Goal: Task Accomplishment & Management: Manage account settings

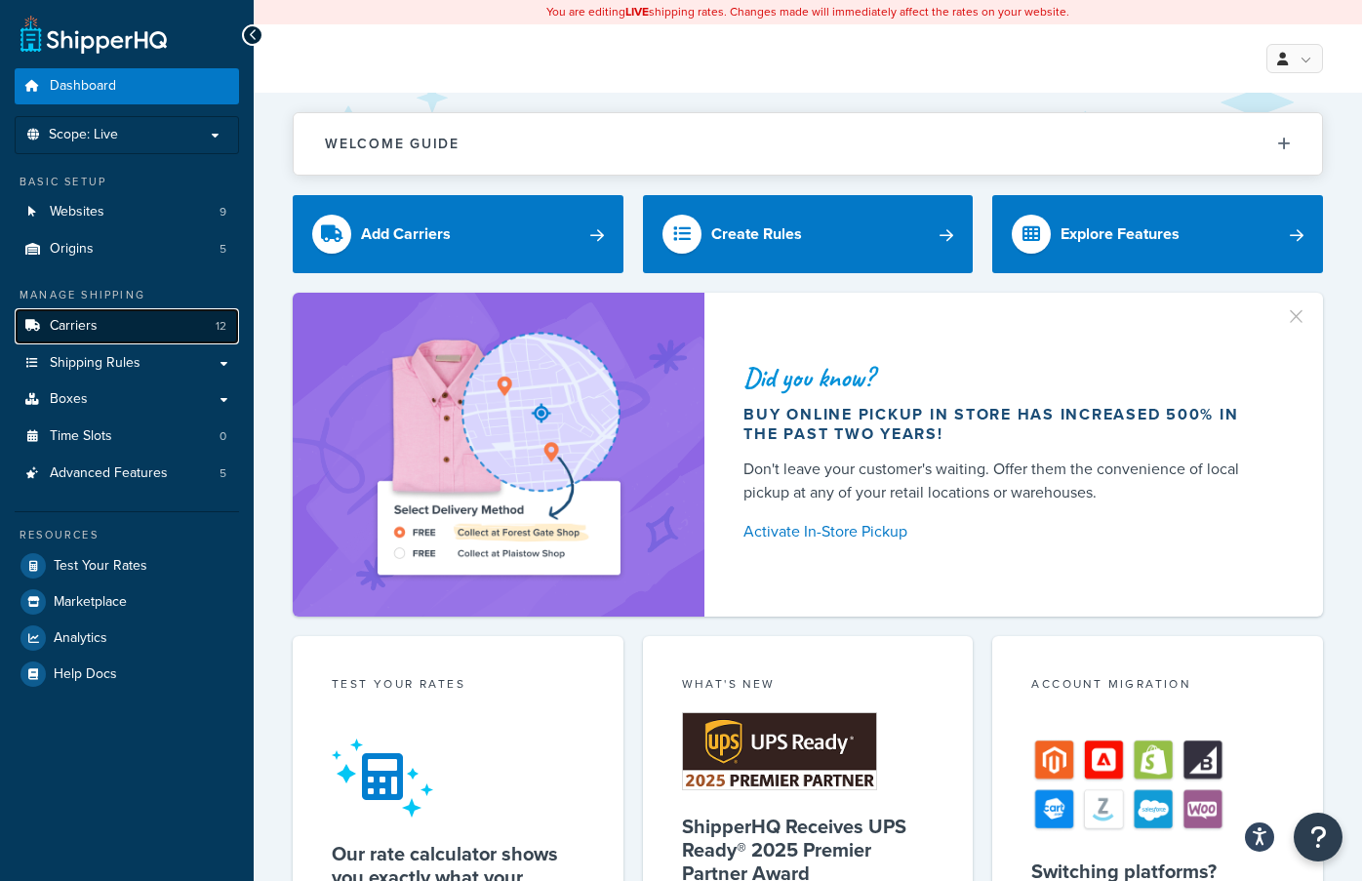
click at [167, 323] on link "Carriers 12" at bounding box center [127, 326] width 224 height 36
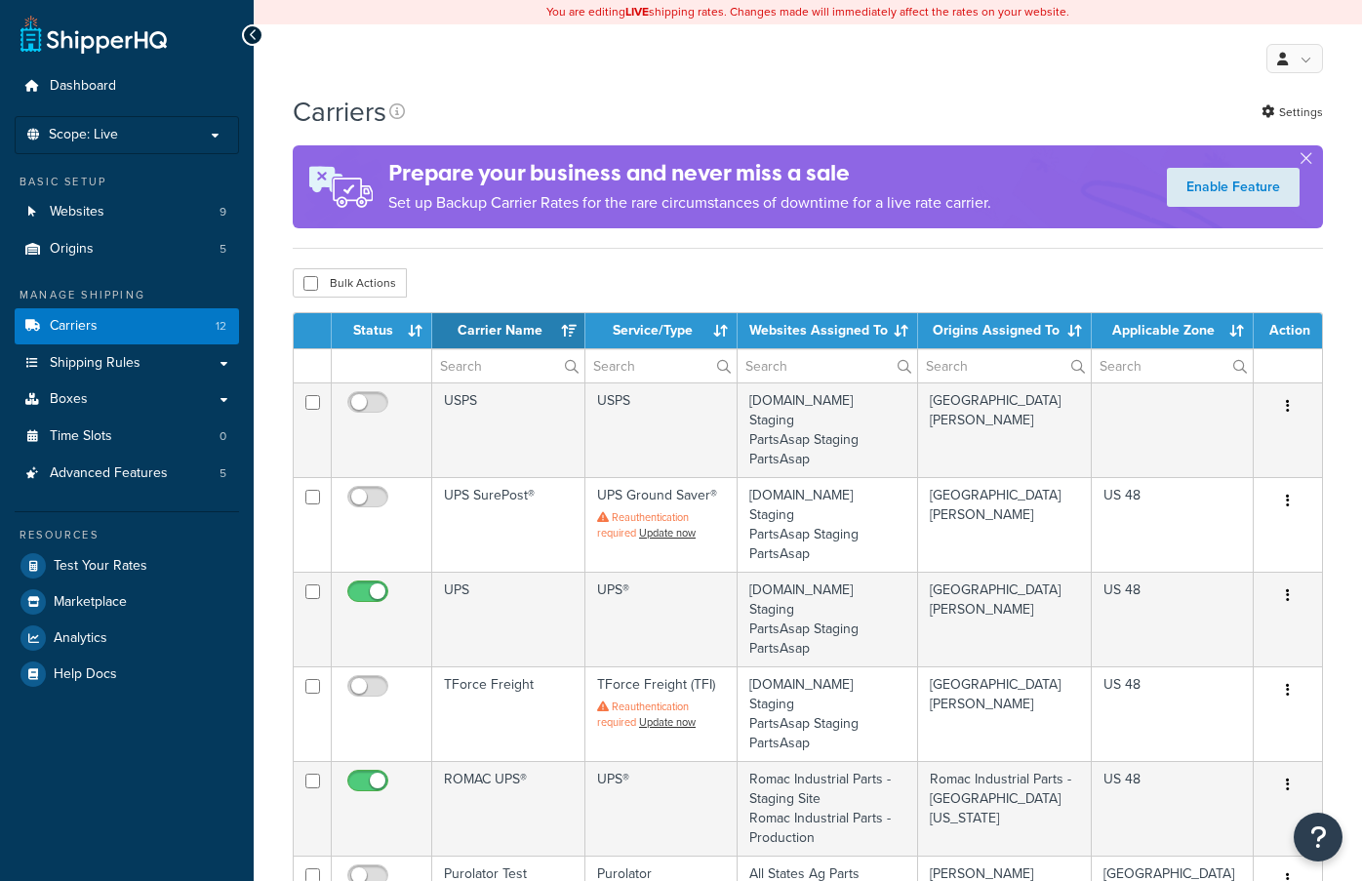
select select "15"
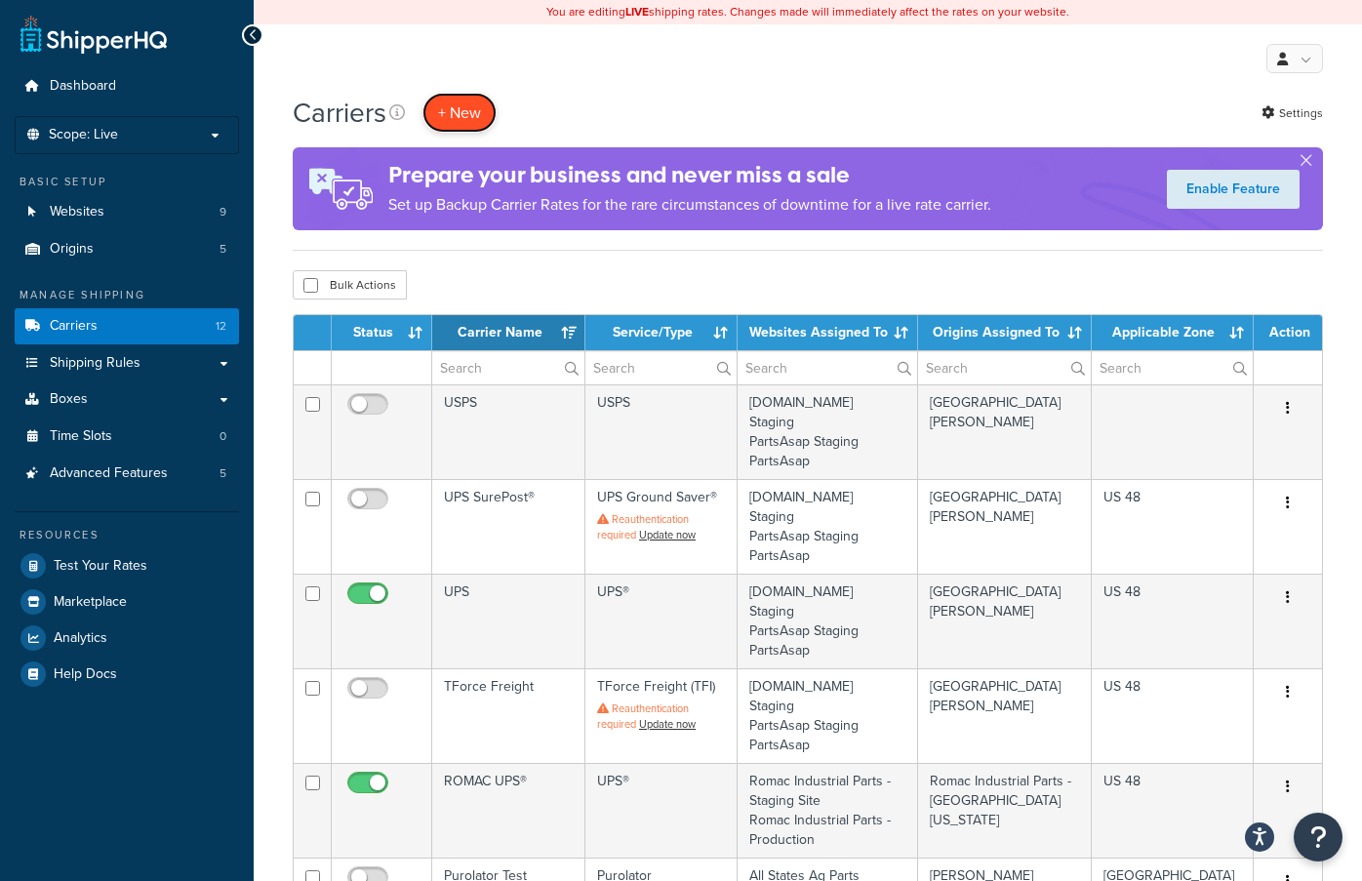
click at [456, 122] on button "+ New" at bounding box center [459, 113] width 74 height 40
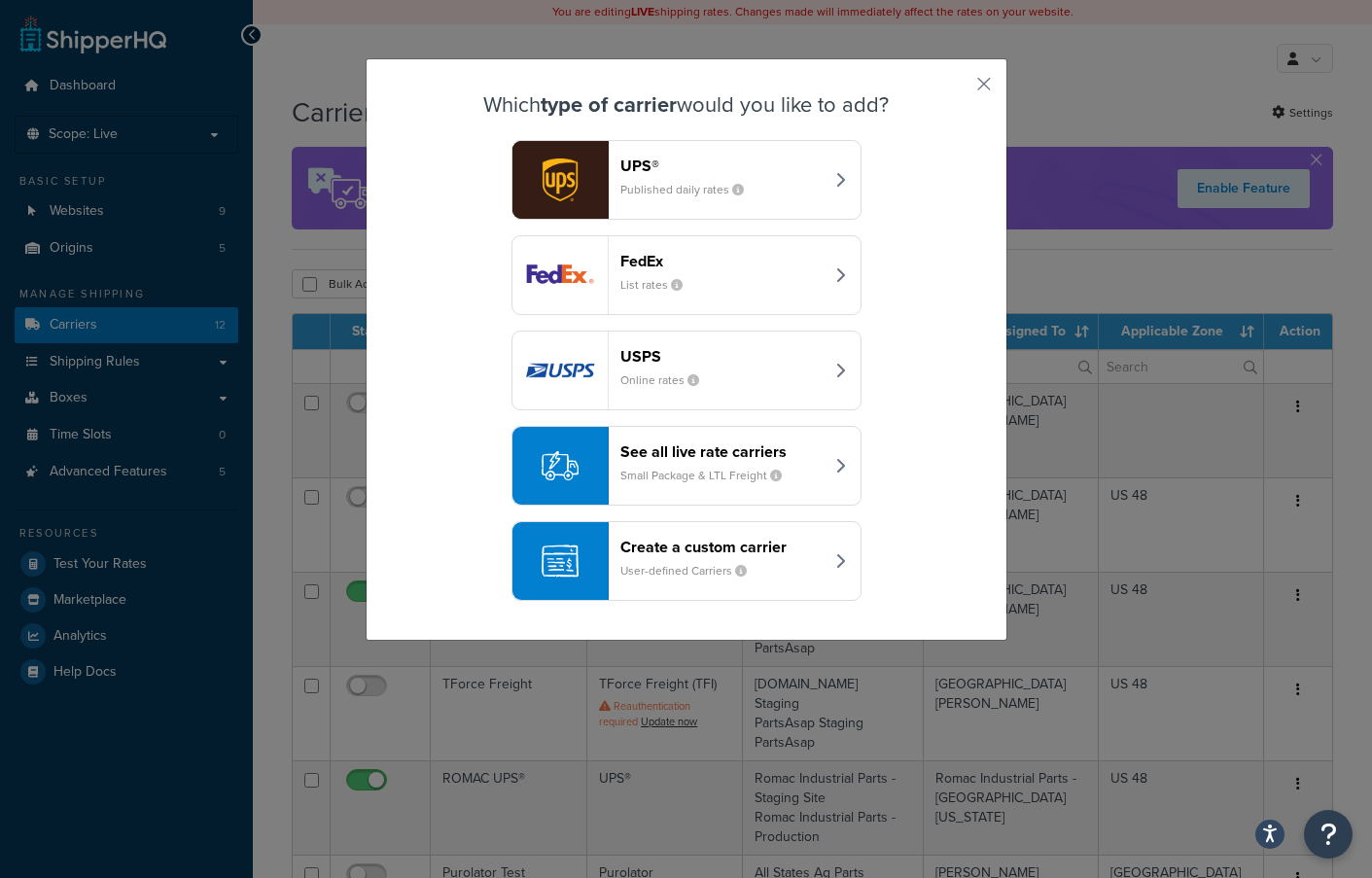
click at [783, 474] on small "Small Package & LTL Freight" at bounding box center [709, 475] width 177 height 18
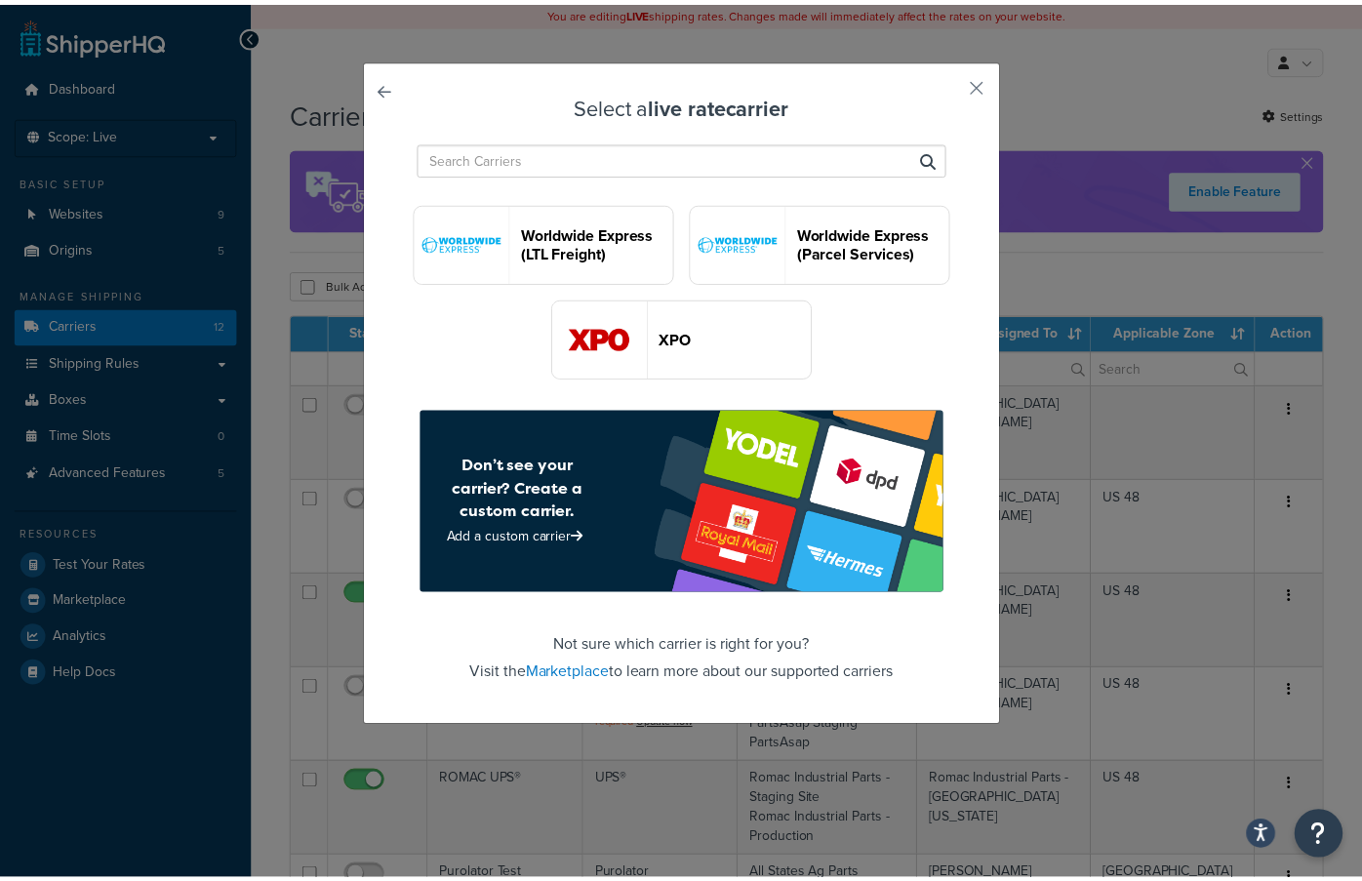
scroll to position [3087, 0]
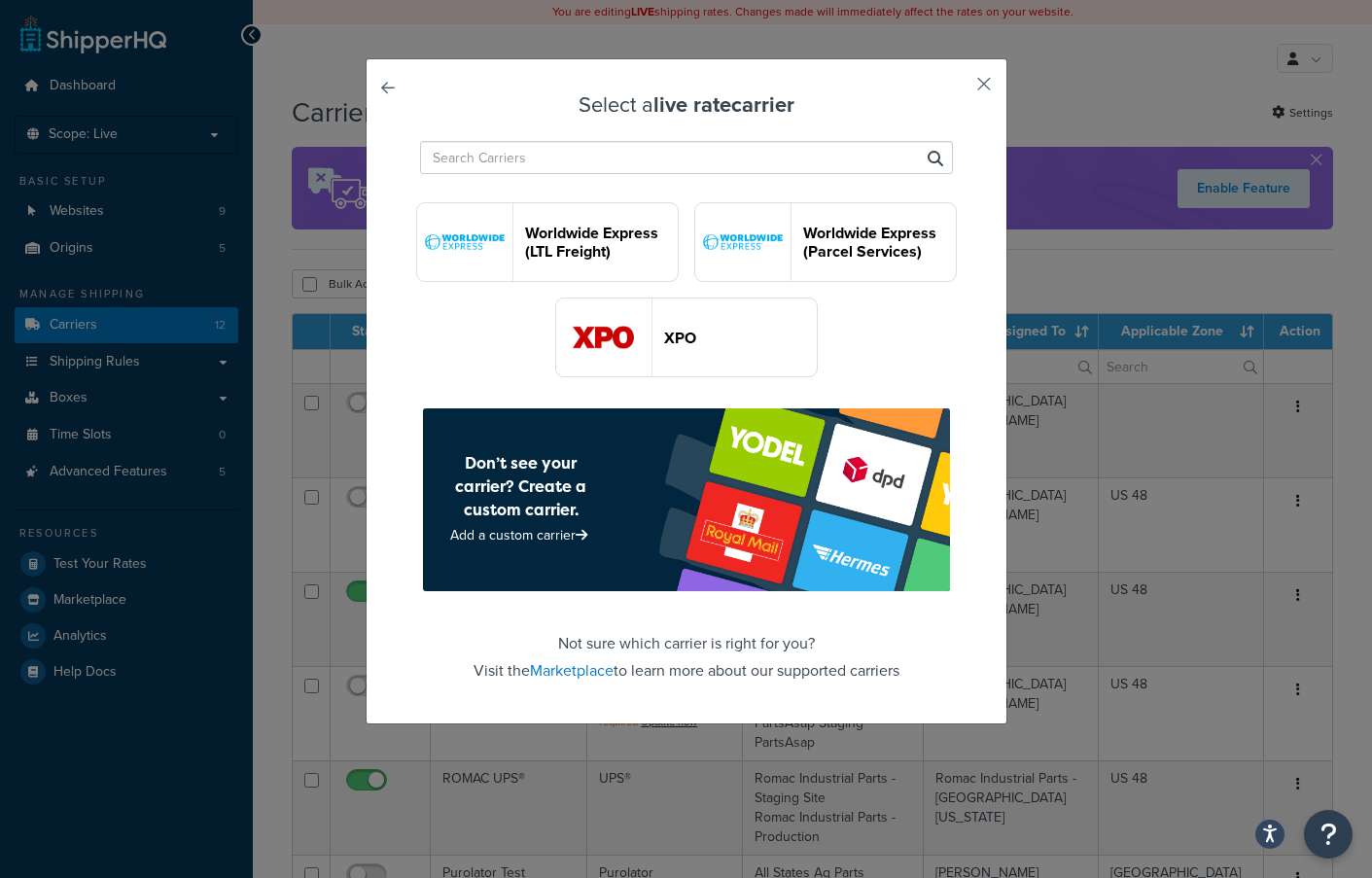
click at [958, 89] on button "button" at bounding box center [955, 91] width 5 height 5
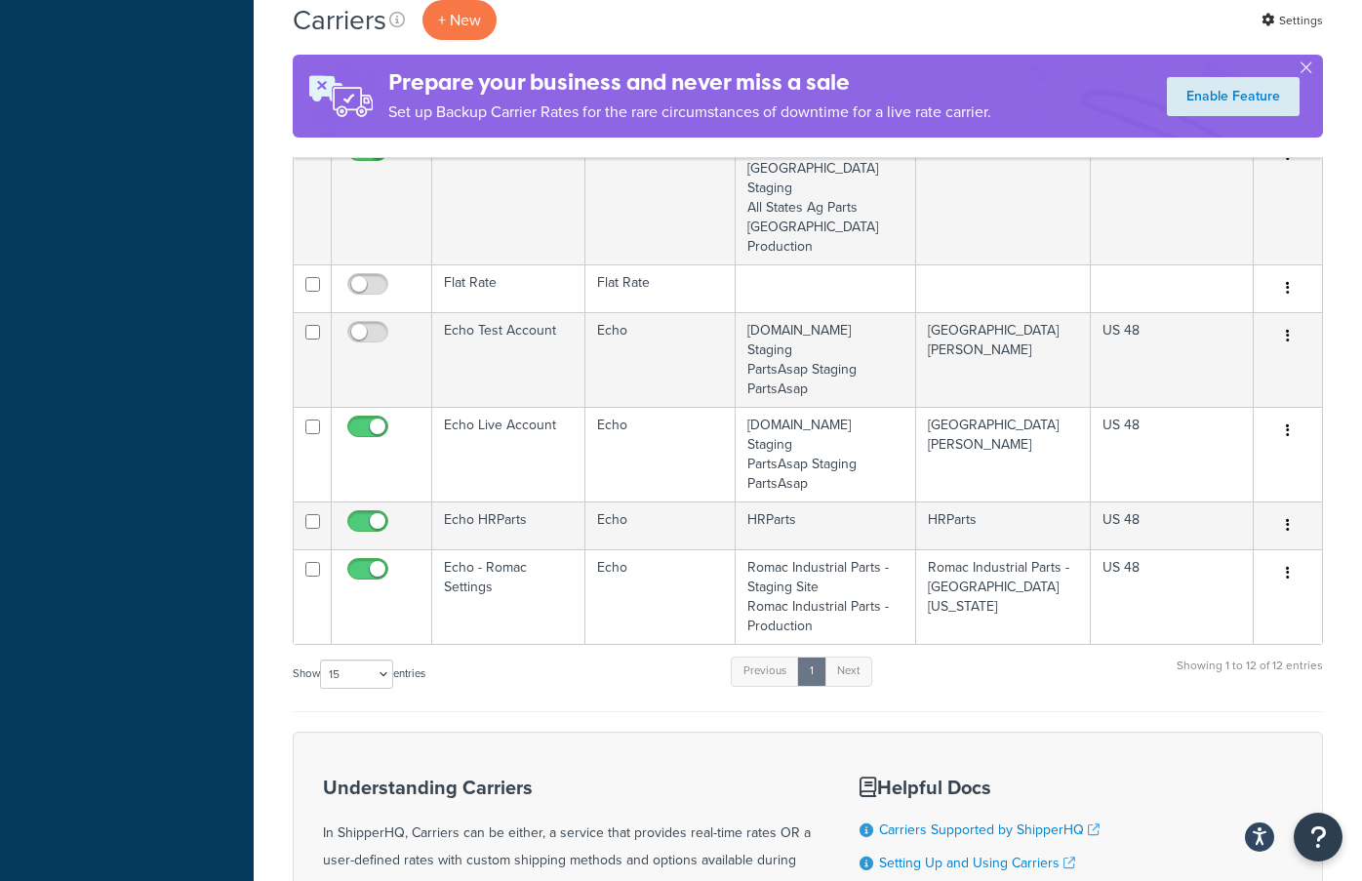
scroll to position [859, 0]
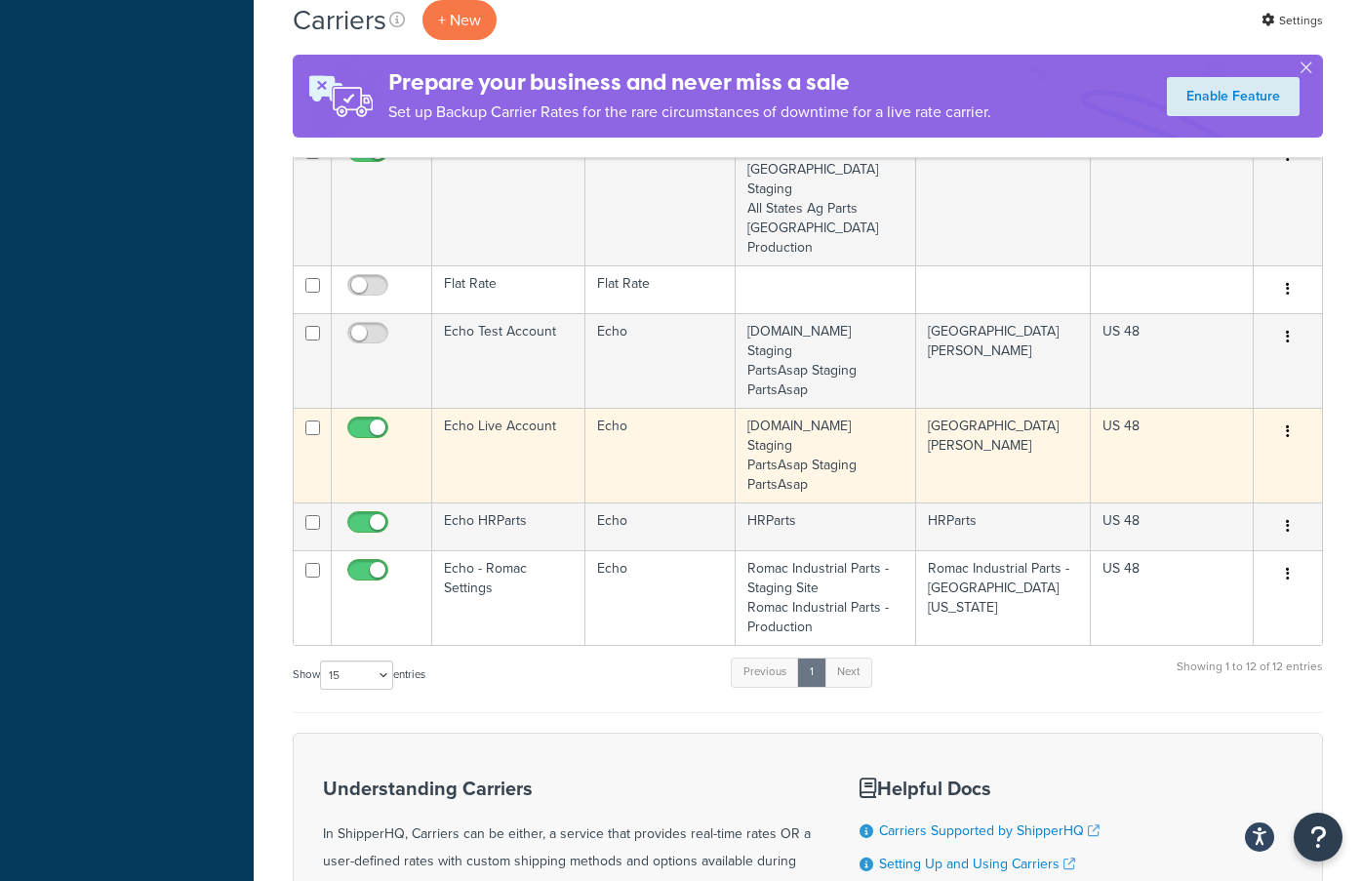
click at [691, 485] on td "Echo" at bounding box center [660, 455] width 150 height 95
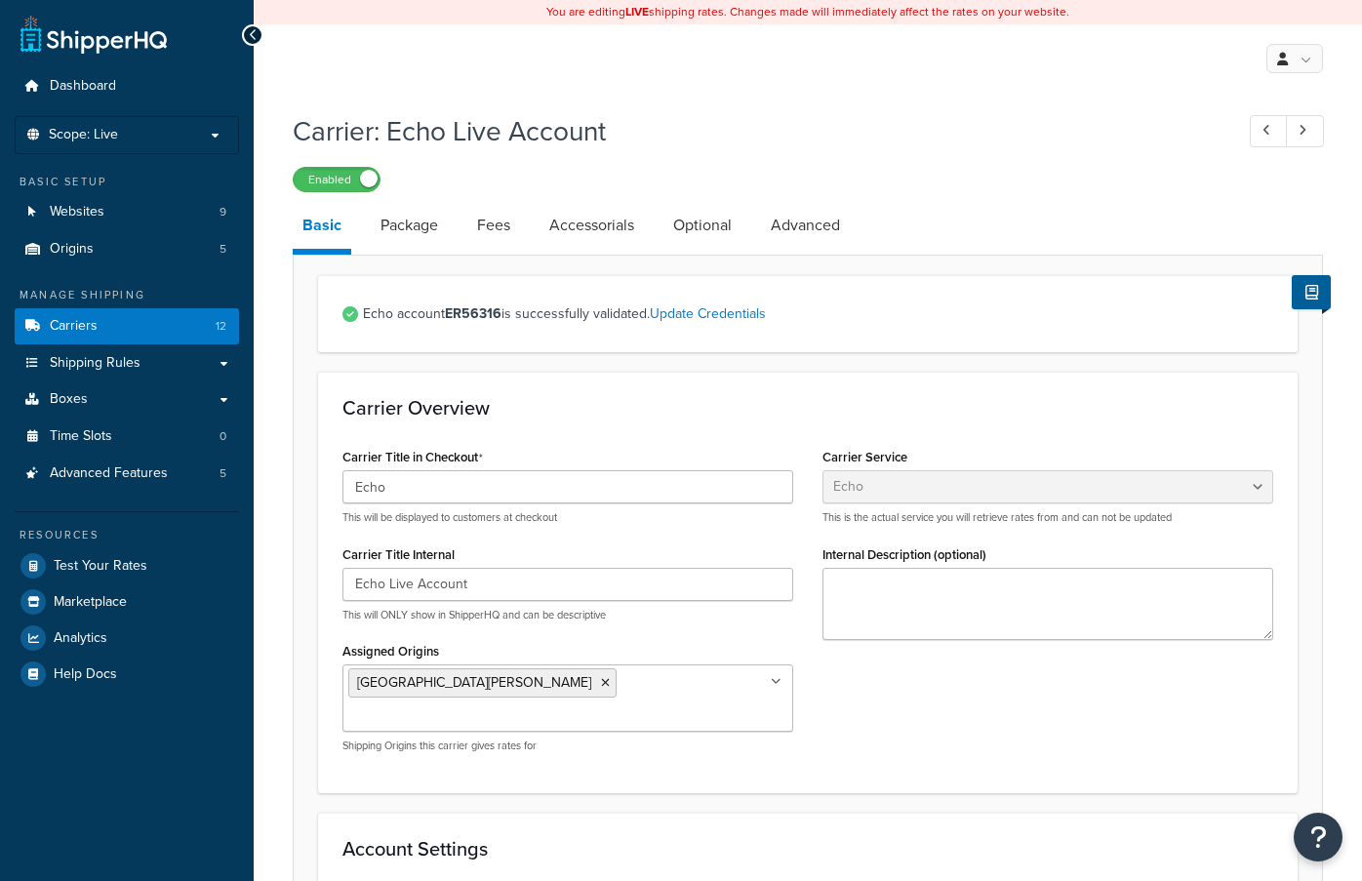
select select "echoFreight"
click at [691, 485] on input "Echo" at bounding box center [567, 486] width 451 height 33
click at [403, 224] on link "Package" at bounding box center [409, 225] width 77 height 47
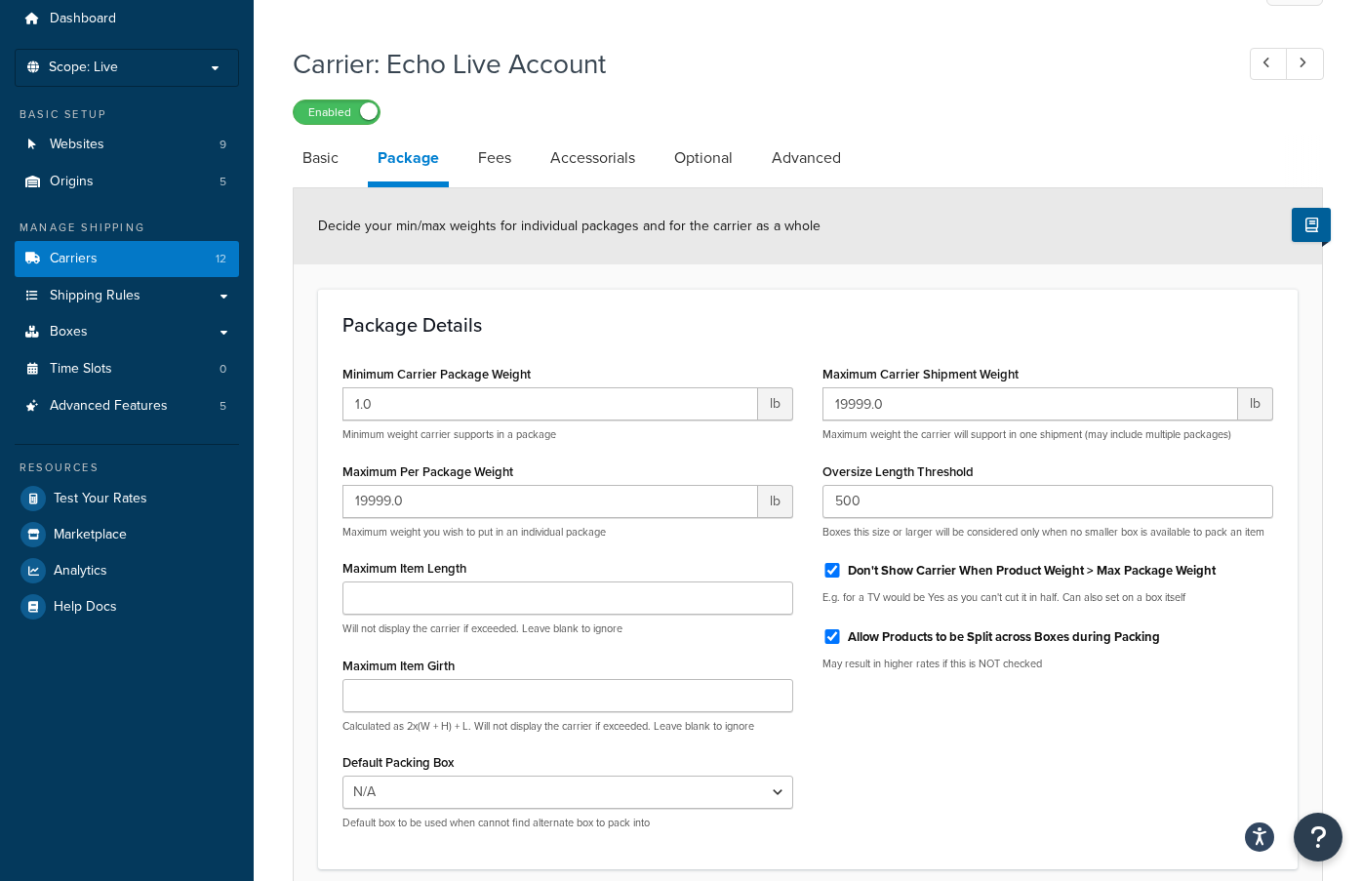
scroll to position [59, 0]
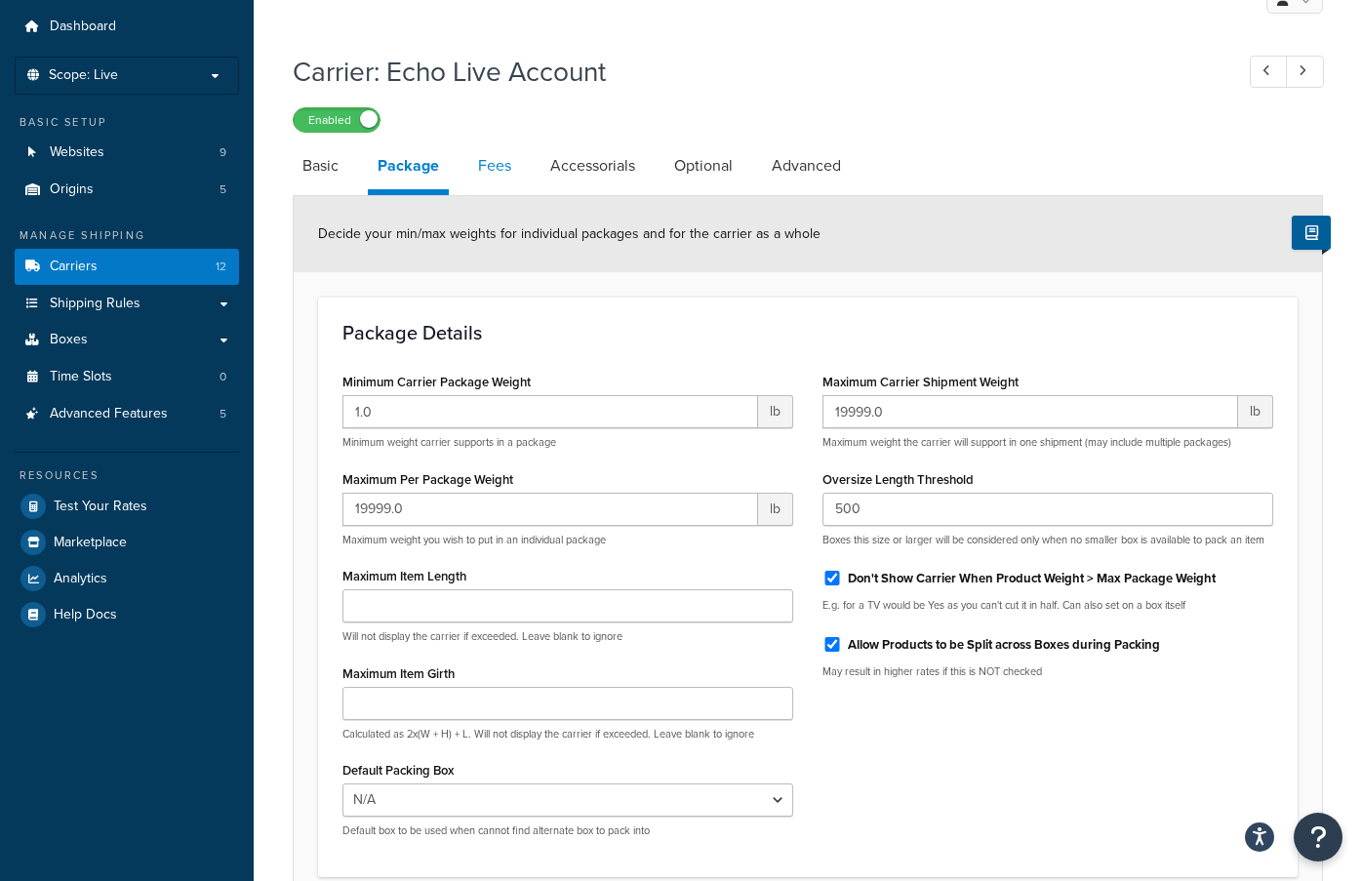
click at [511, 160] on link "Fees" at bounding box center [494, 165] width 53 height 47
select select "AFTER"
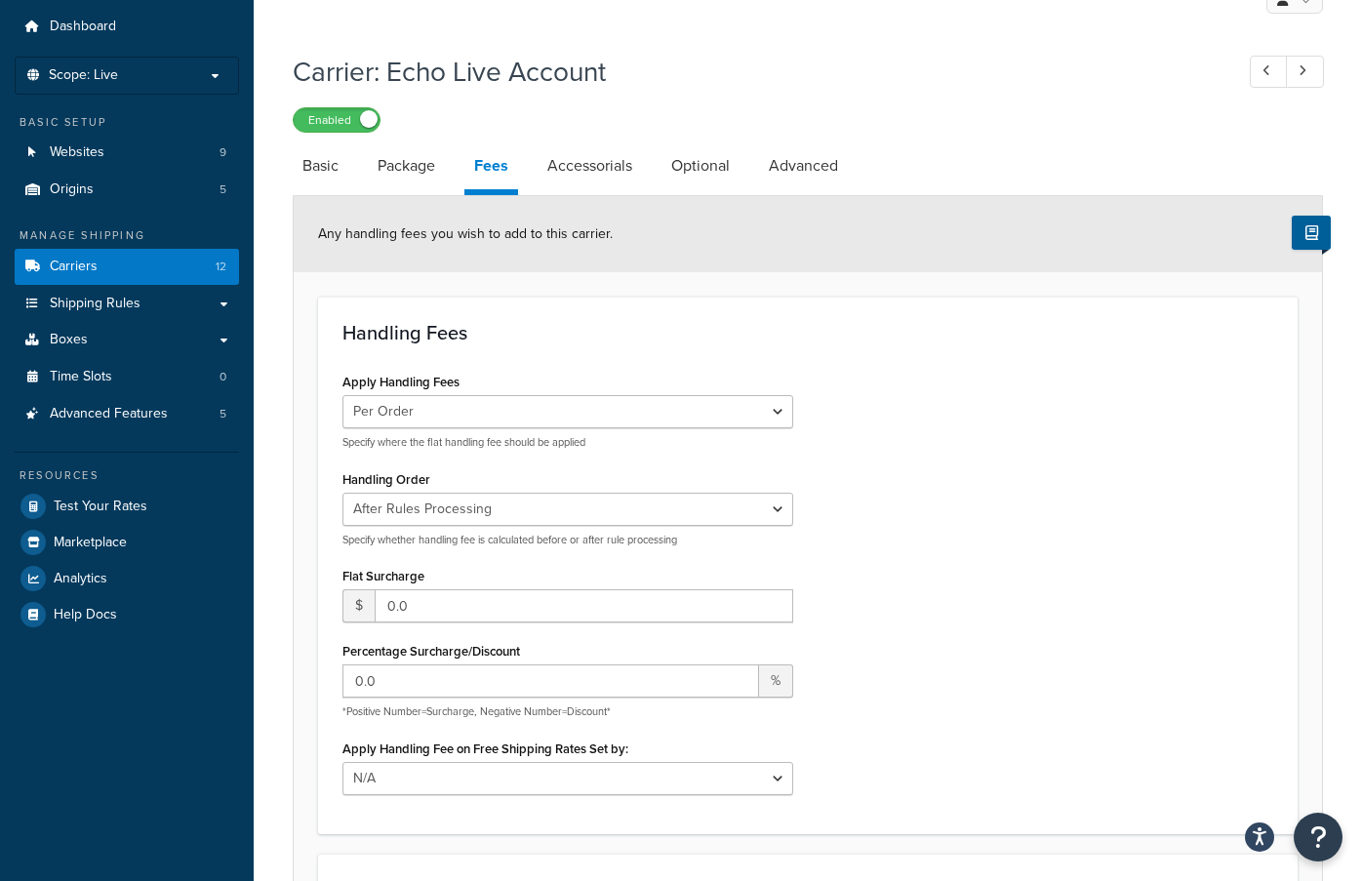
click at [511, 160] on link "Fees" at bounding box center [491, 168] width 54 height 53
click at [610, 176] on link "Accessorials" at bounding box center [589, 165] width 104 height 47
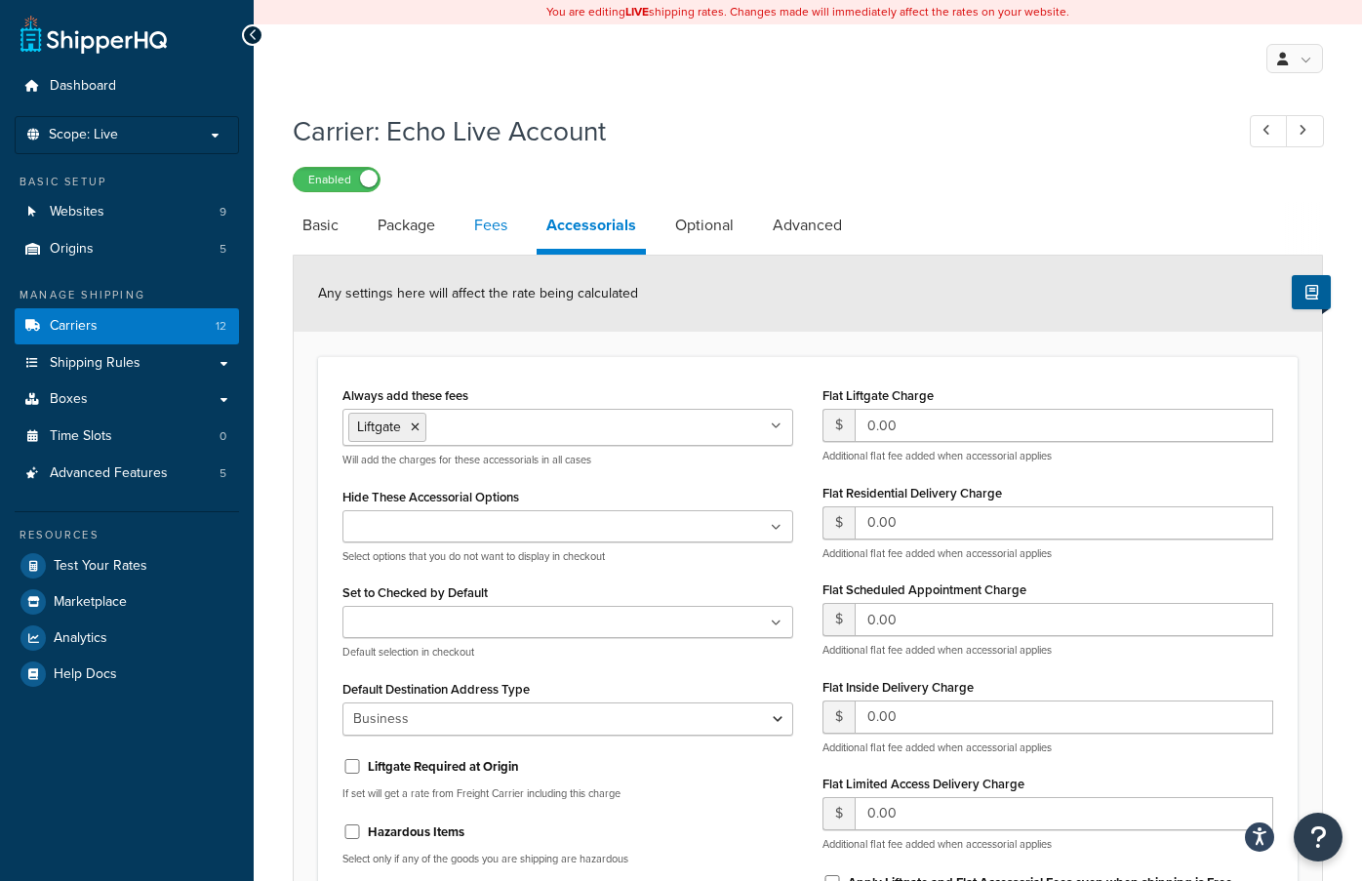
click at [513, 232] on link "Fees" at bounding box center [490, 225] width 53 height 47
select select "AFTER"
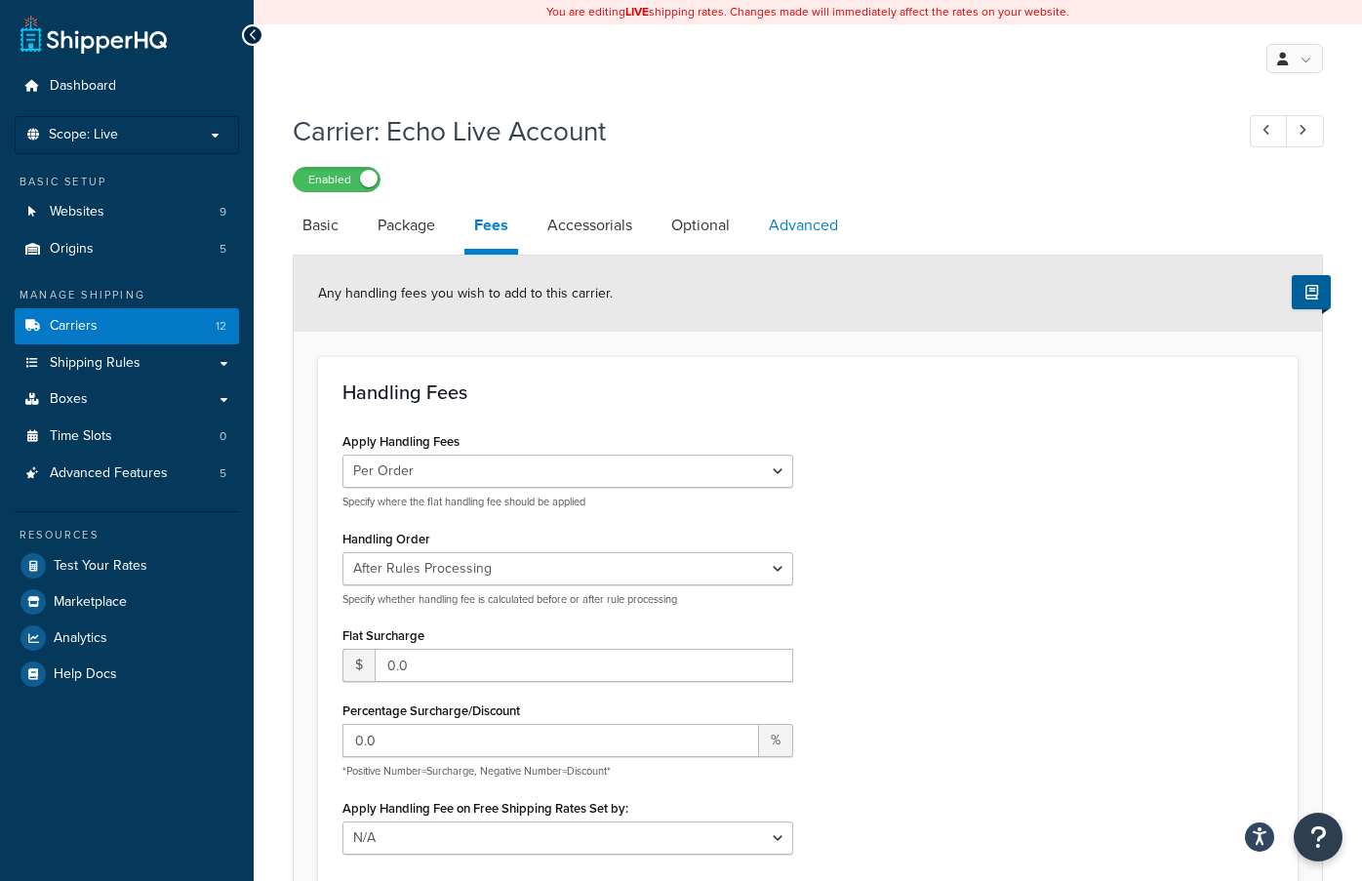
click at [818, 230] on link "Advanced" at bounding box center [803, 225] width 89 height 47
select select "false"
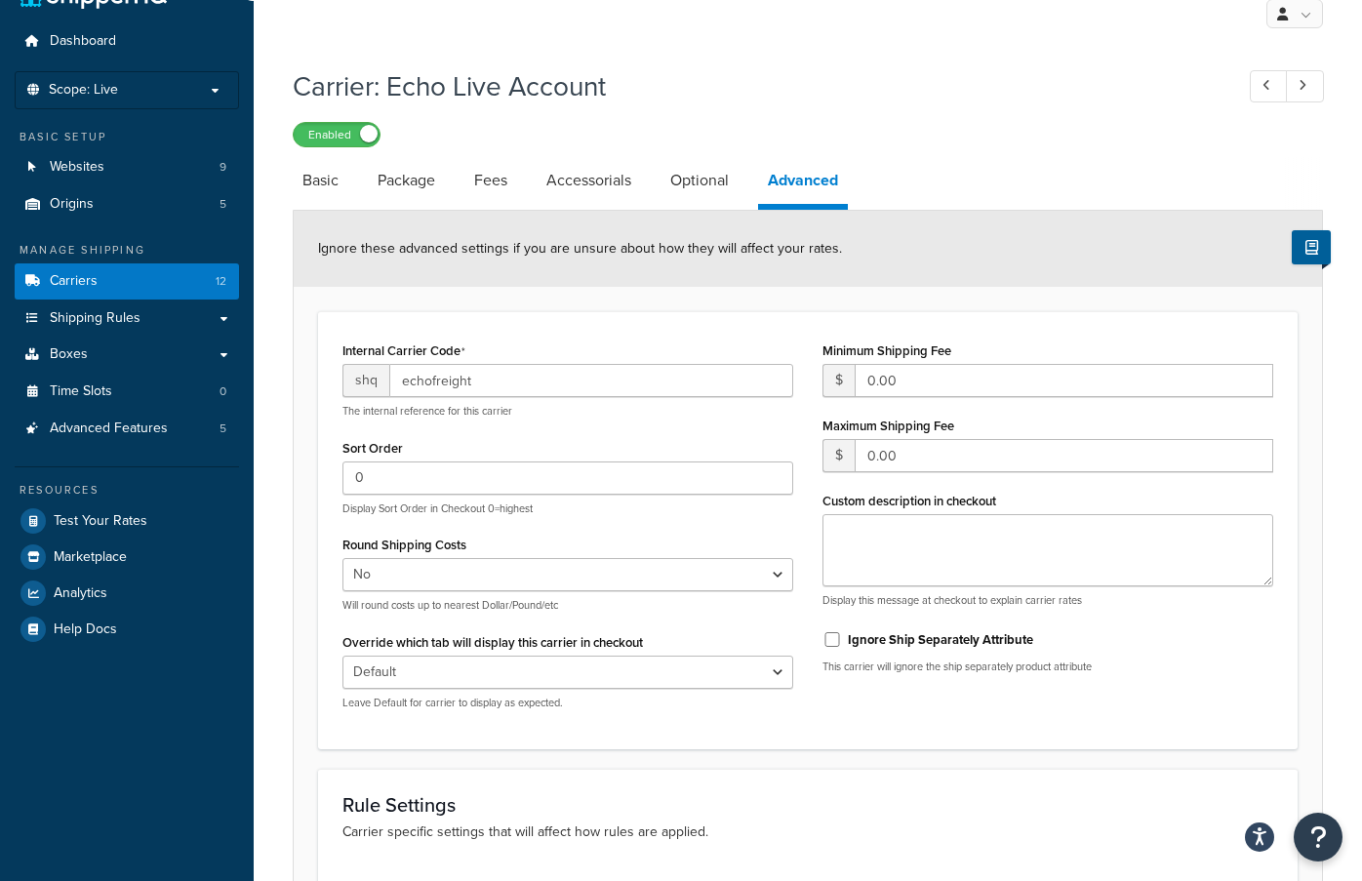
scroll to position [40, 0]
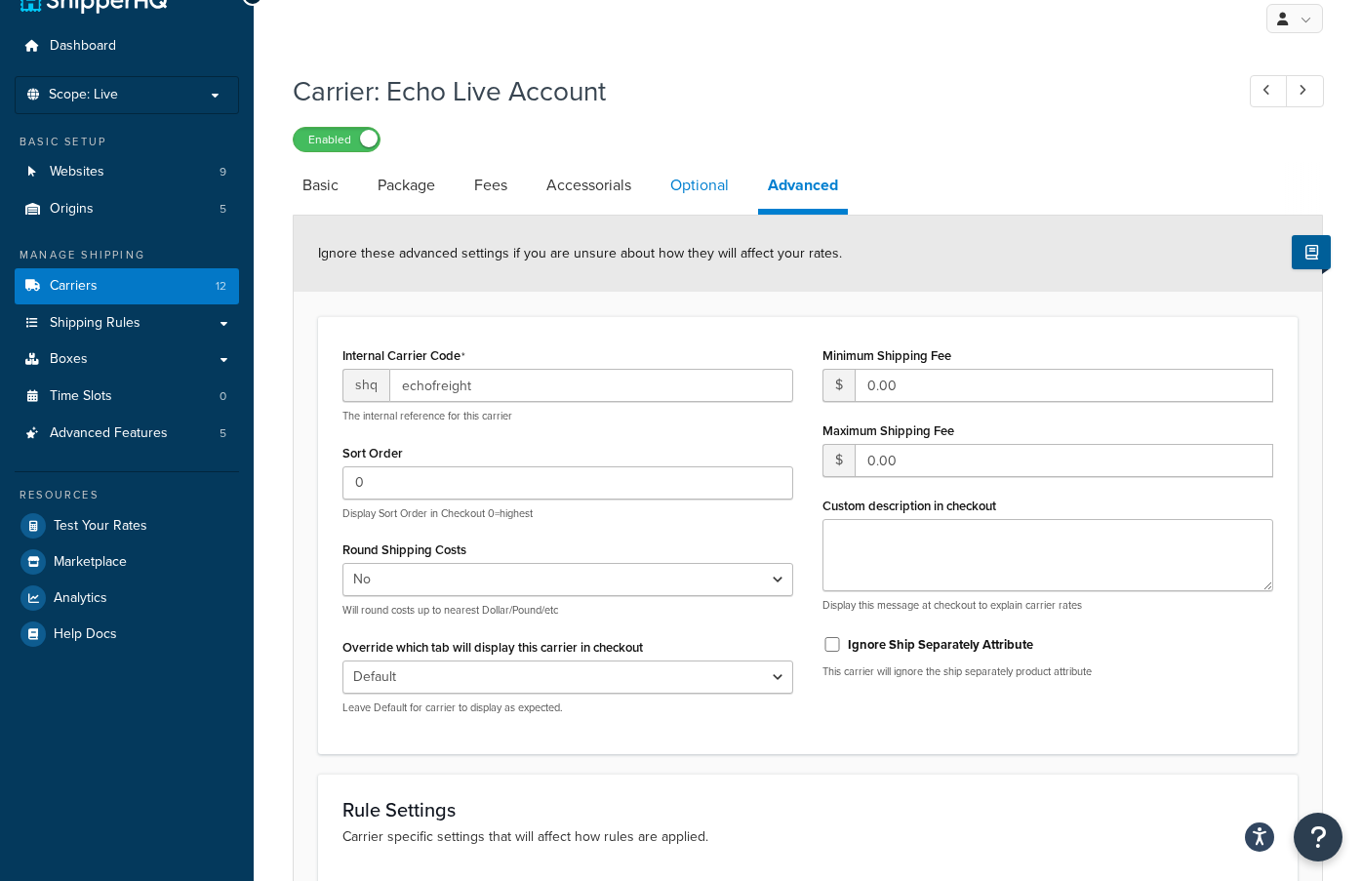
click at [690, 179] on link "Optional" at bounding box center [699, 185] width 78 height 47
select select "125"
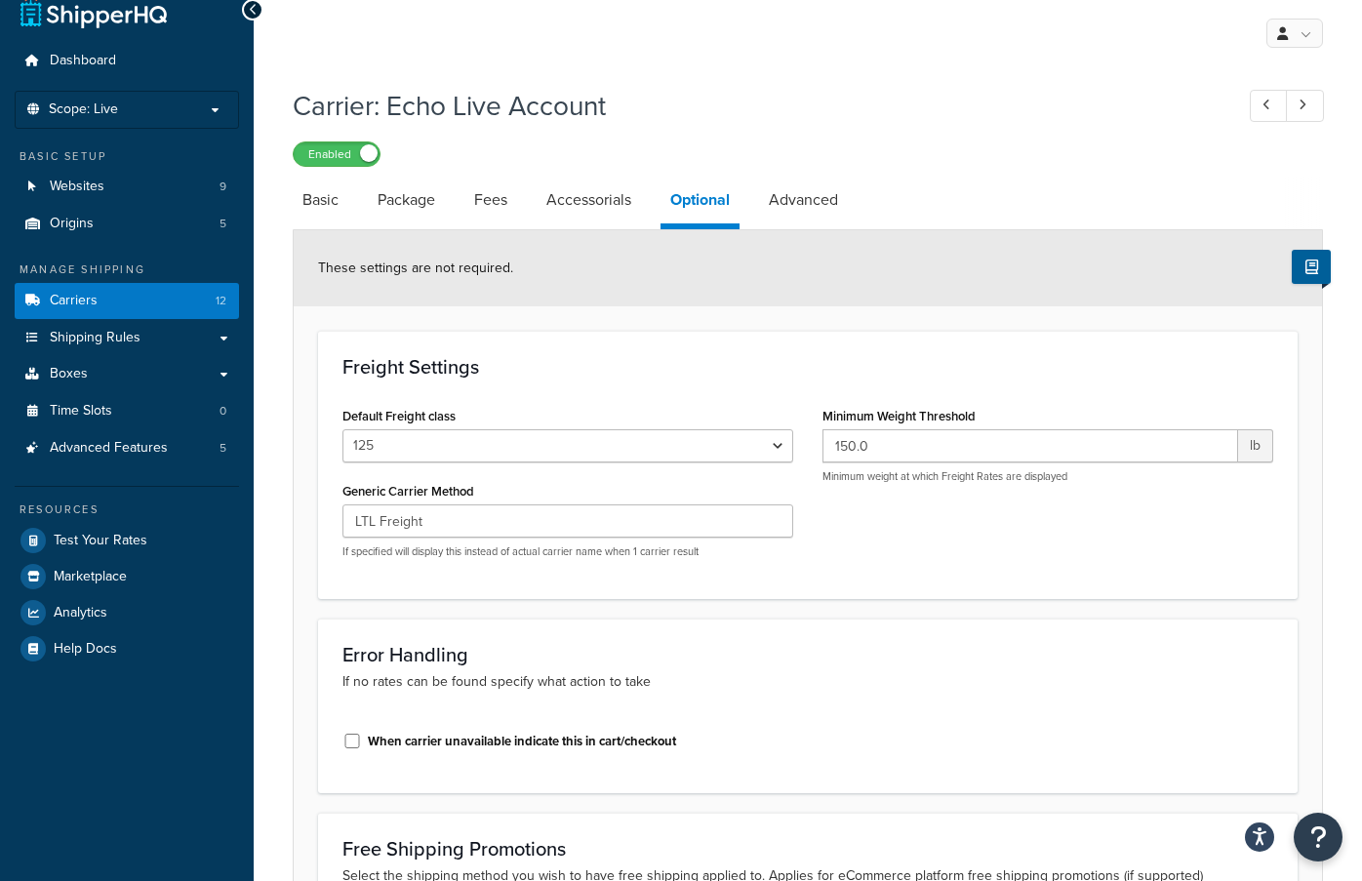
scroll to position [24, 0]
click at [628, 204] on link "Accessorials" at bounding box center [588, 201] width 104 height 47
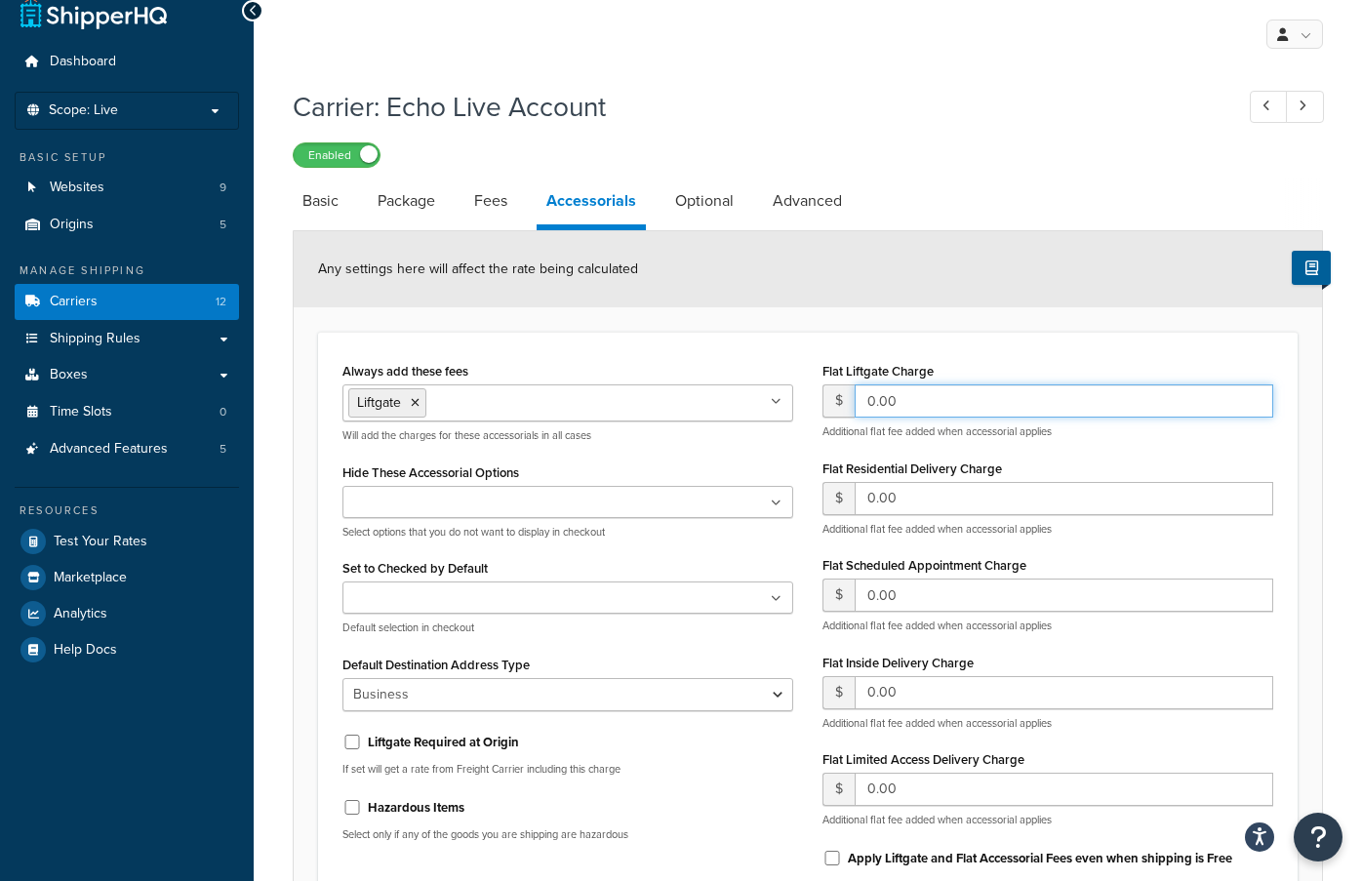
click at [876, 408] on input "0.00" at bounding box center [1063, 400] width 418 height 33
type input "75"
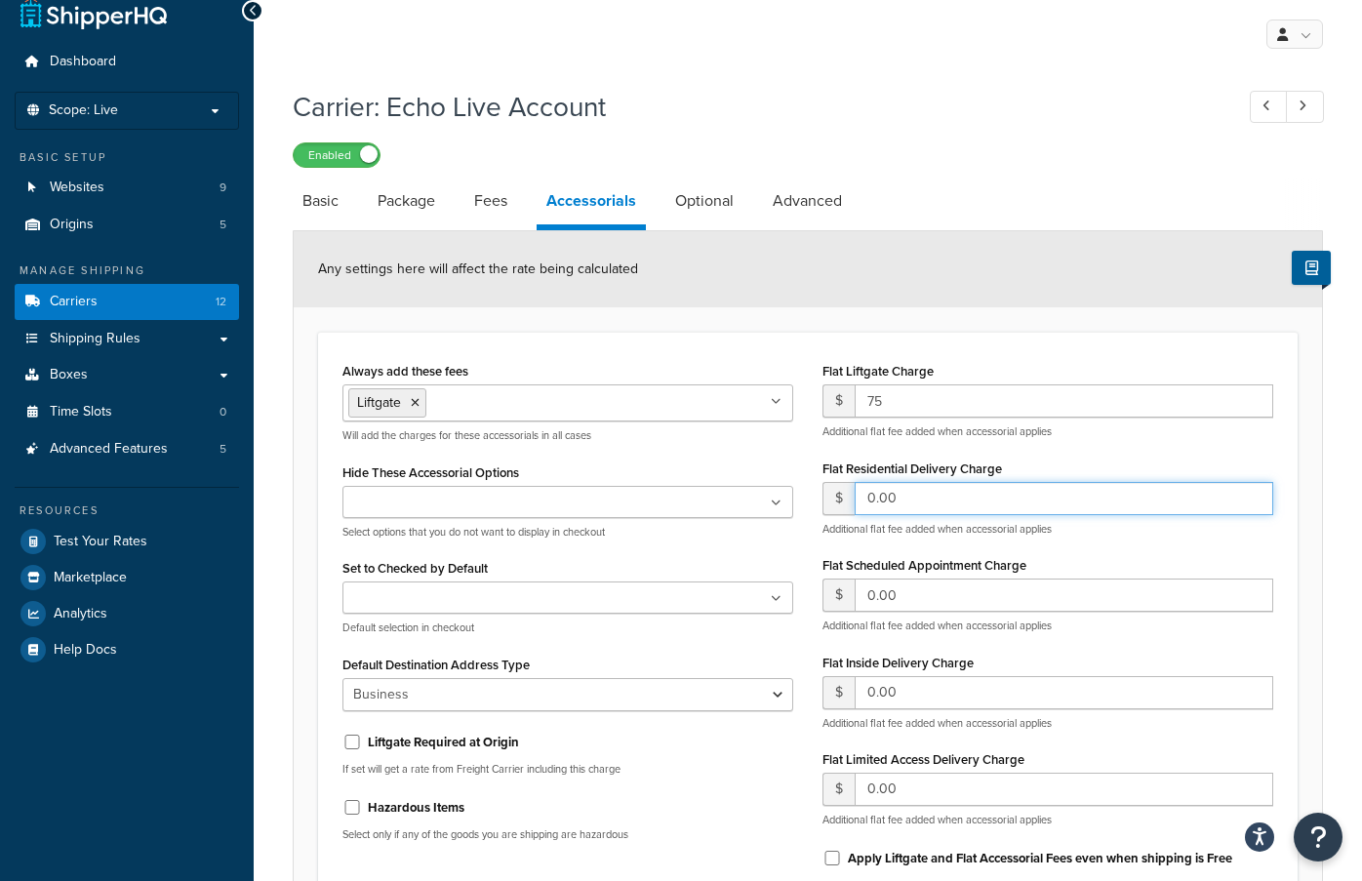
click at [930, 501] on input "0.00" at bounding box center [1063, 498] width 418 height 33
type input "0"
type input "75"
click at [716, 542] on div "Always add these fees Liftgate Address Type Scheduled Appointment Inside Delive…" at bounding box center [568, 606] width 480 height 499
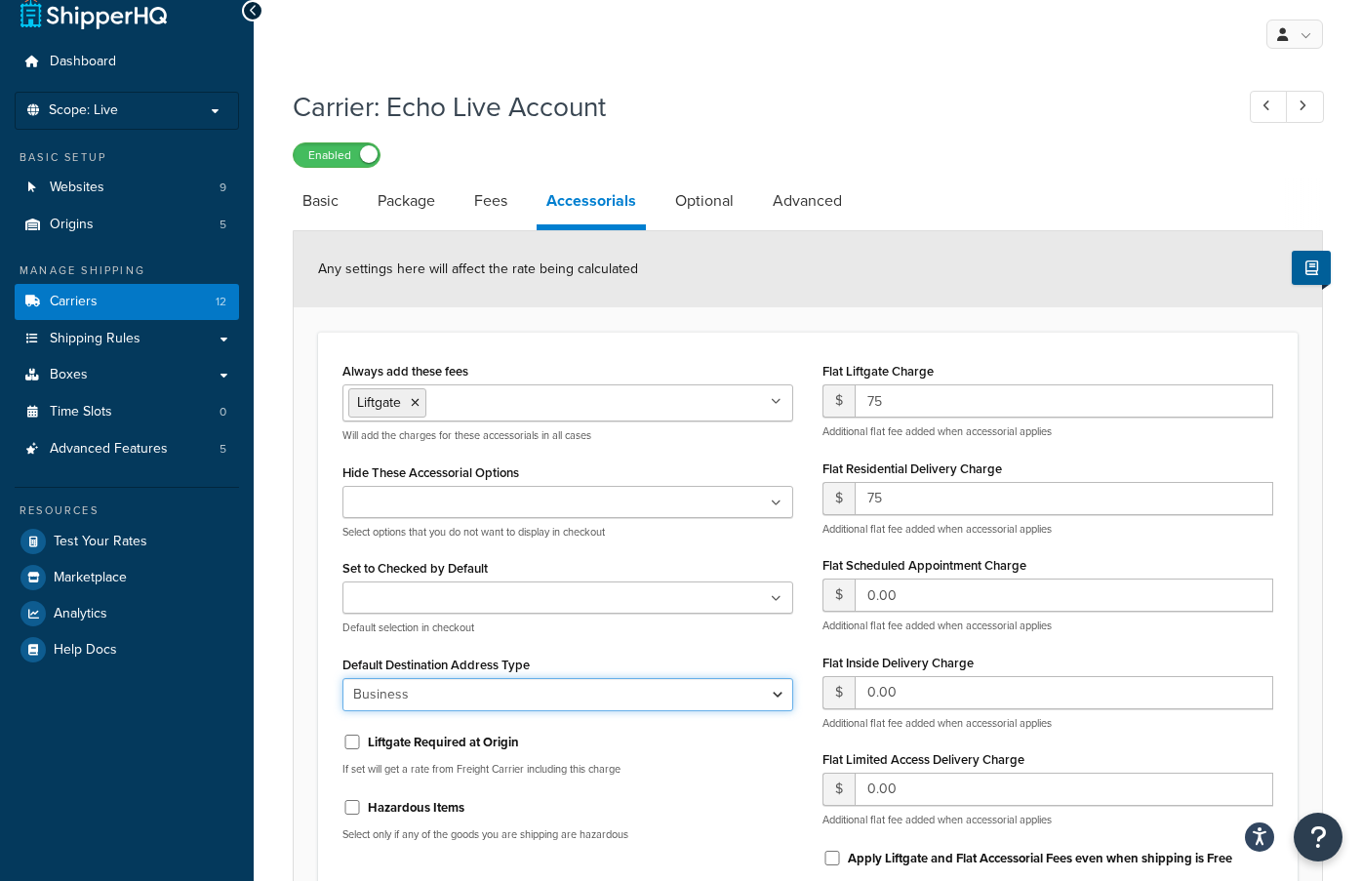
click at [588, 693] on select "Business Residential" at bounding box center [567, 694] width 451 height 33
select select "residential"
click at [342, 678] on select "Business Residential" at bounding box center [567, 694] width 451 height 33
click at [716, 755] on div "Liftgate Required at Origin If set will get a rate from Freight Carrier includi…" at bounding box center [567, 751] width 451 height 51
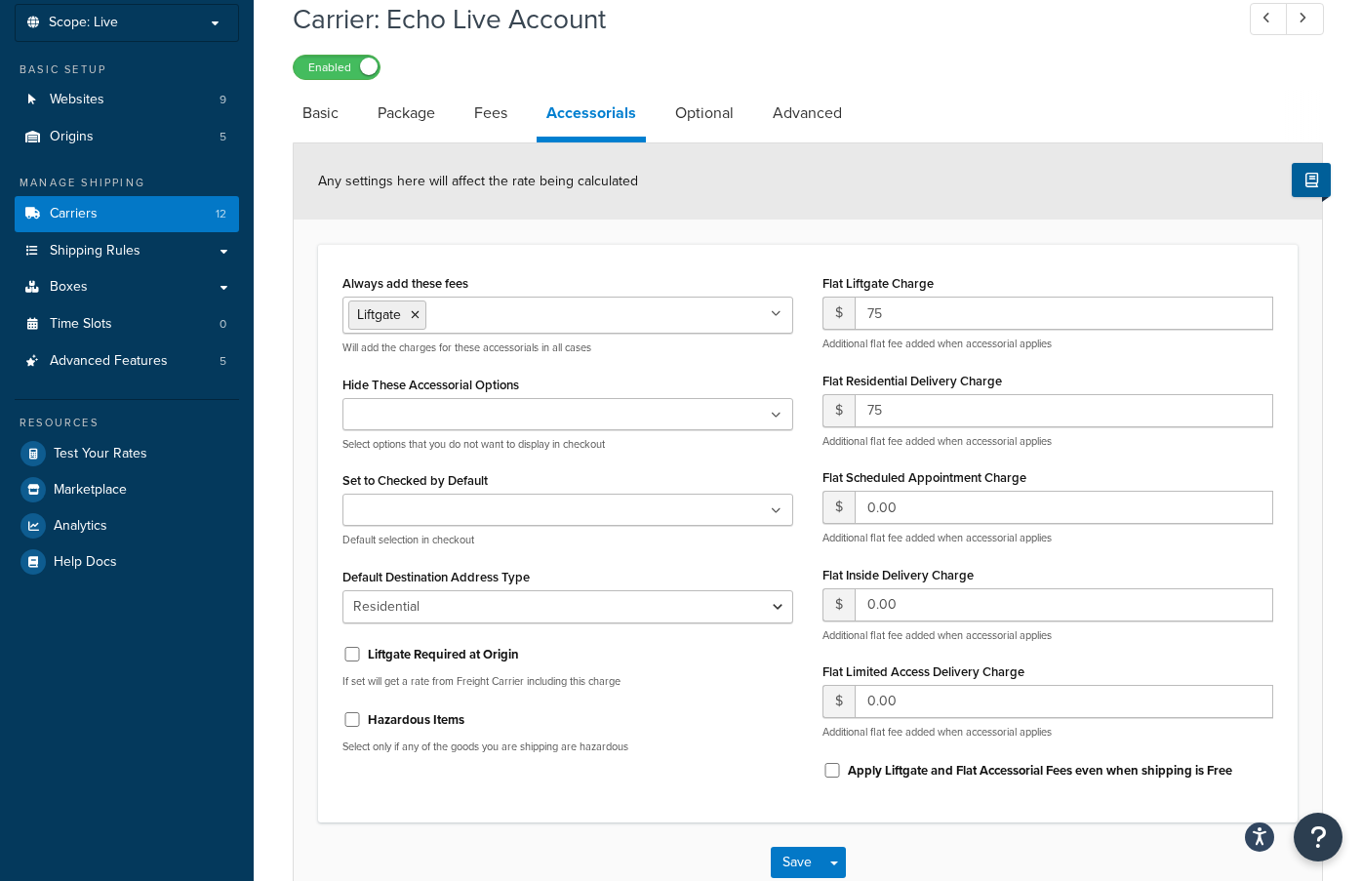
scroll to position [111, 0]
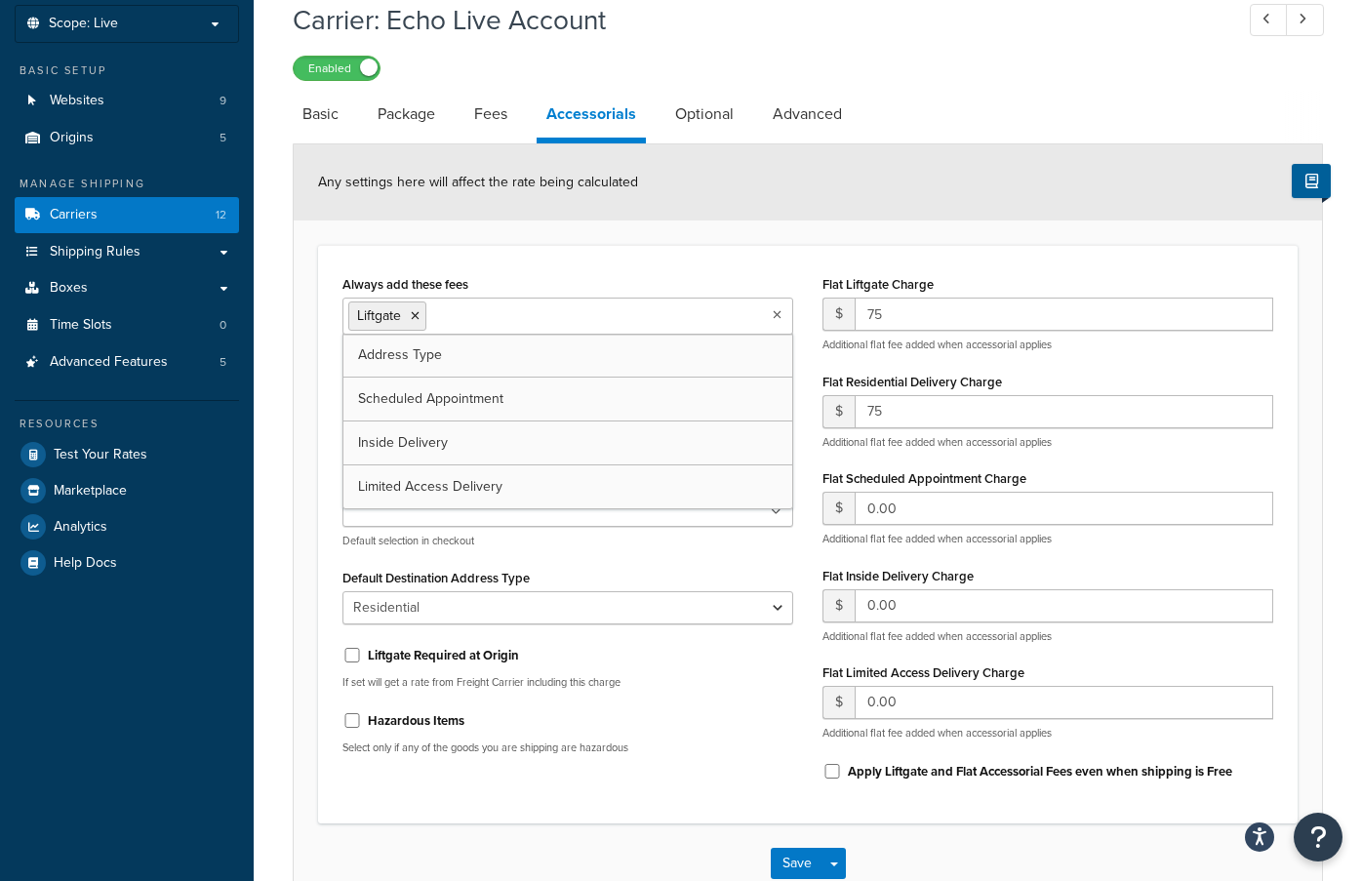
click at [616, 312] on ul "Liftgate" at bounding box center [567, 315] width 451 height 37
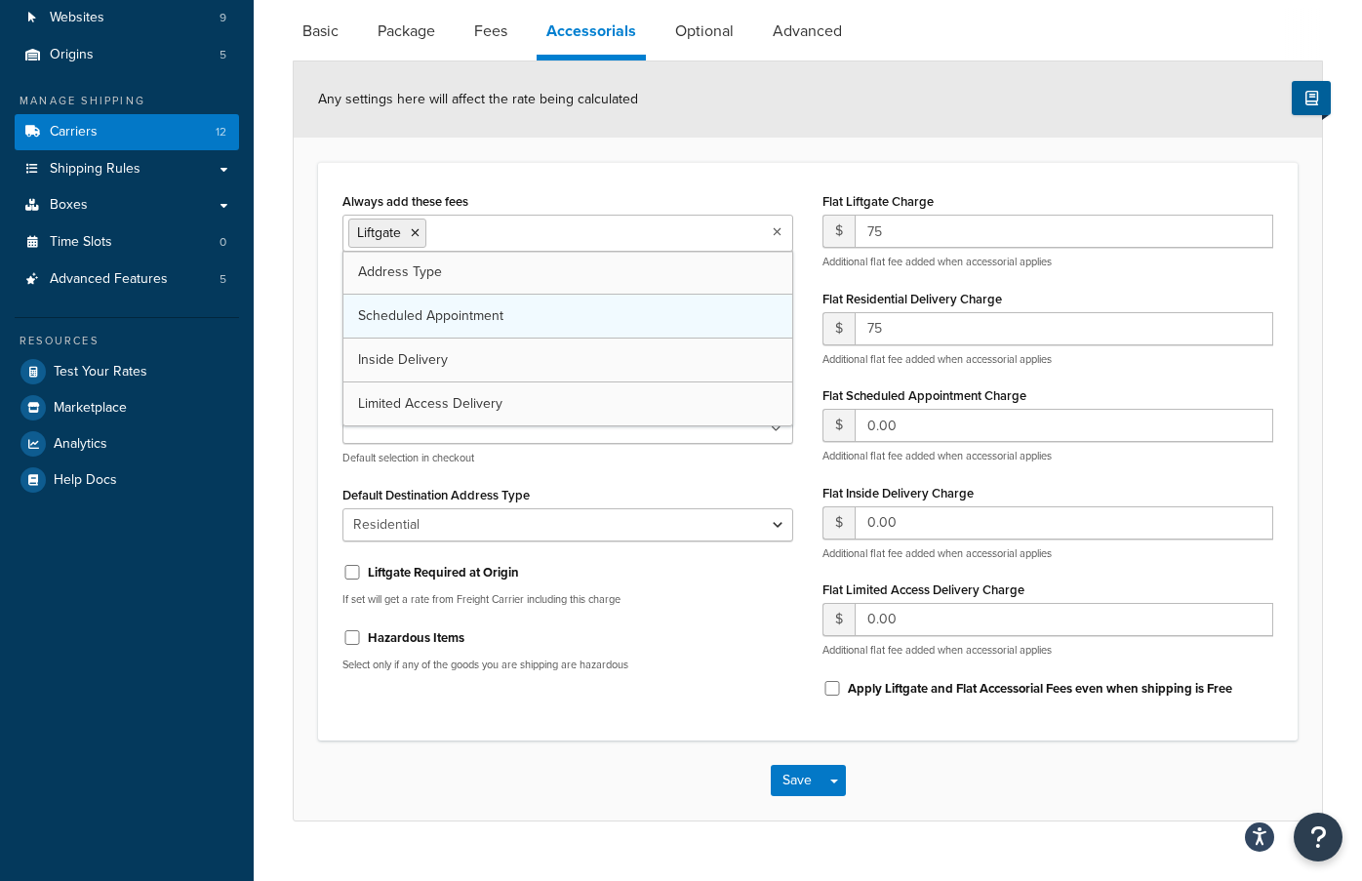
scroll to position [195, 0]
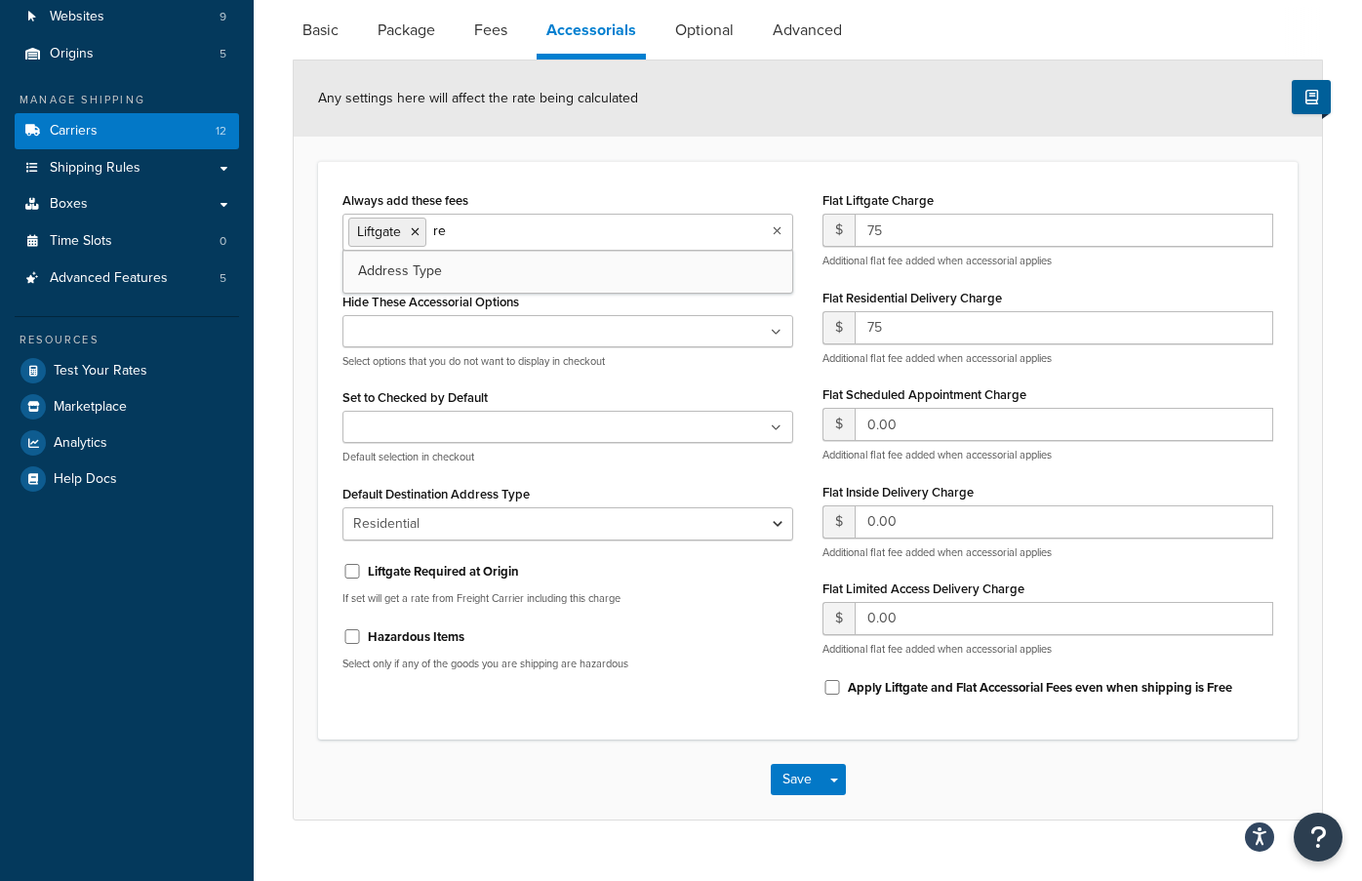
type input "res"
click at [724, 189] on div "Always add these fees Liftgate Address Type Will add the charges for these acce…" at bounding box center [567, 229] width 451 height 86
click at [644, 424] on ul at bounding box center [567, 427] width 451 height 32
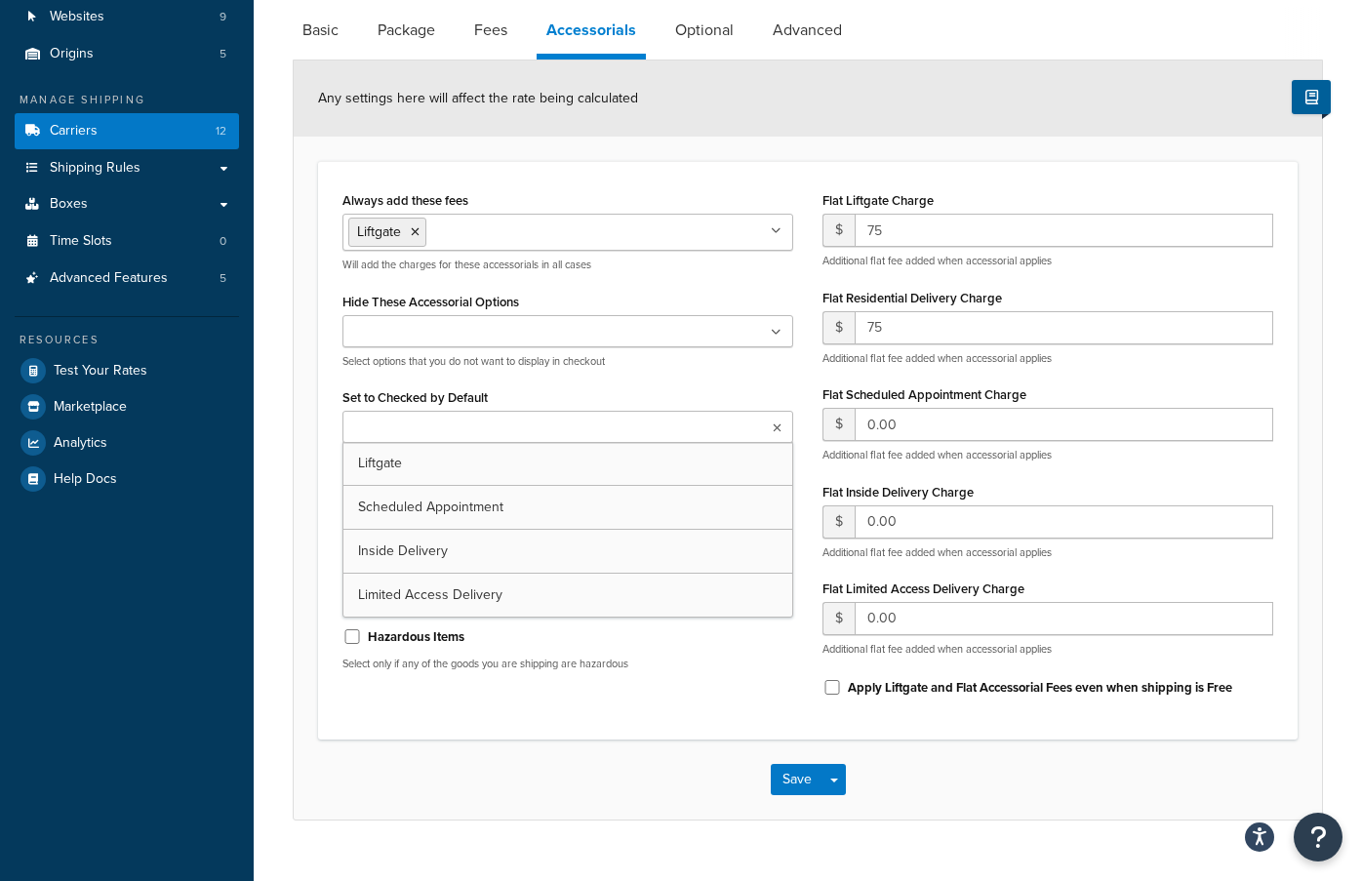
click at [644, 425] on ul at bounding box center [567, 427] width 451 height 32
click at [643, 430] on ul at bounding box center [567, 427] width 451 height 32
click at [672, 645] on div "Hazardous Items" at bounding box center [567, 634] width 451 height 29
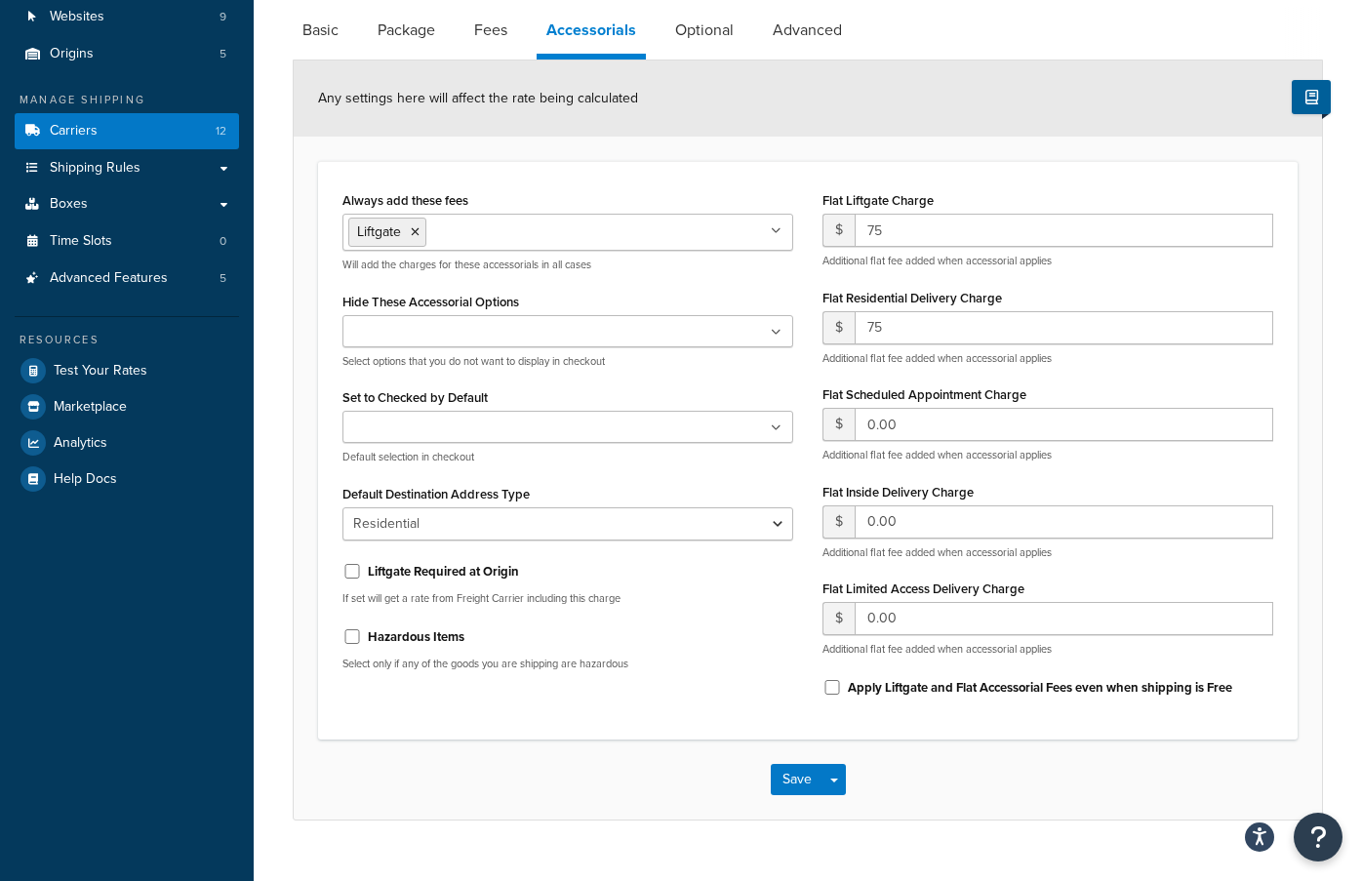
click at [691, 672] on div "Always add these fees Liftgate Address Type Scheduled Appointment Inside Delive…" at bounding box center [568, 435] width 480 height 499
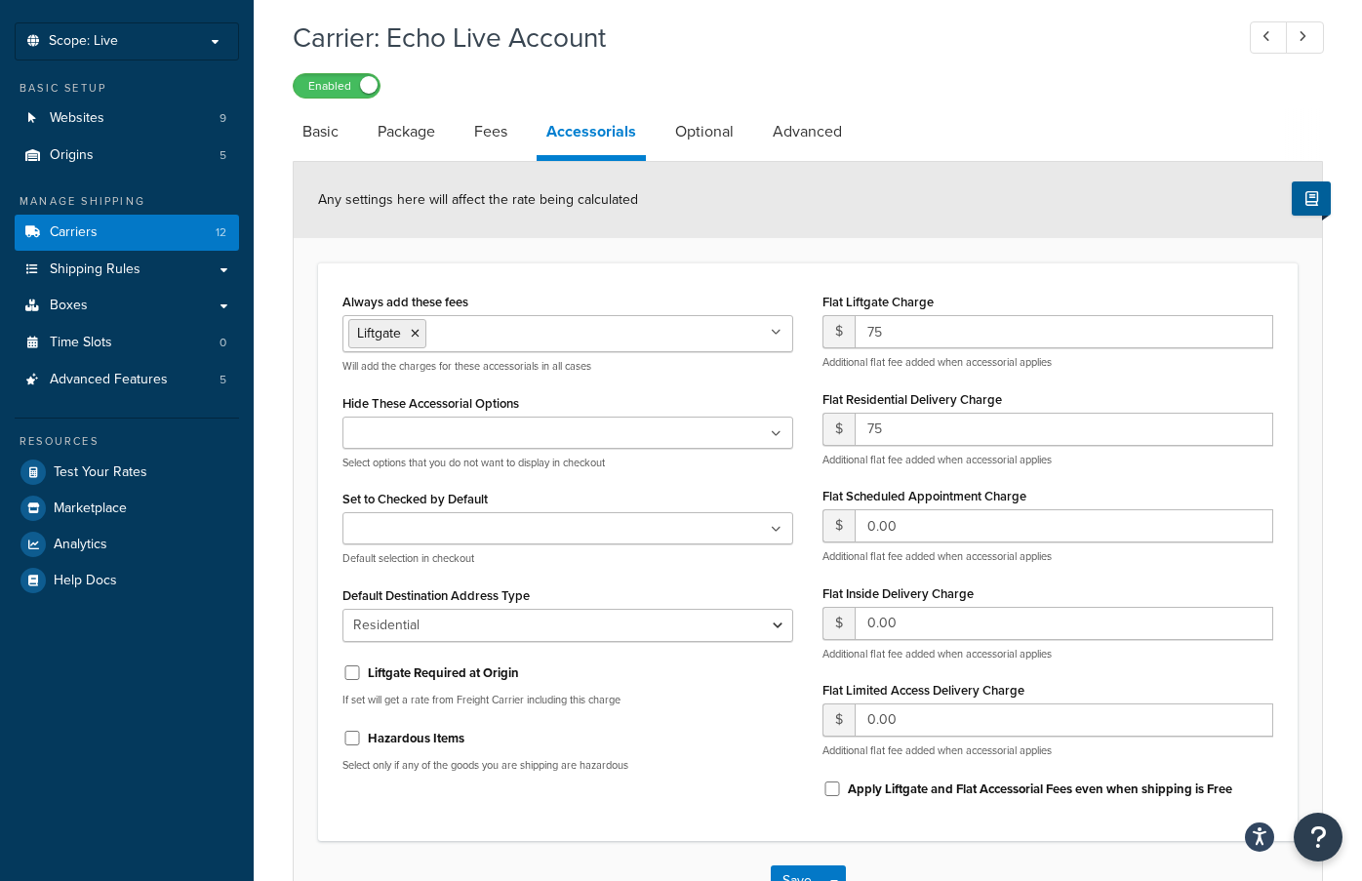
scroll to position [93, 0]
click at [508, 136] on link "Fees" at bounding box center [490, 132] width 53 height 47
select select "AFTER"
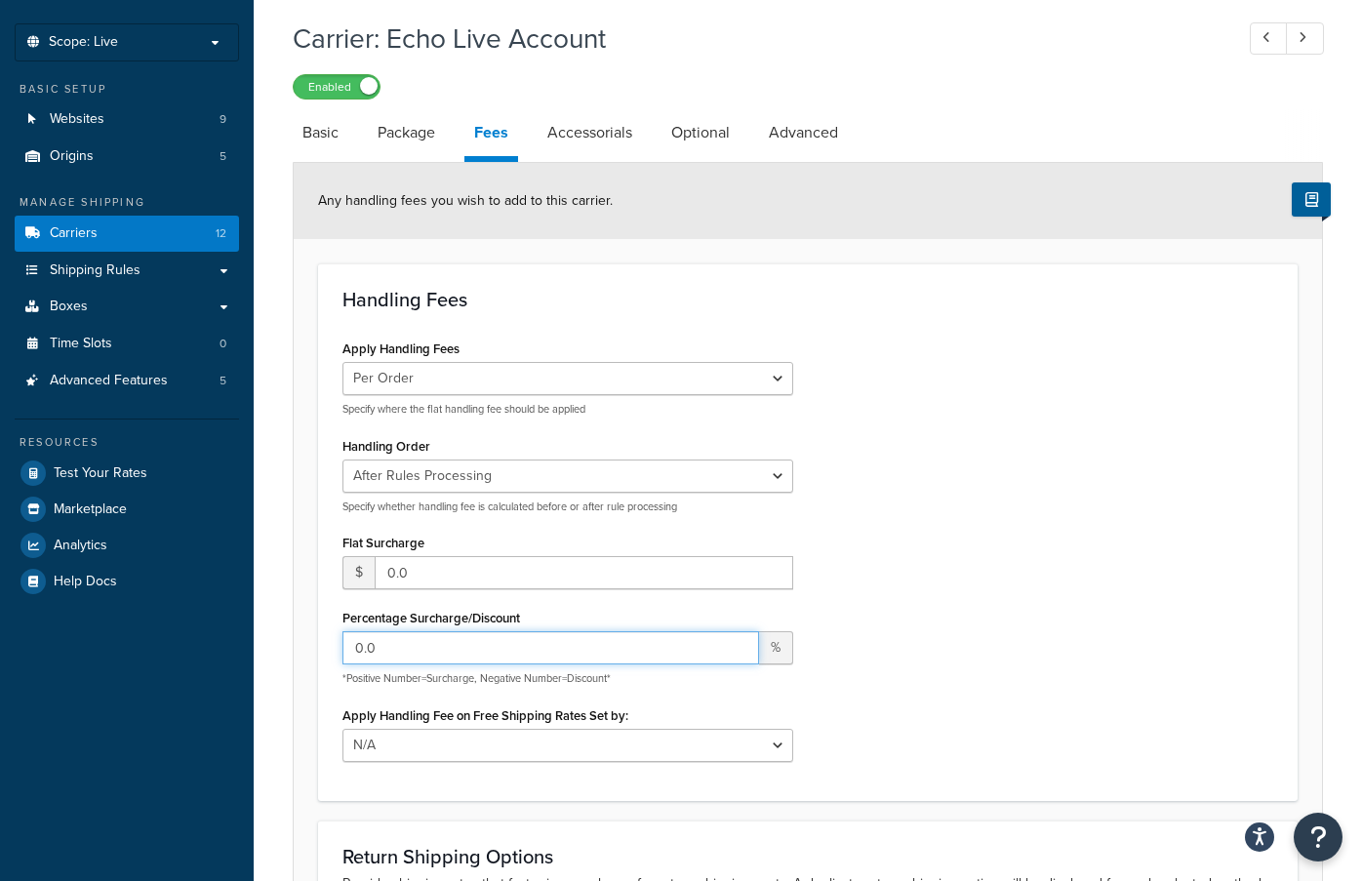
click at [531, 643] on input "0.0" at bounding box center [550, 647] width 416 height 33
click at [429, 129] on link "Package" at bounding box center [406, 132] width 77 height 47
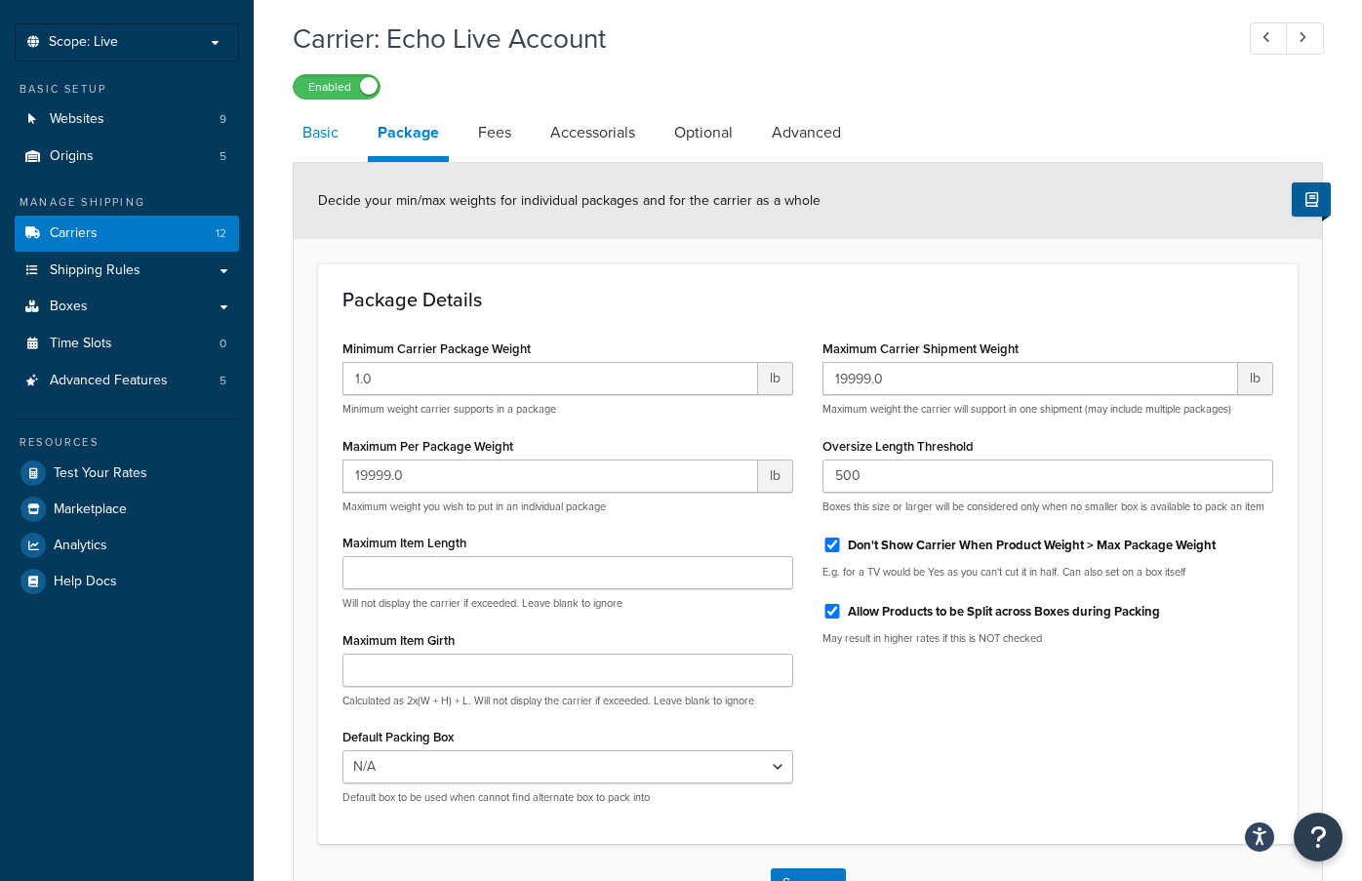
click at [318, 129] on link "Basic" at bounding box center [321, 132] width 56 height 47
select select "echoFreight"
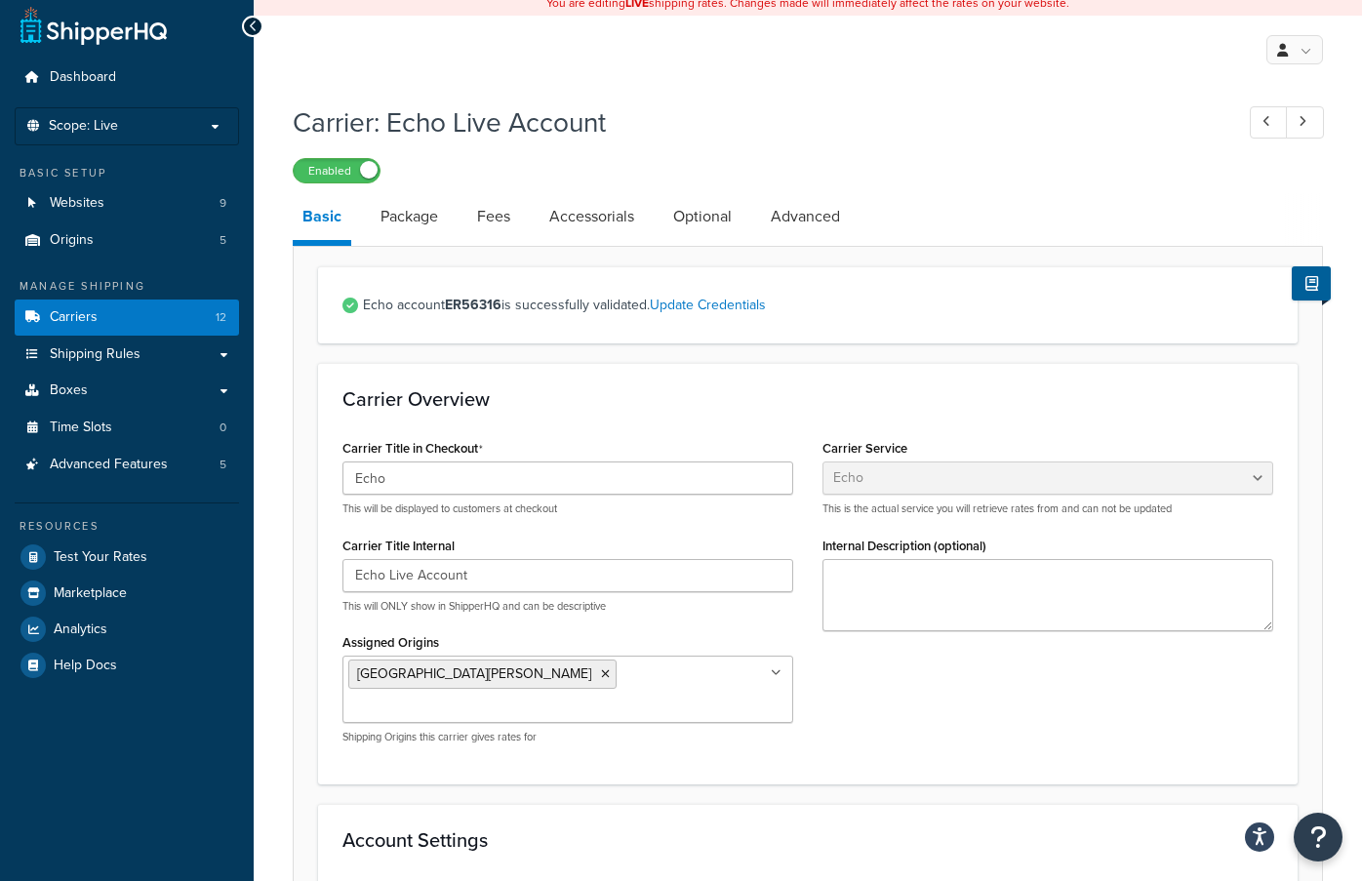
scroll to position [8, 0]
click at [484, 223] on link "Fees" at bounding box center [493, 217] width 53 height 47
select select "AFTER"
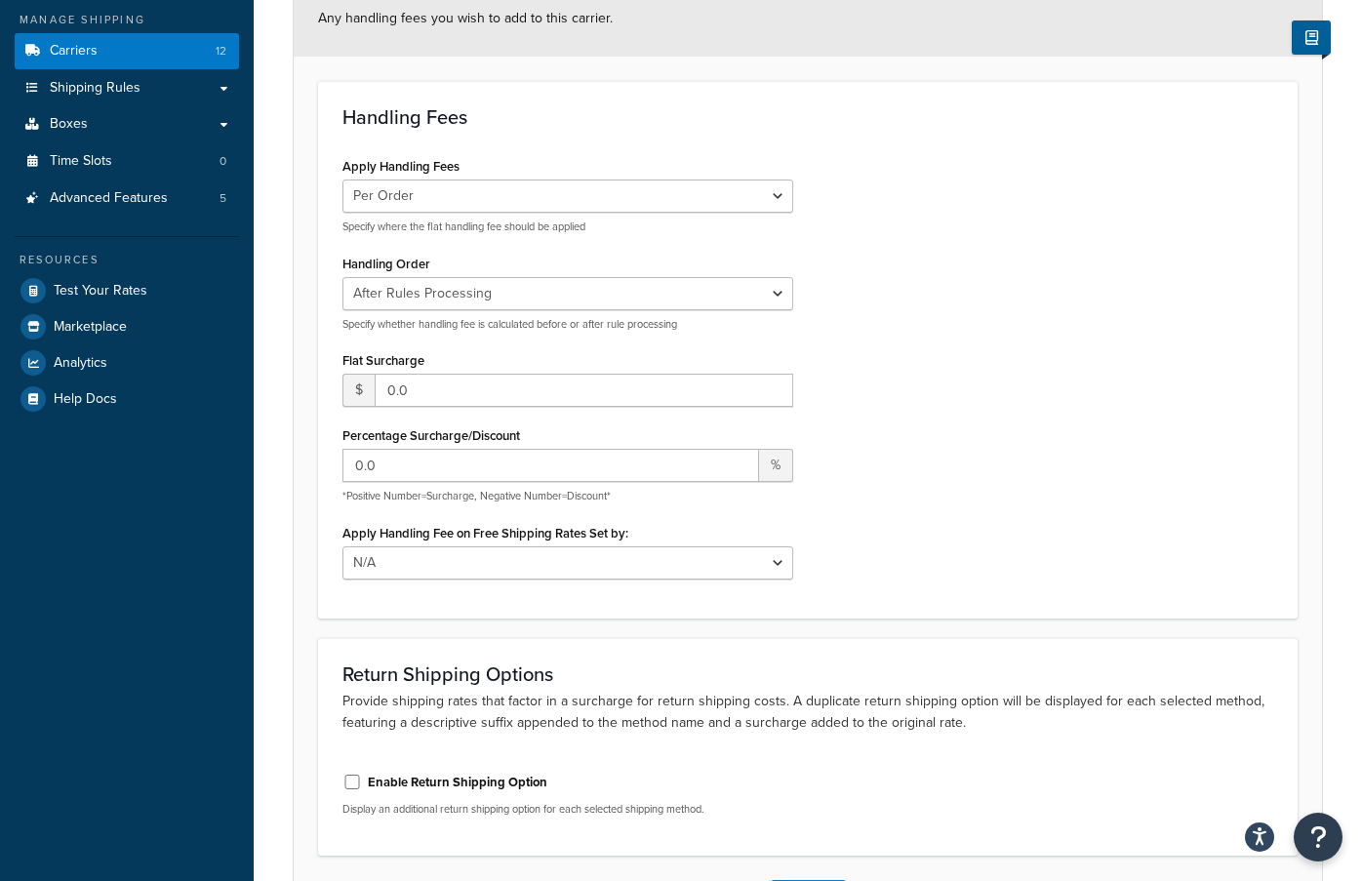
scroll to position [293, 0]
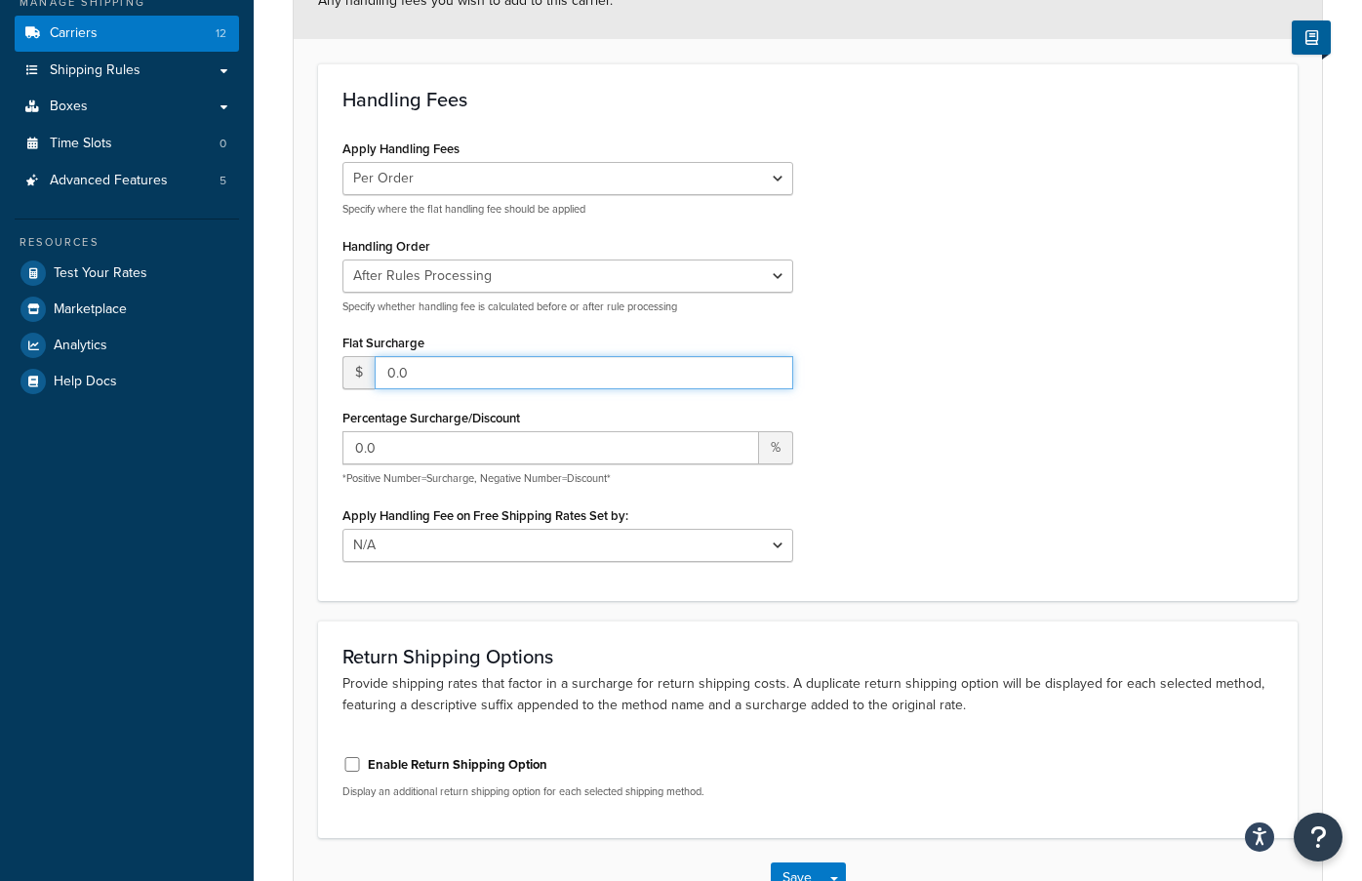
click at [462, 361] on input "0.0" at bounding box center [584, 372] width 418 height 33
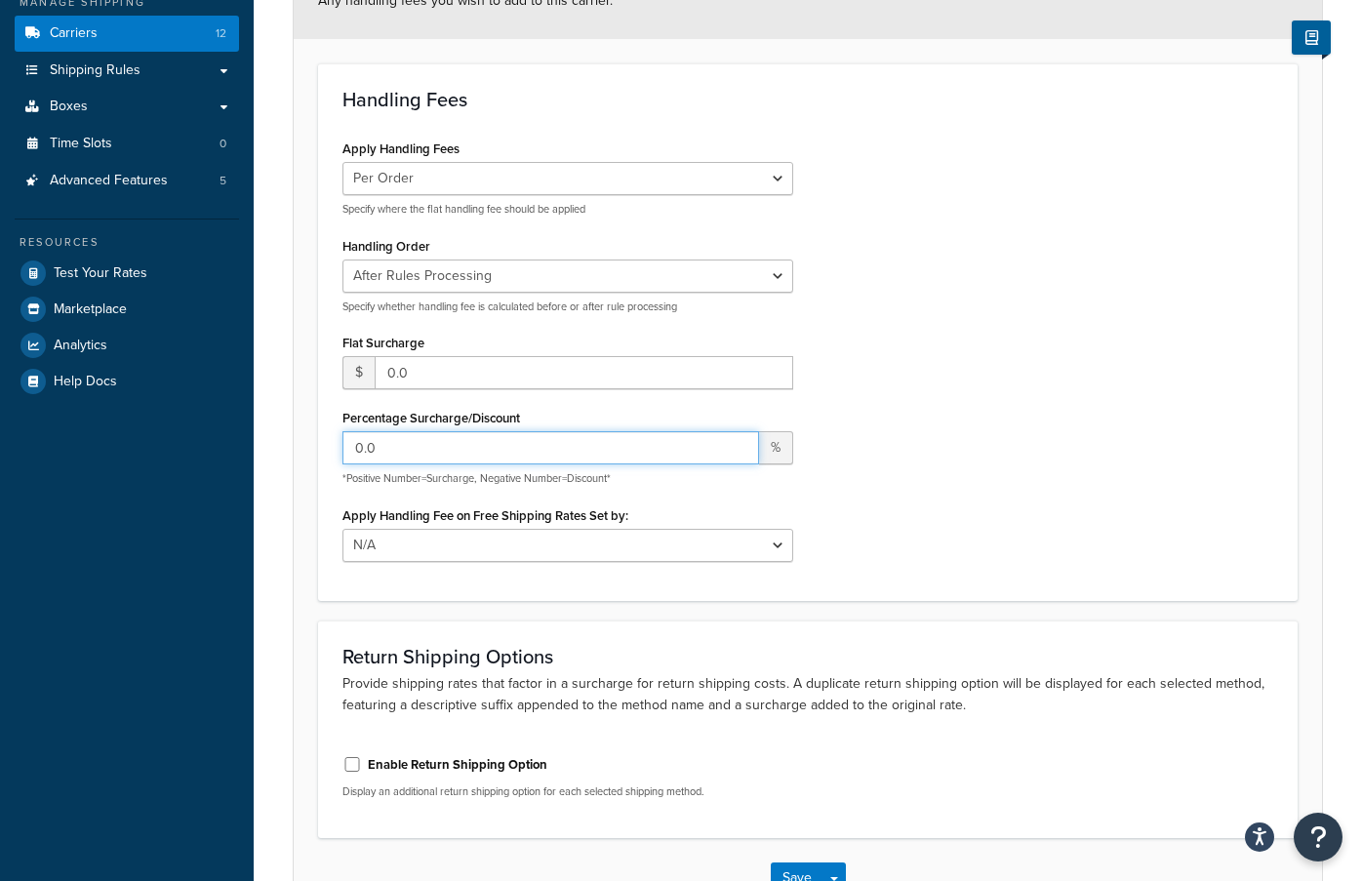
click at [449, 451] on input "0.0" at bounding box center [550, 447] width 416 height 33
type input "20"
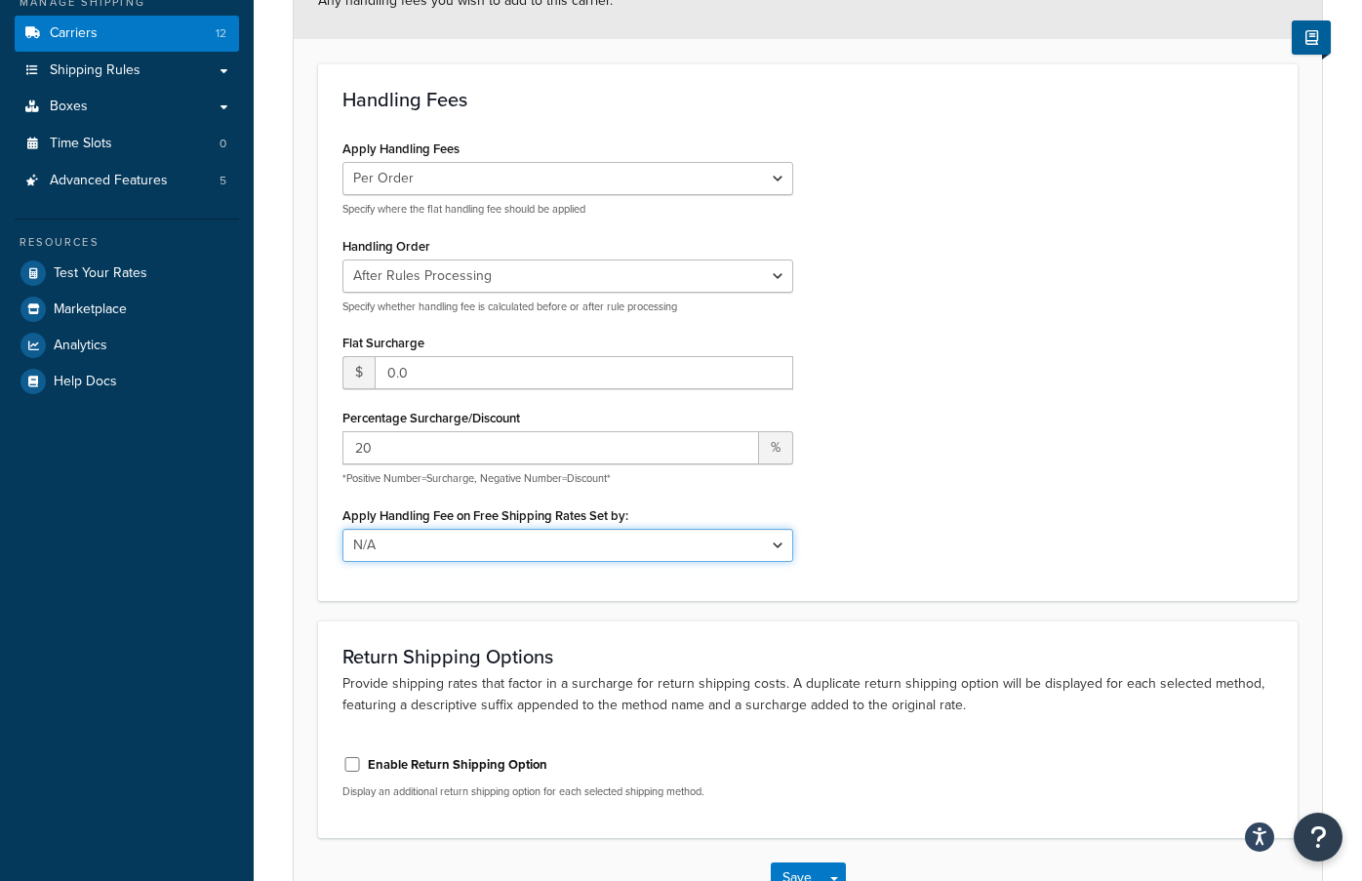
scroll to position [428, 0]
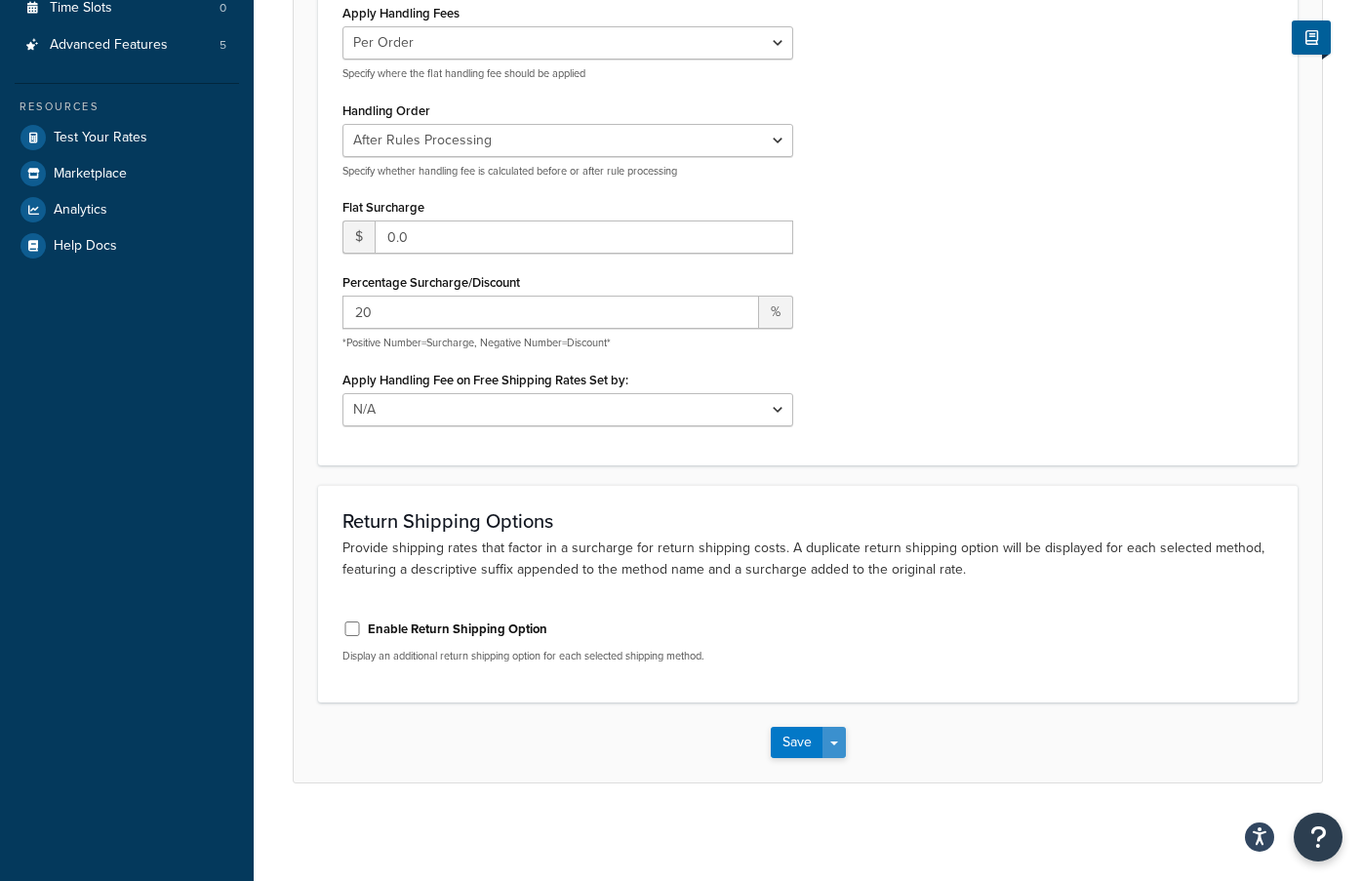
click at [836, 737] on button "Save Dropdown" at bounding box center [833, 742] width 23 height 31
click at [806, 740] on button "Save" at bounding box center [797, 742] width 53 height 31
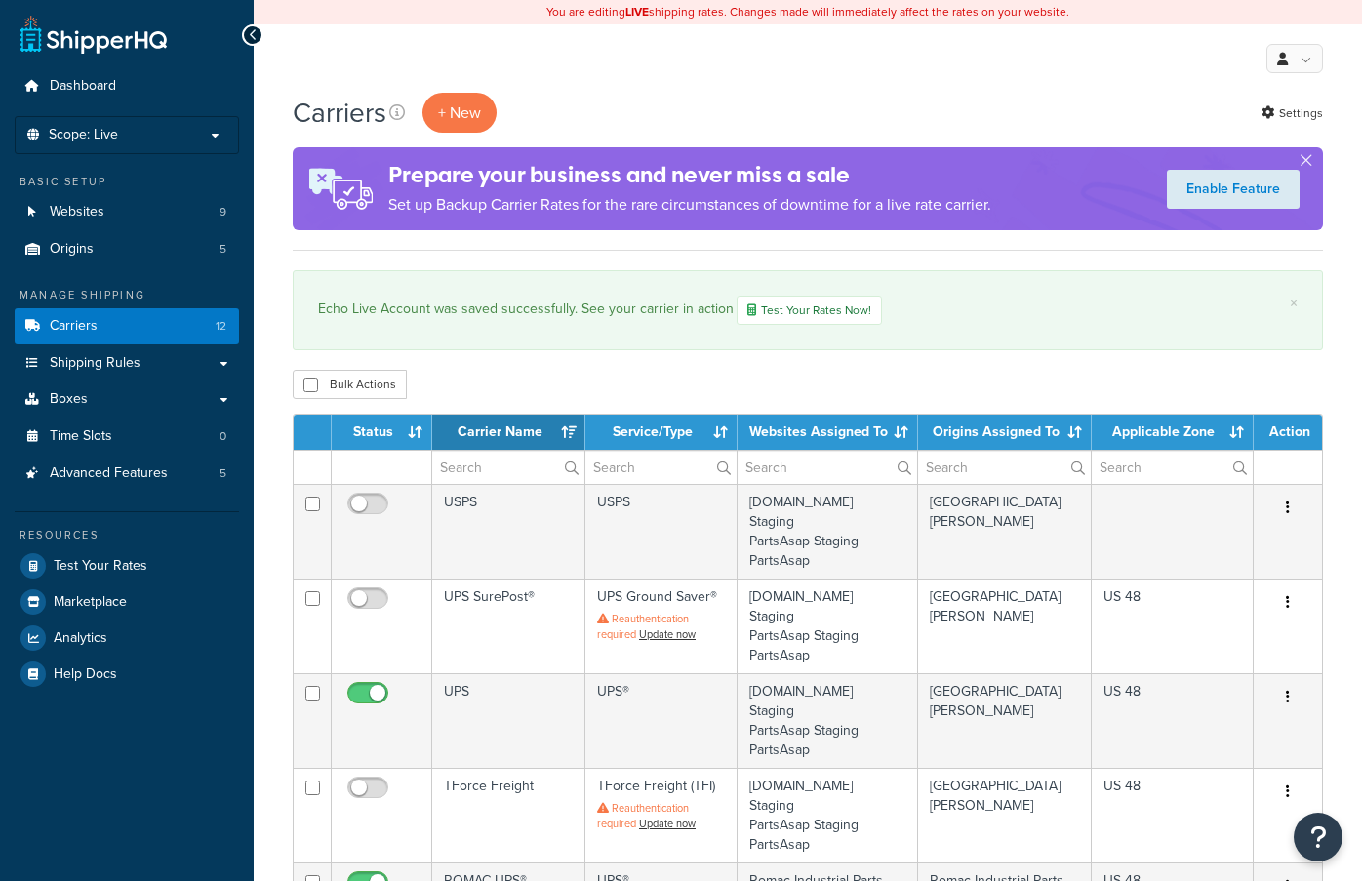
select select "15"
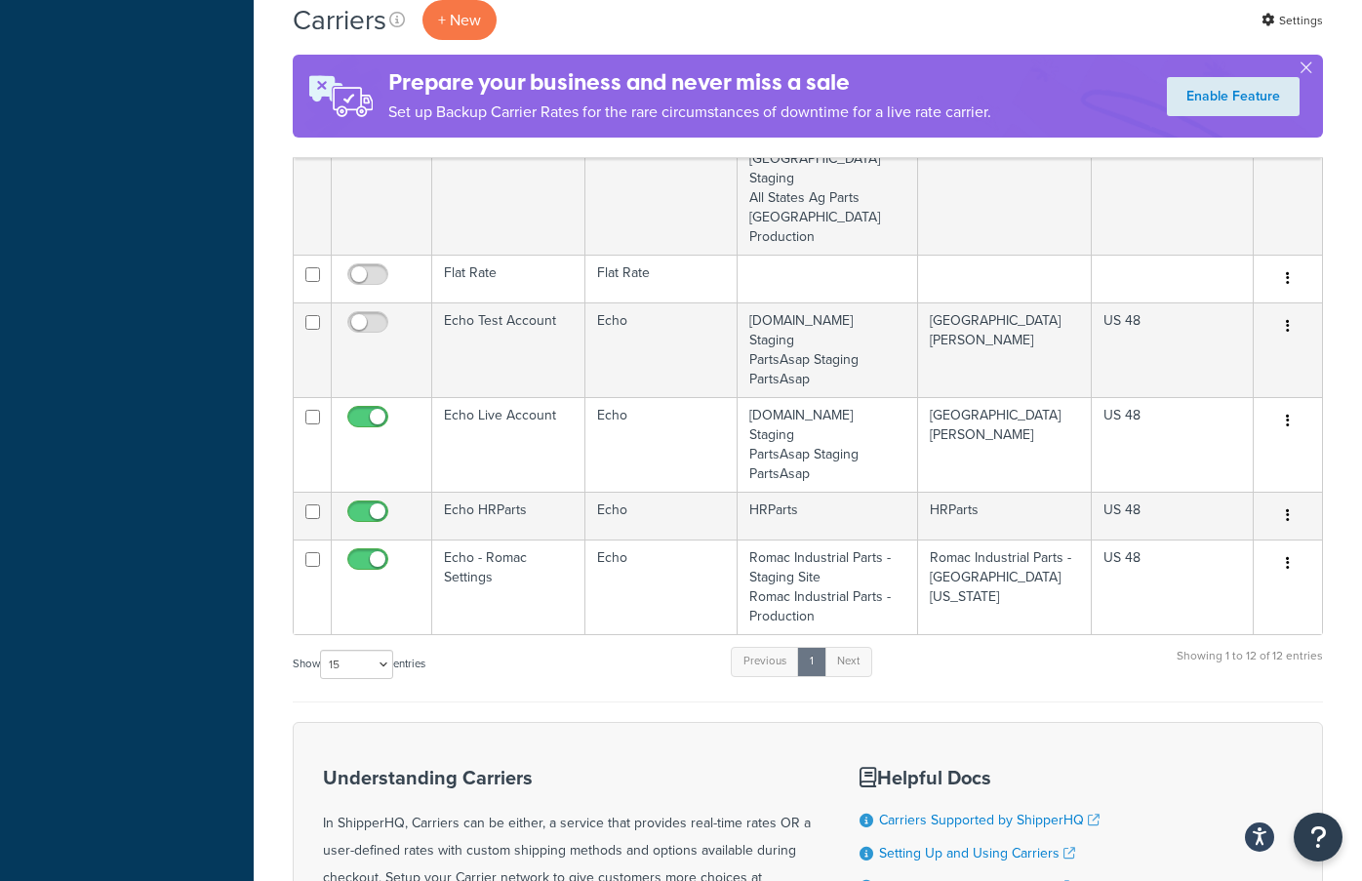
scroll to position [970, 0]
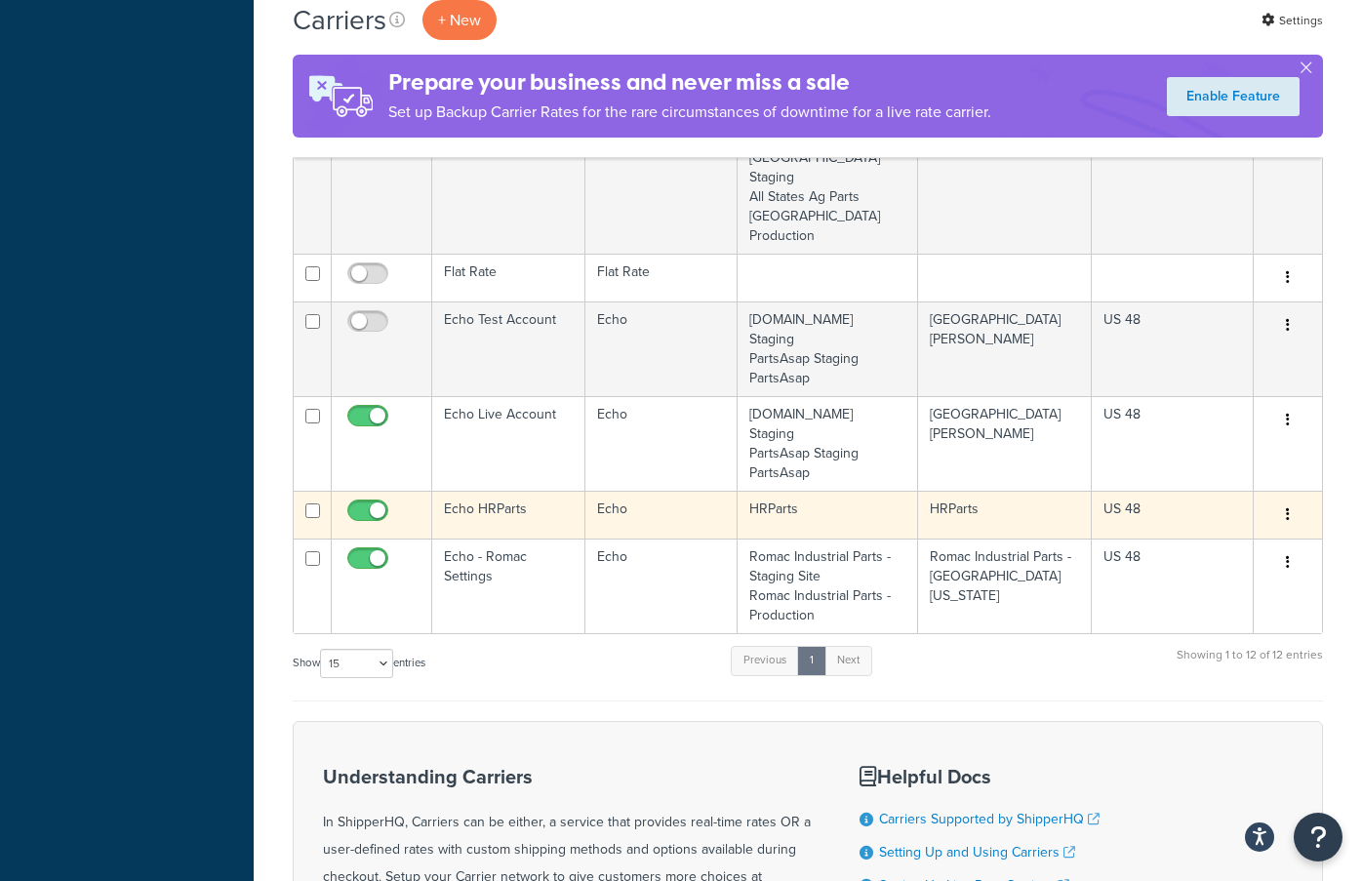
click at [522, 538] on td "Echo HRParts" at bounding box center [508, 515] width 153 height 48
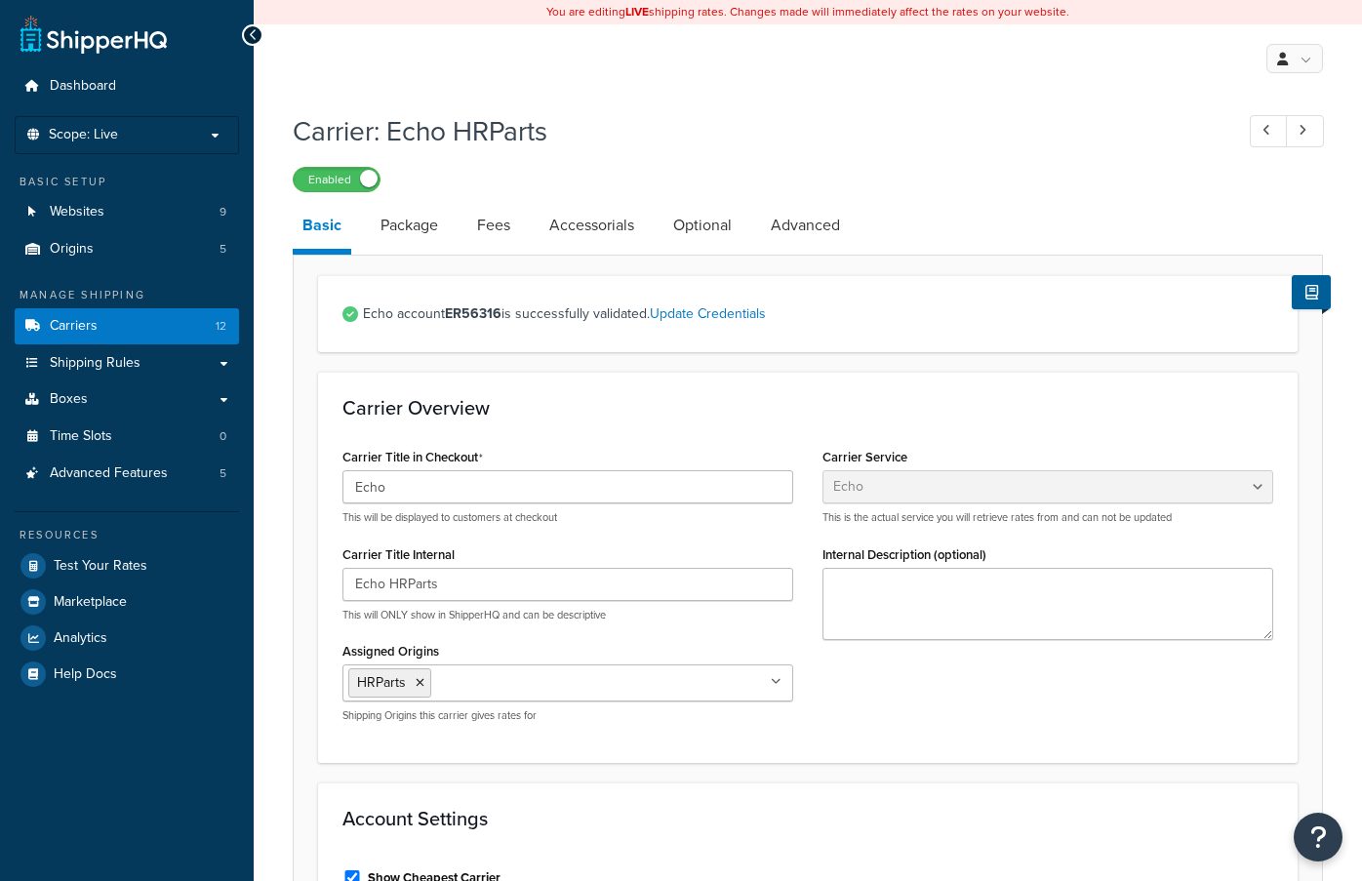
select select "echoFreight"
click at [429, 226] on link "Package" at bounding box center [409, 225] width 77 height 47
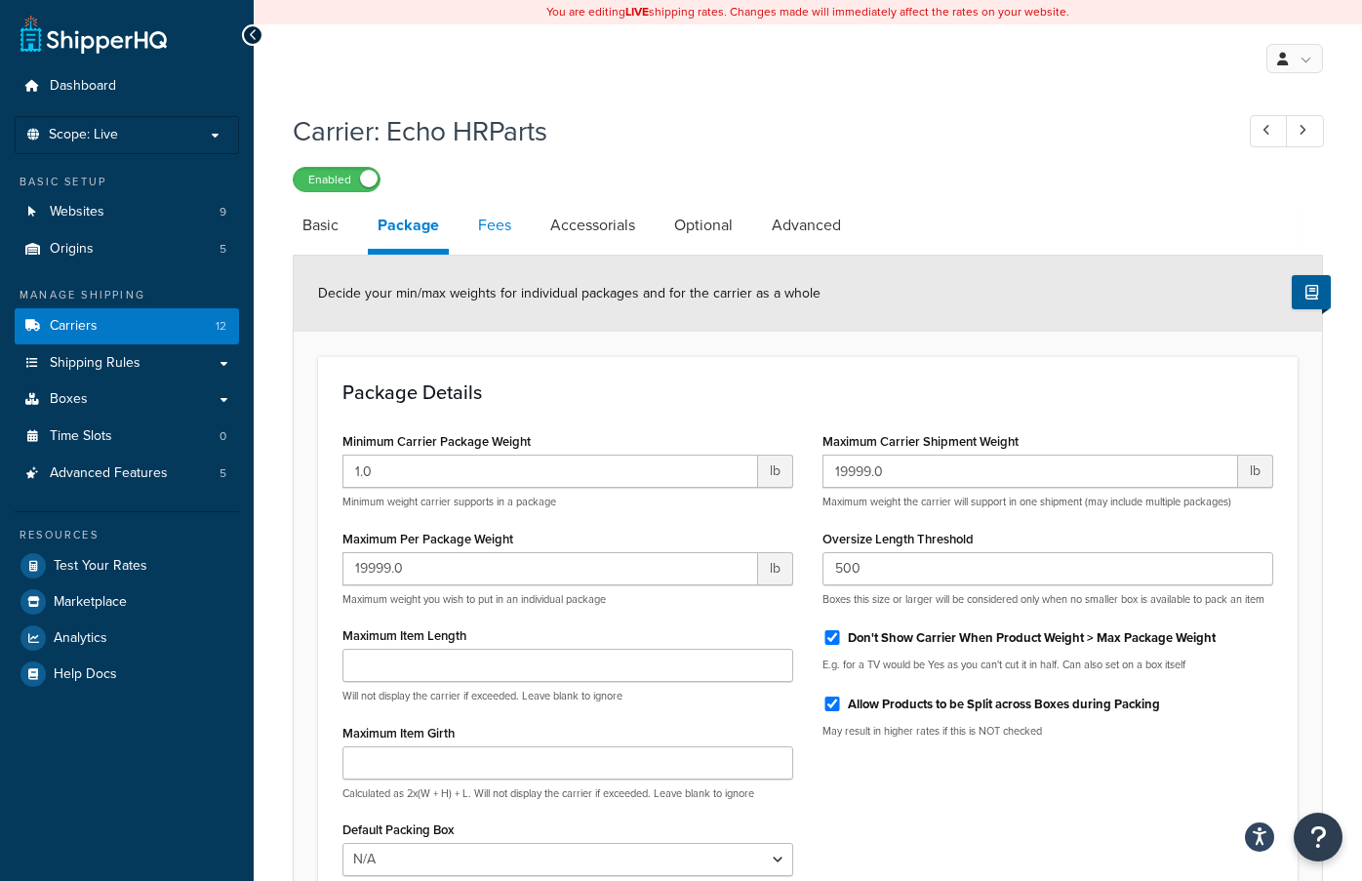
click at [482, 218] on link "Fees" at bounding box center [494, 225] width 53 height 47
select select "AFTER"
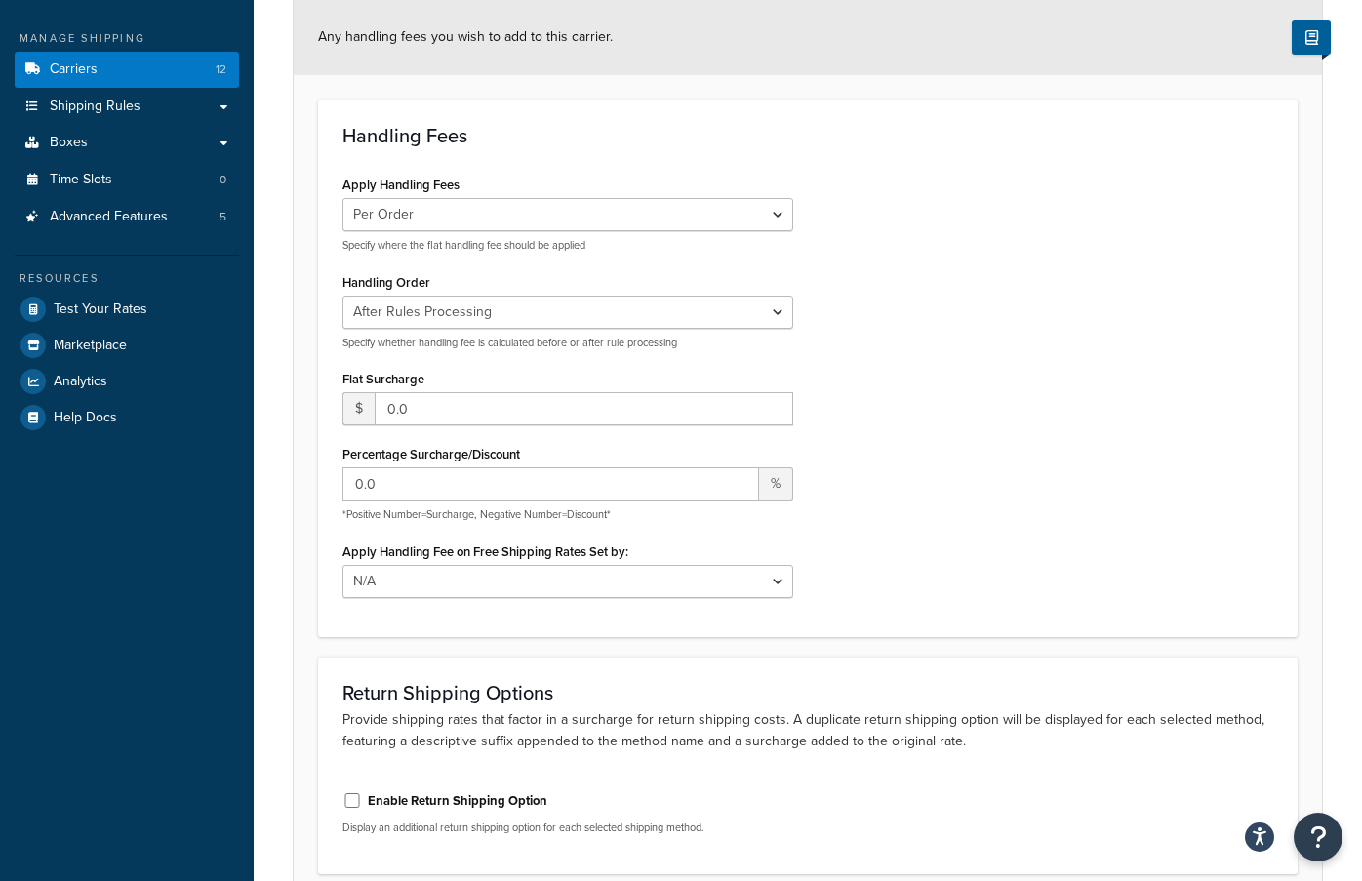
scroll to position [257, 0]
click at [486, 492] on input "0.0" at bounding box center [550, 482] width 416 height 33
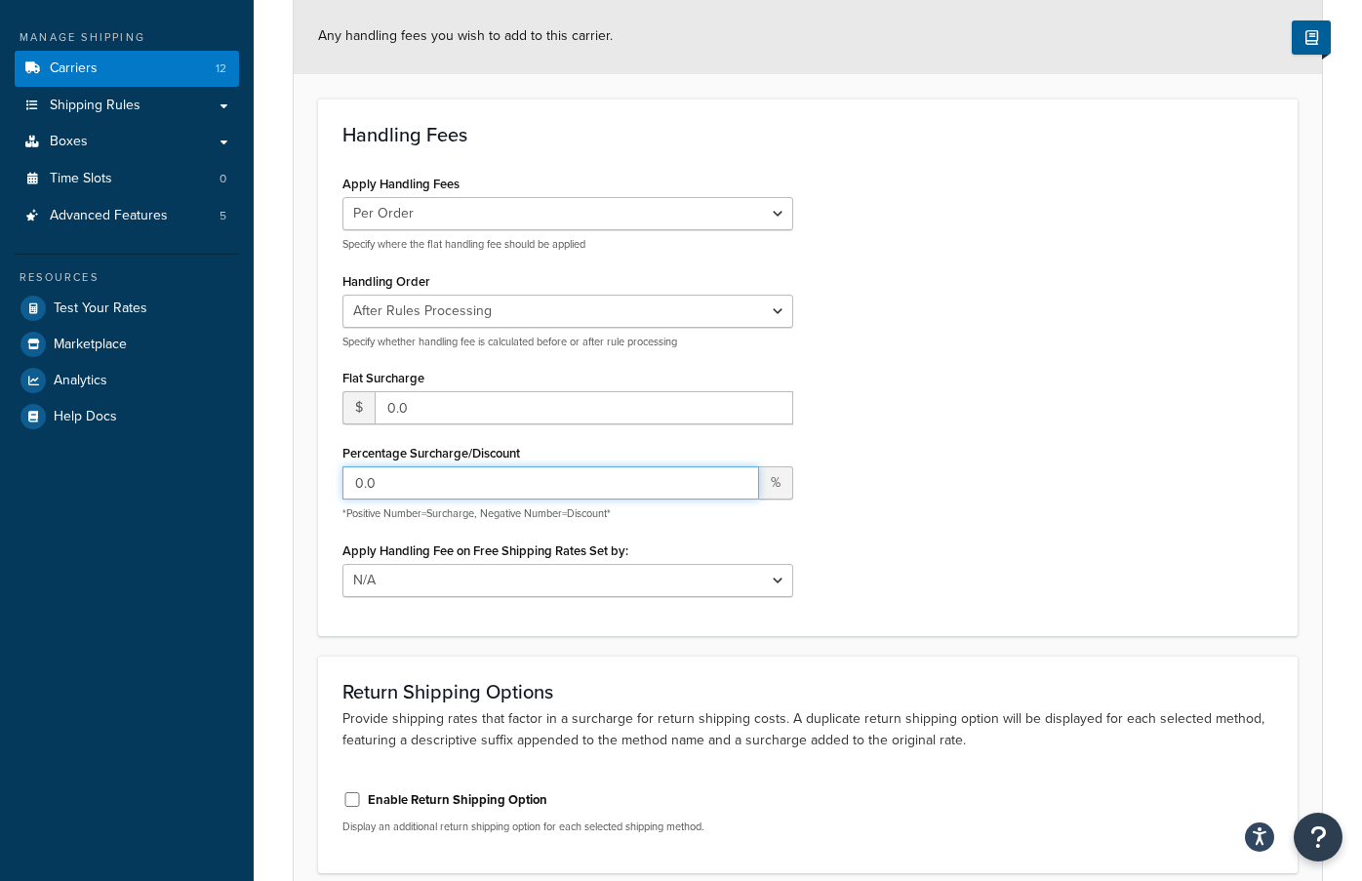
drag, startPoint x: 486, startPoint y: 492, endPoint x: 475, endPoint y: 525, distance: 34.9
click at [475, 525] on div "Apply Handling Fees Per Order Per Item Per Package Specify where the flat handl…" at bounding box center [568, 390] width 480 height 441
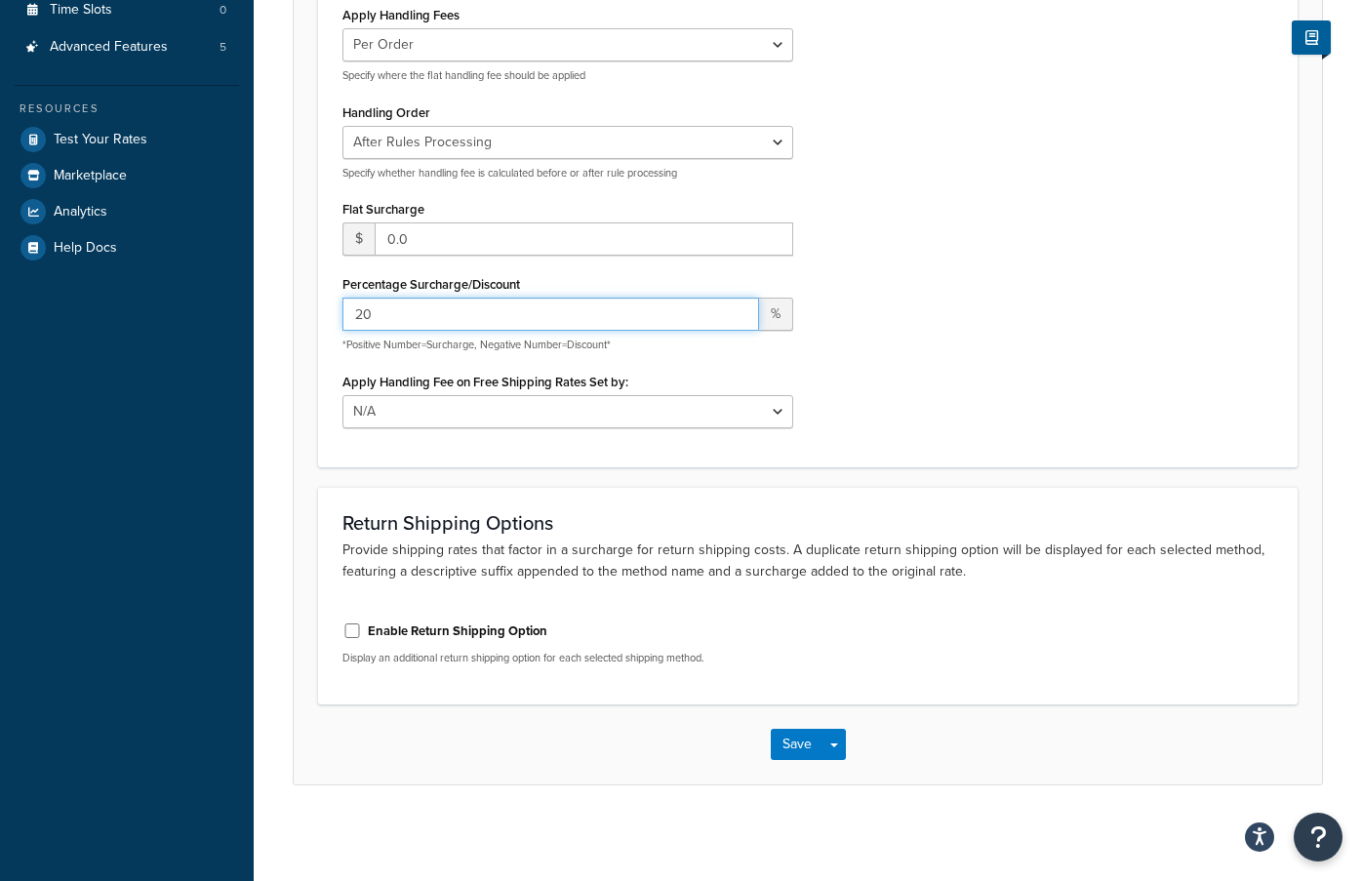
scroll to position [428, 0]
type input "20"
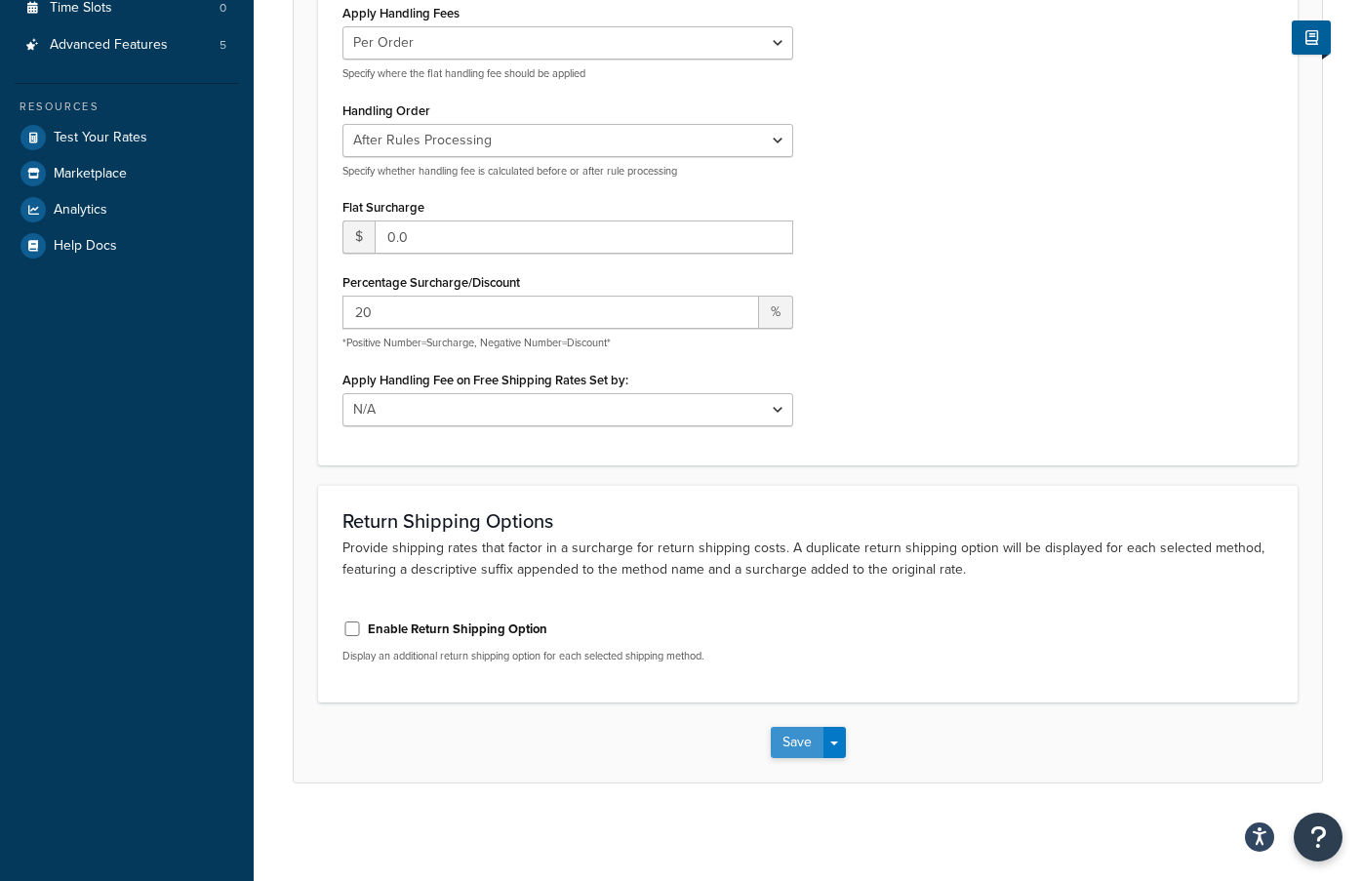
click at [791, 748] on button "Save" at bounding box center [797, 742] width 53 height 31
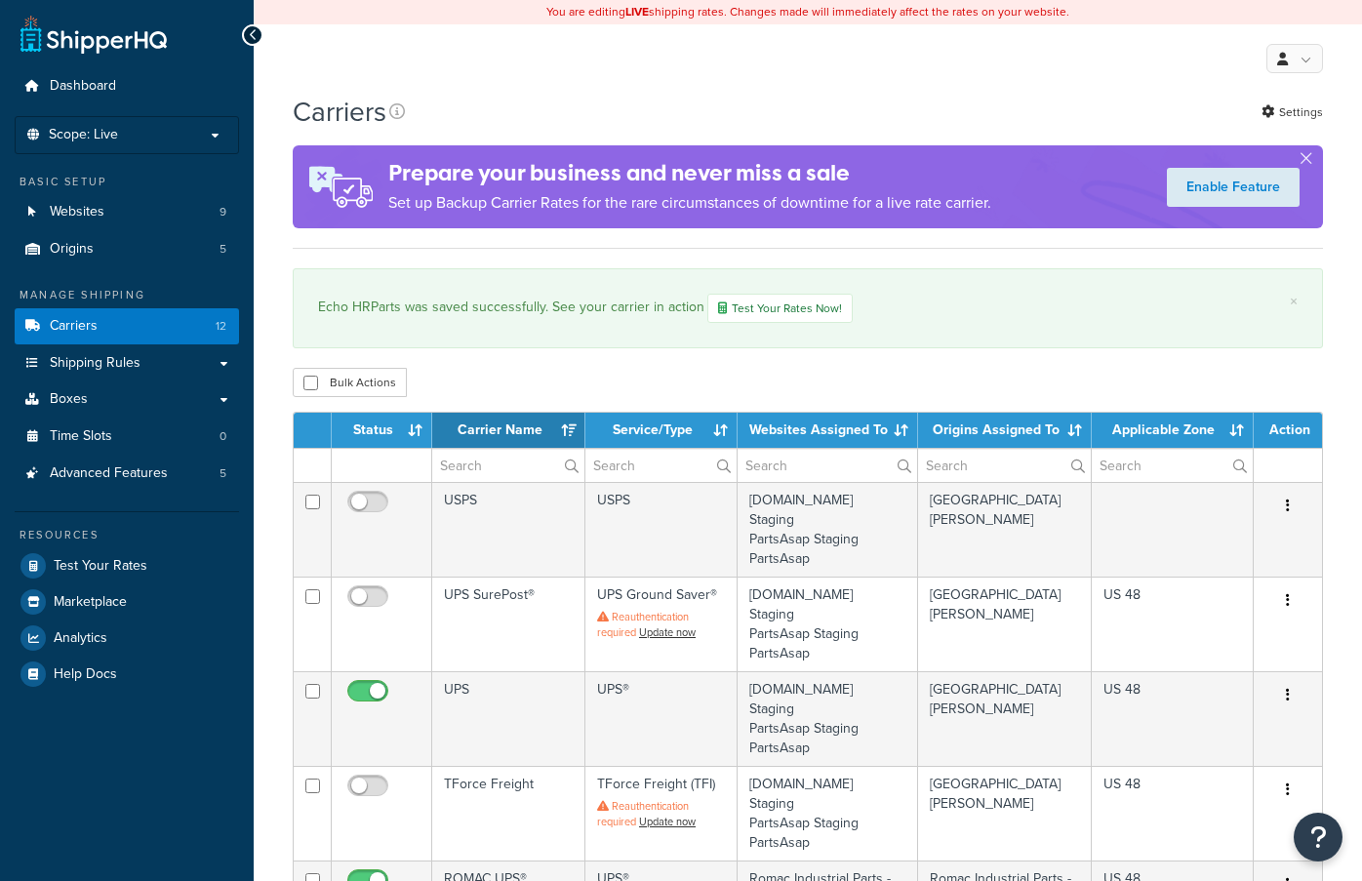
select select "15"
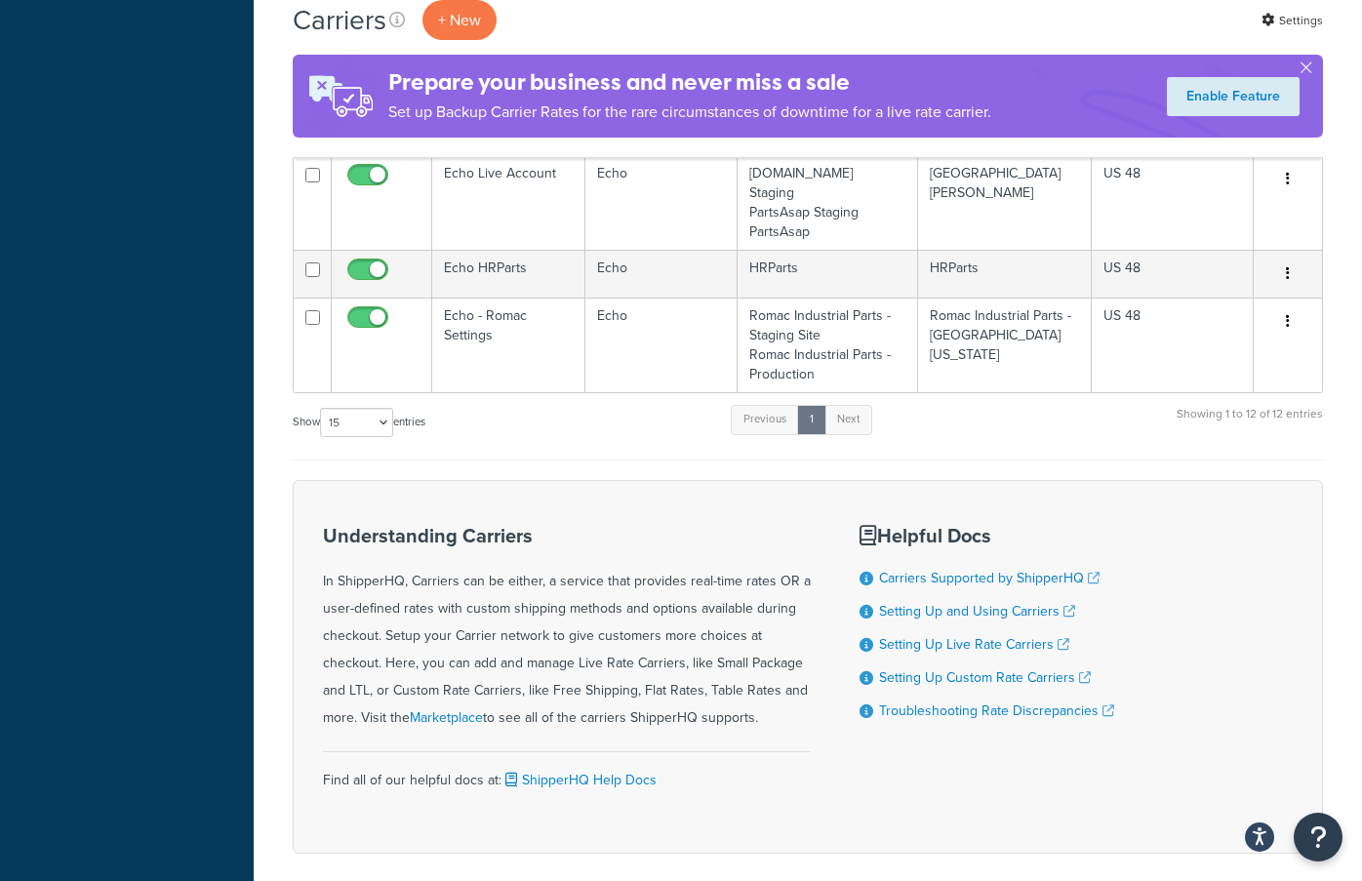
scroll to position [1210, 0]
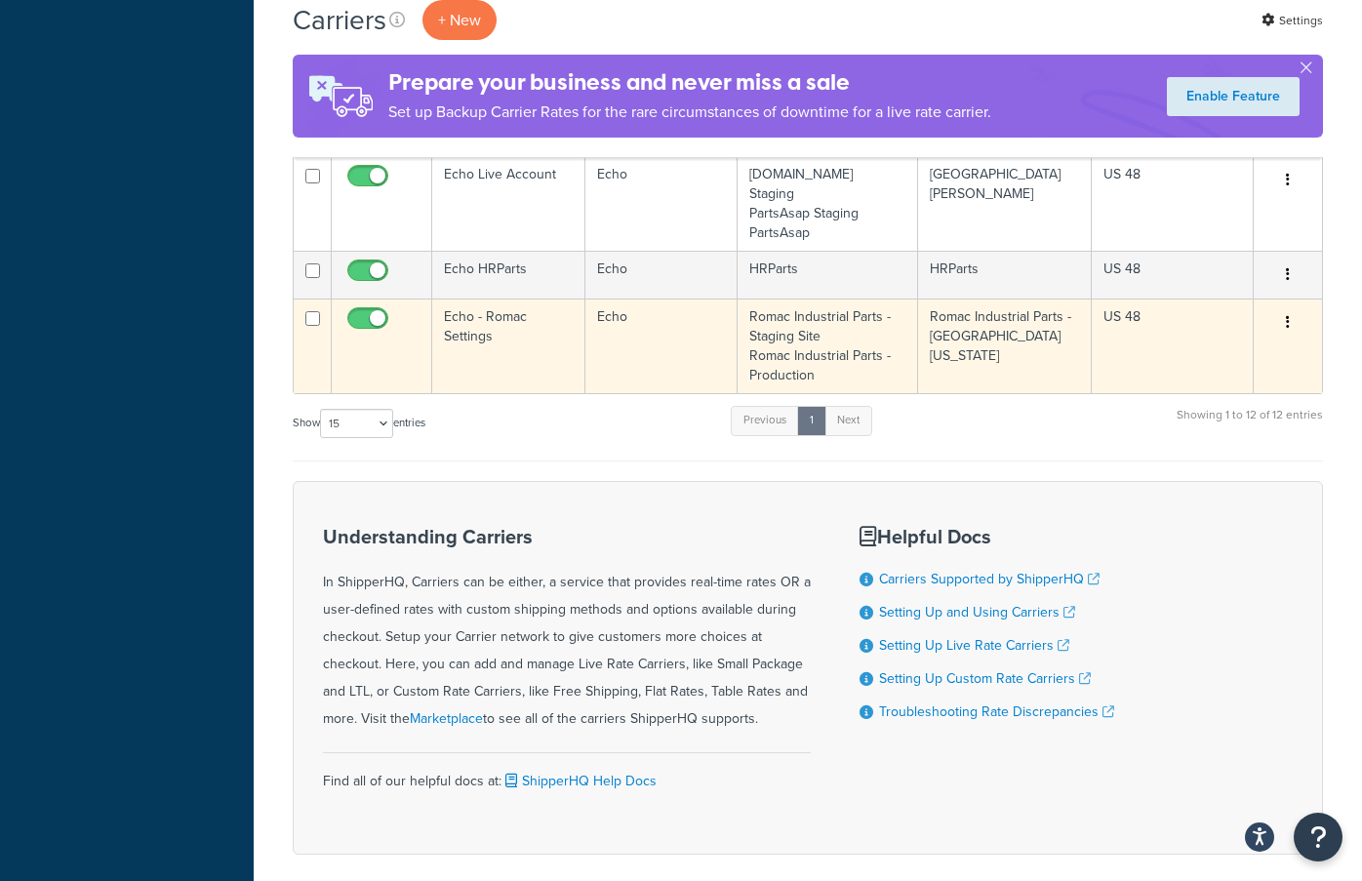
click at [481, 371] on td "Echo - Romac Settings" at bounding box center [508, 345] width 153 height 95
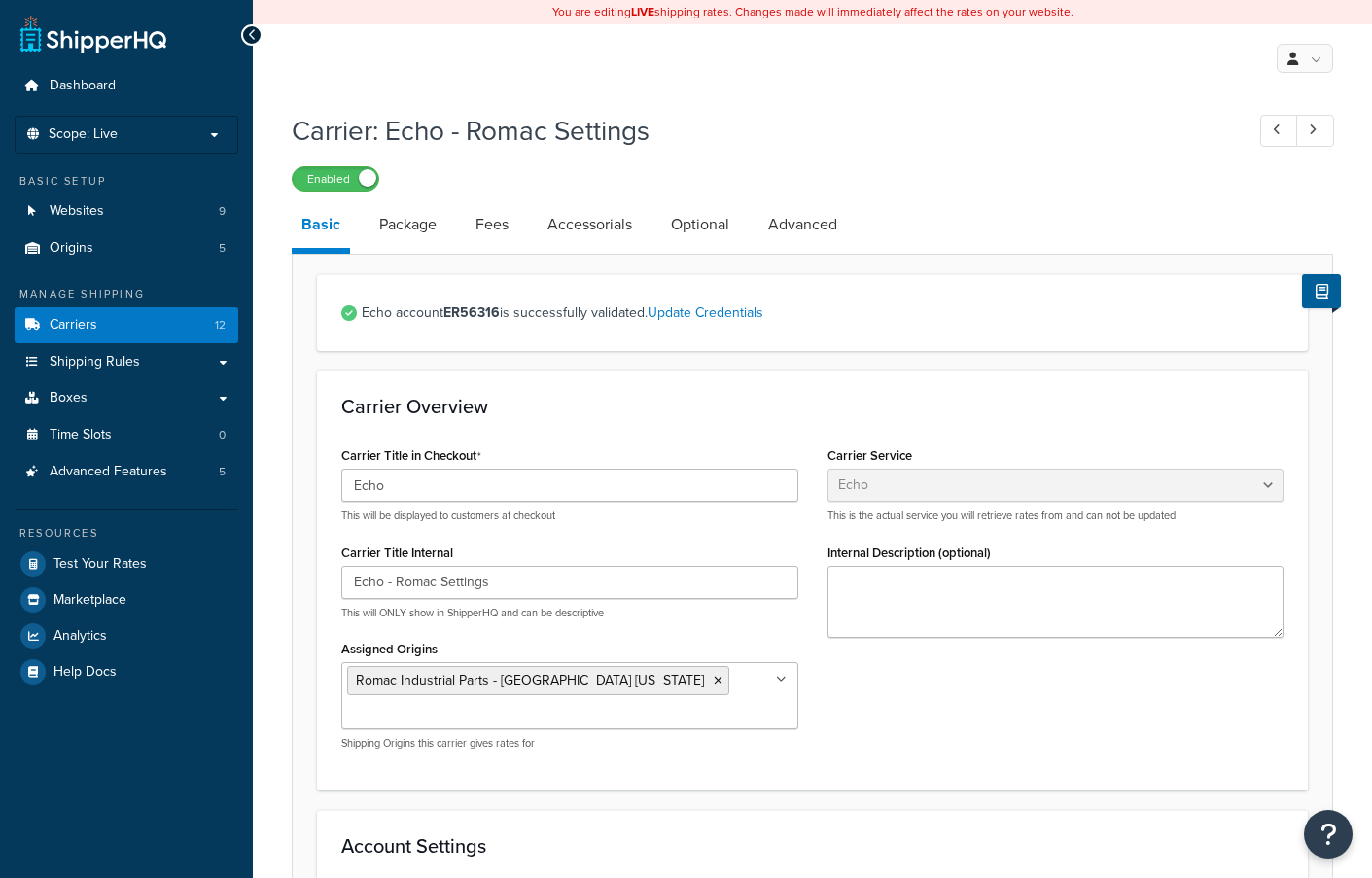
select select "echoFreight"
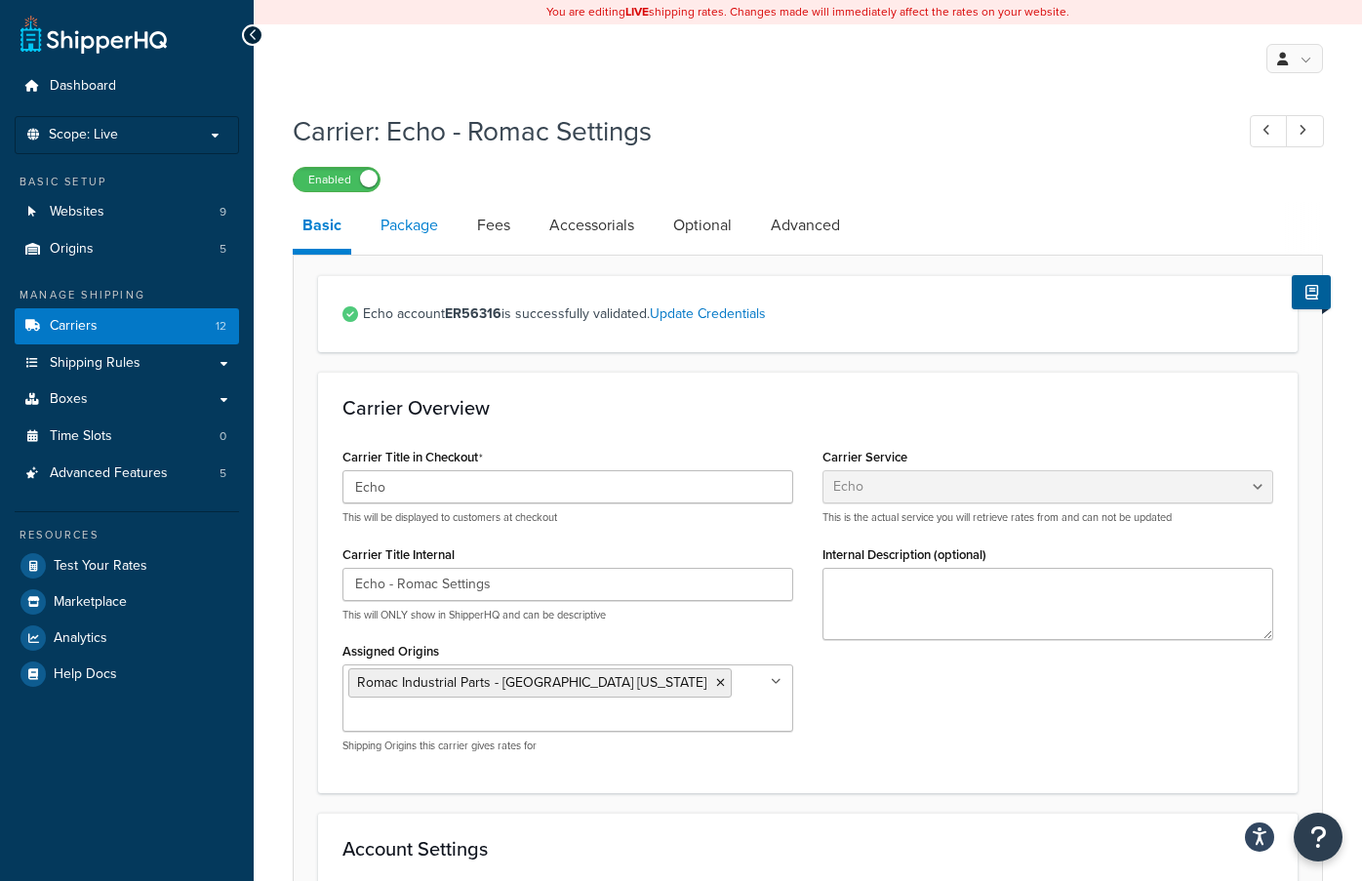
click at [412, 226] on link "Package" at bounding box center [409, 225] width 77 height 47
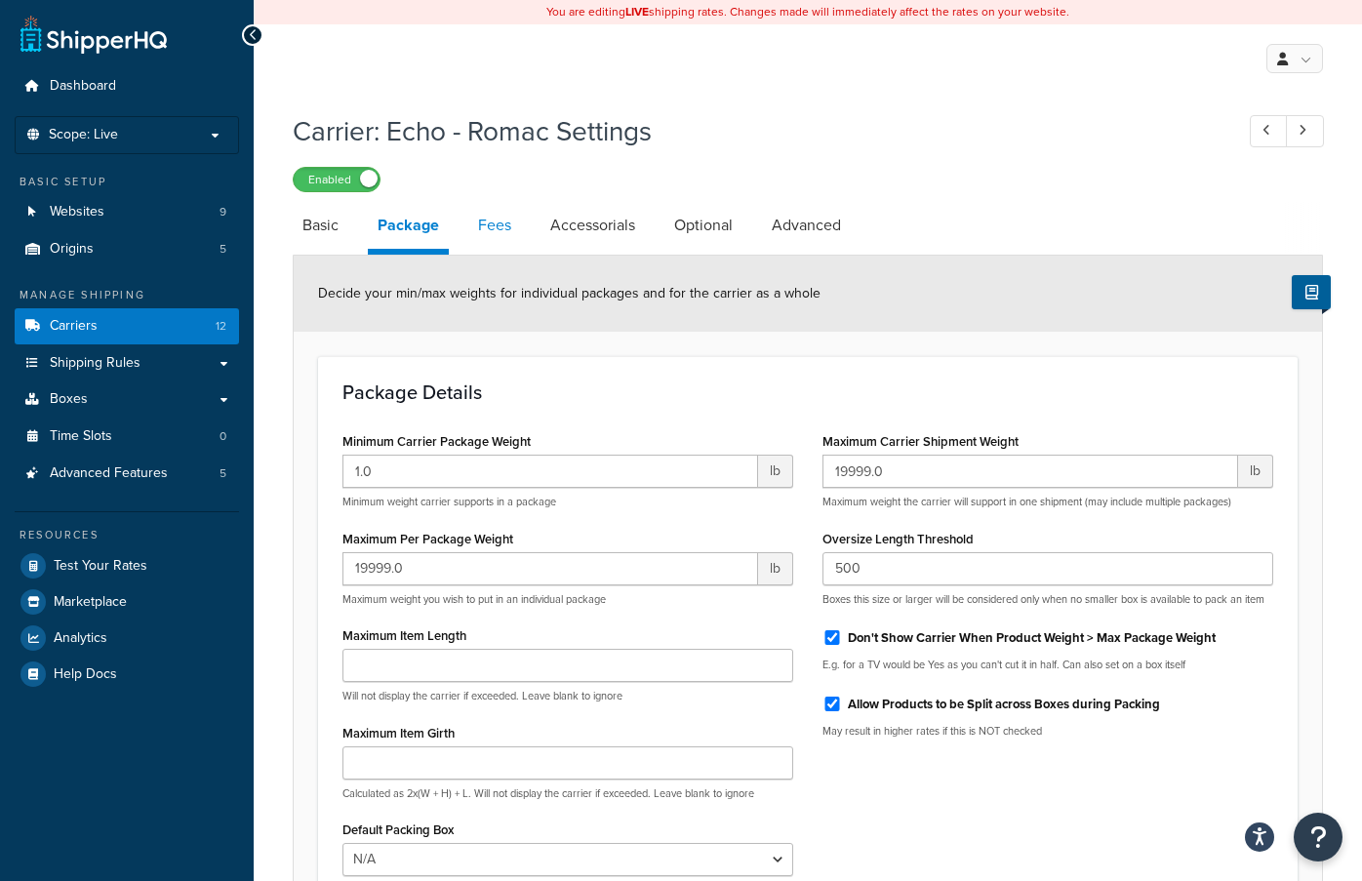
click at [493, 232] on link "Fees" at bounding box center [494, 225] width 53 height 47
select select "AFTER"
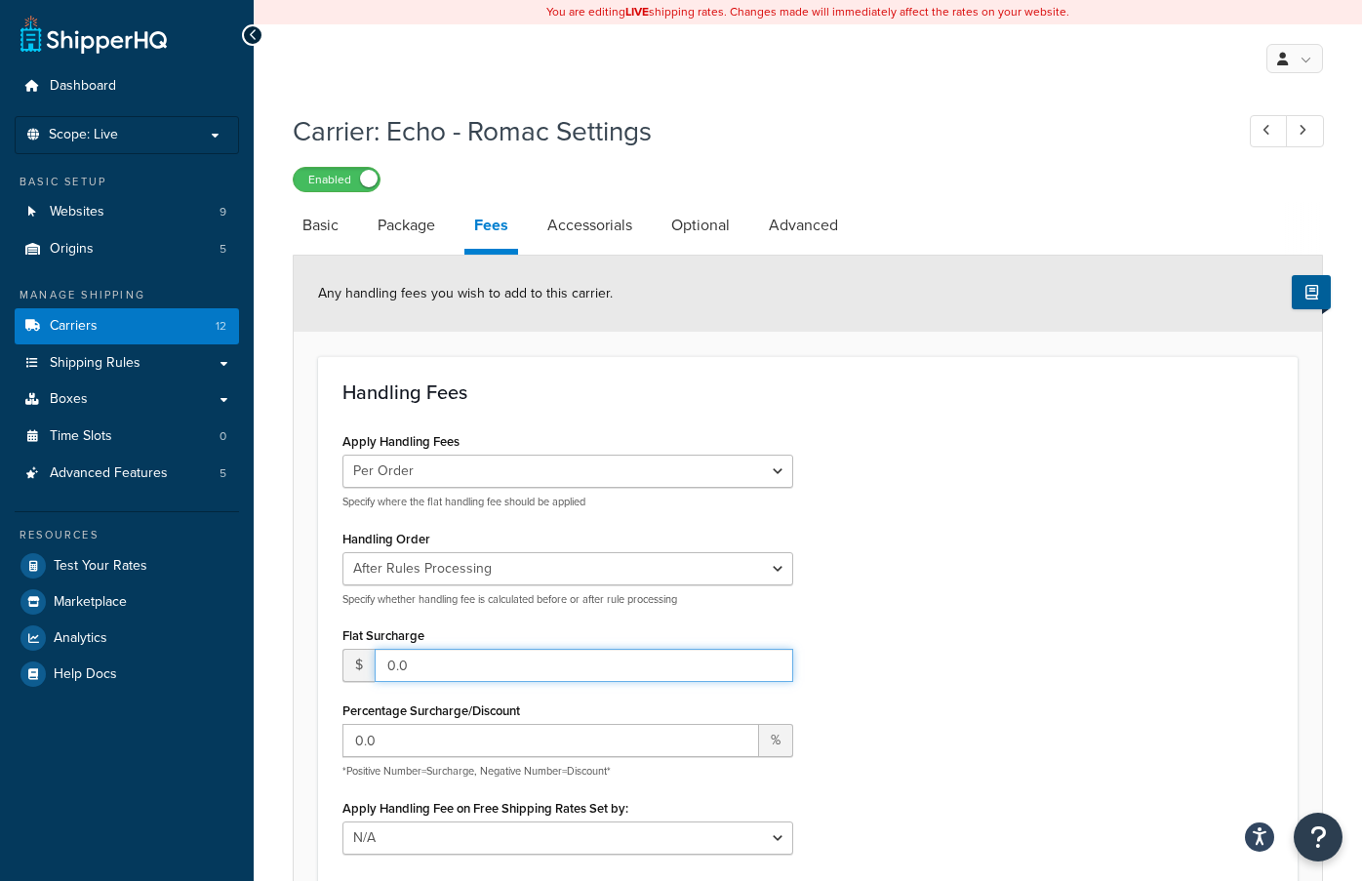
click at [441, 669] on input "0.0" at bounding box center [584, 665] width 418 height 33
type input "2"
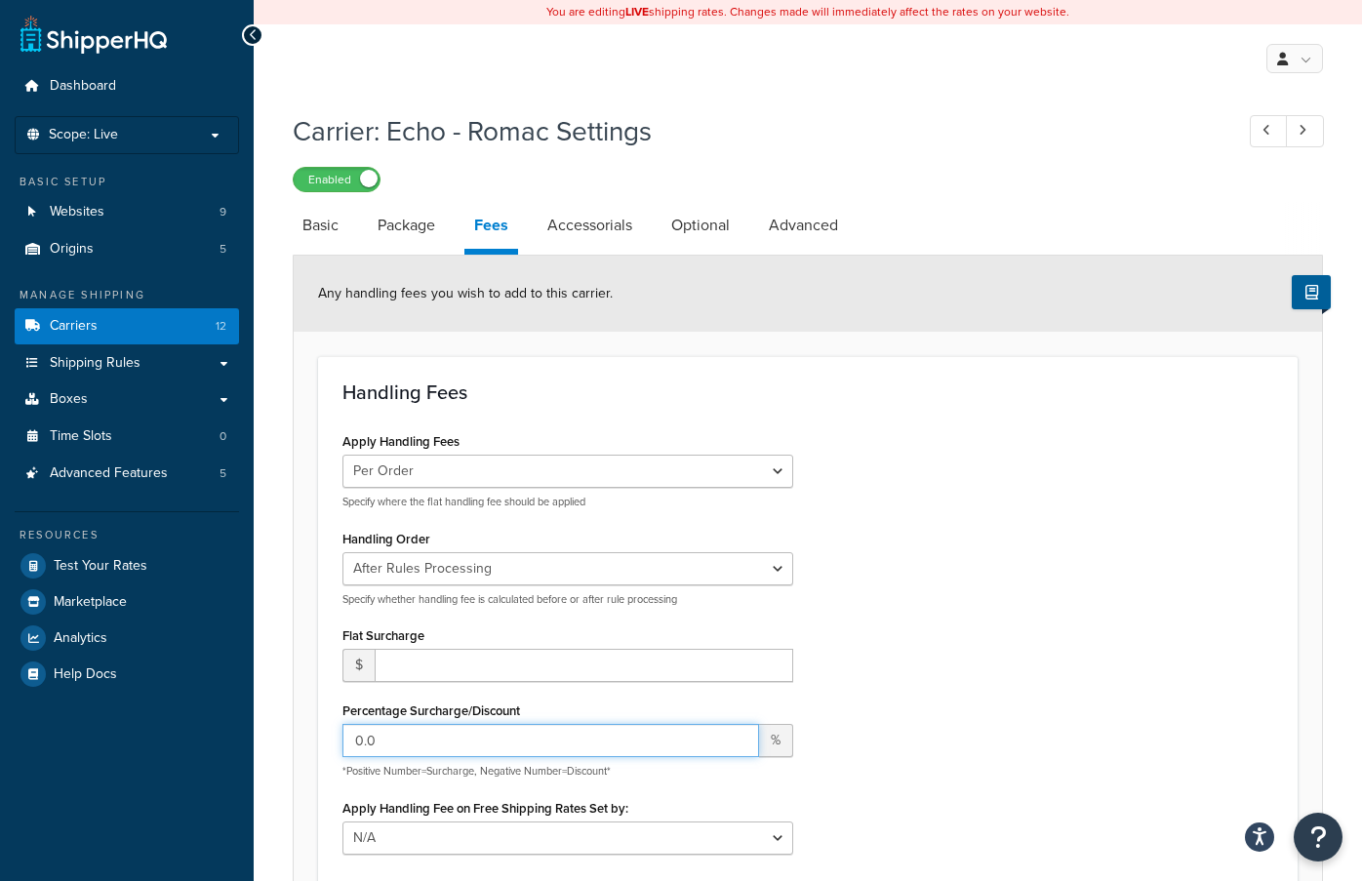
type input "-1"
type input "-2"
type input "20"
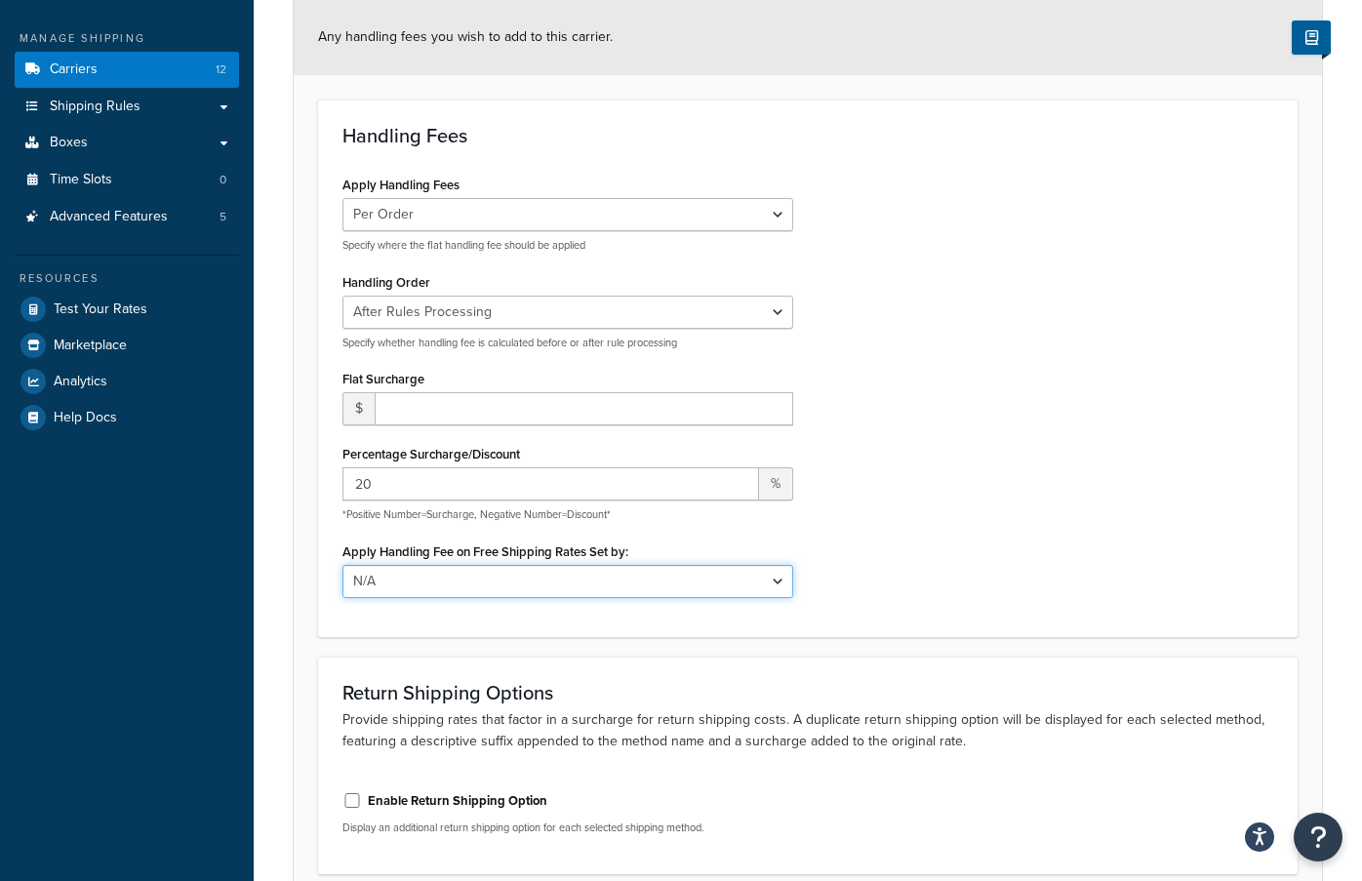
scroll to position [428, 0]
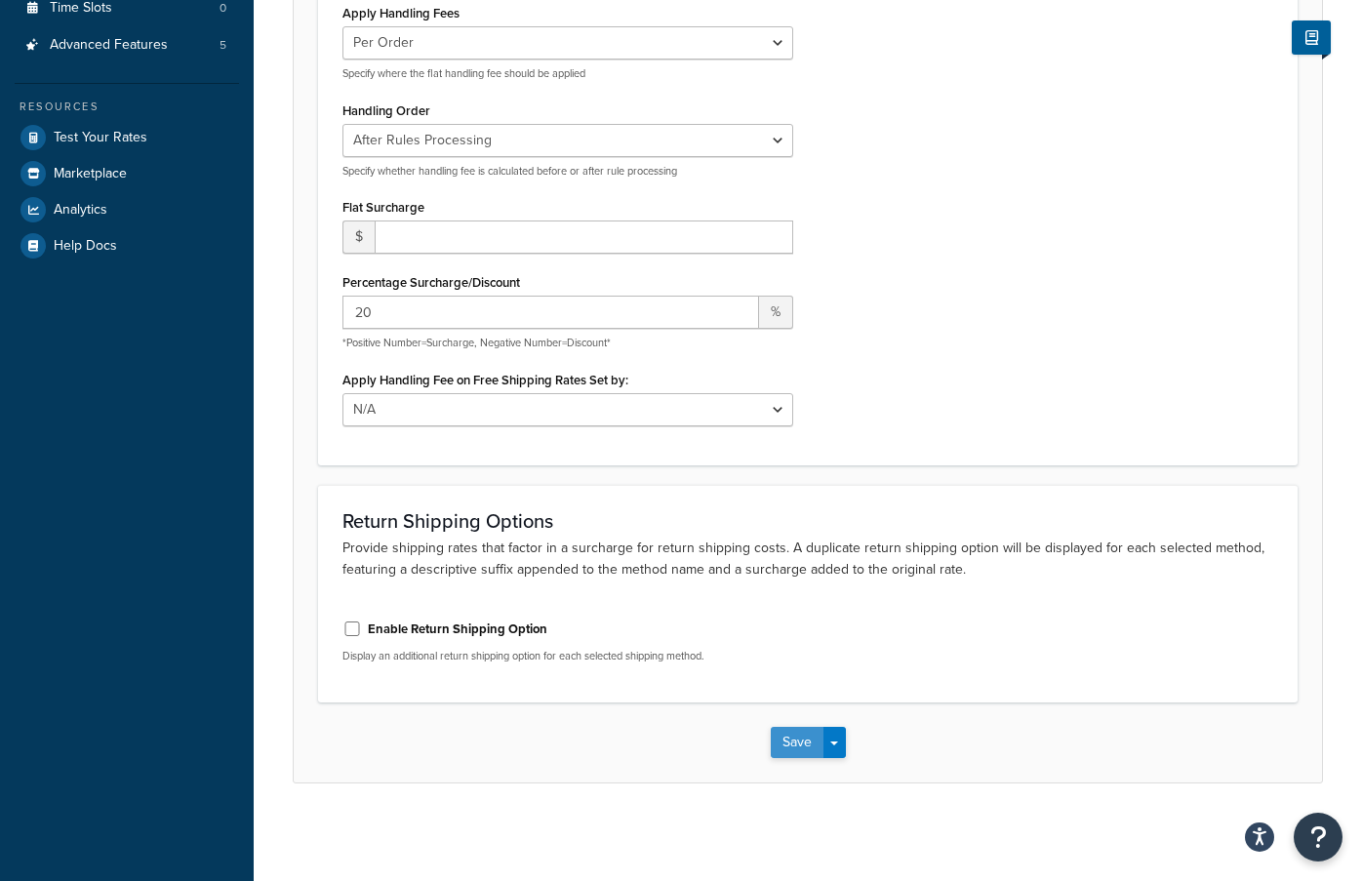
click at [792, 735] on button "Save" at bounding box center [797, 742] width 53 height 31
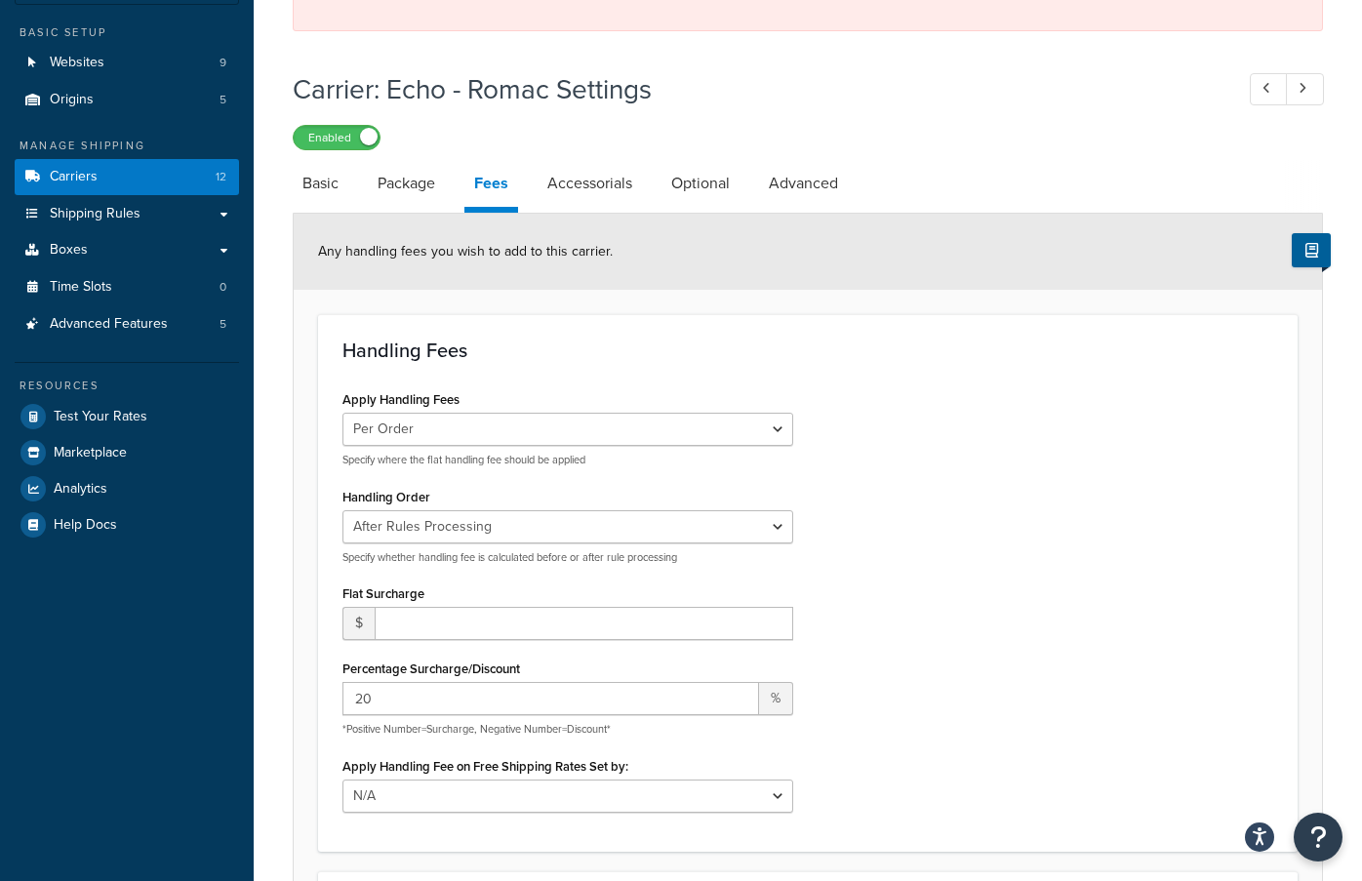
scroll to position [150, 0]
click at [696, 625] on input "number" at bounding box center [584, 622] width 418 height 33
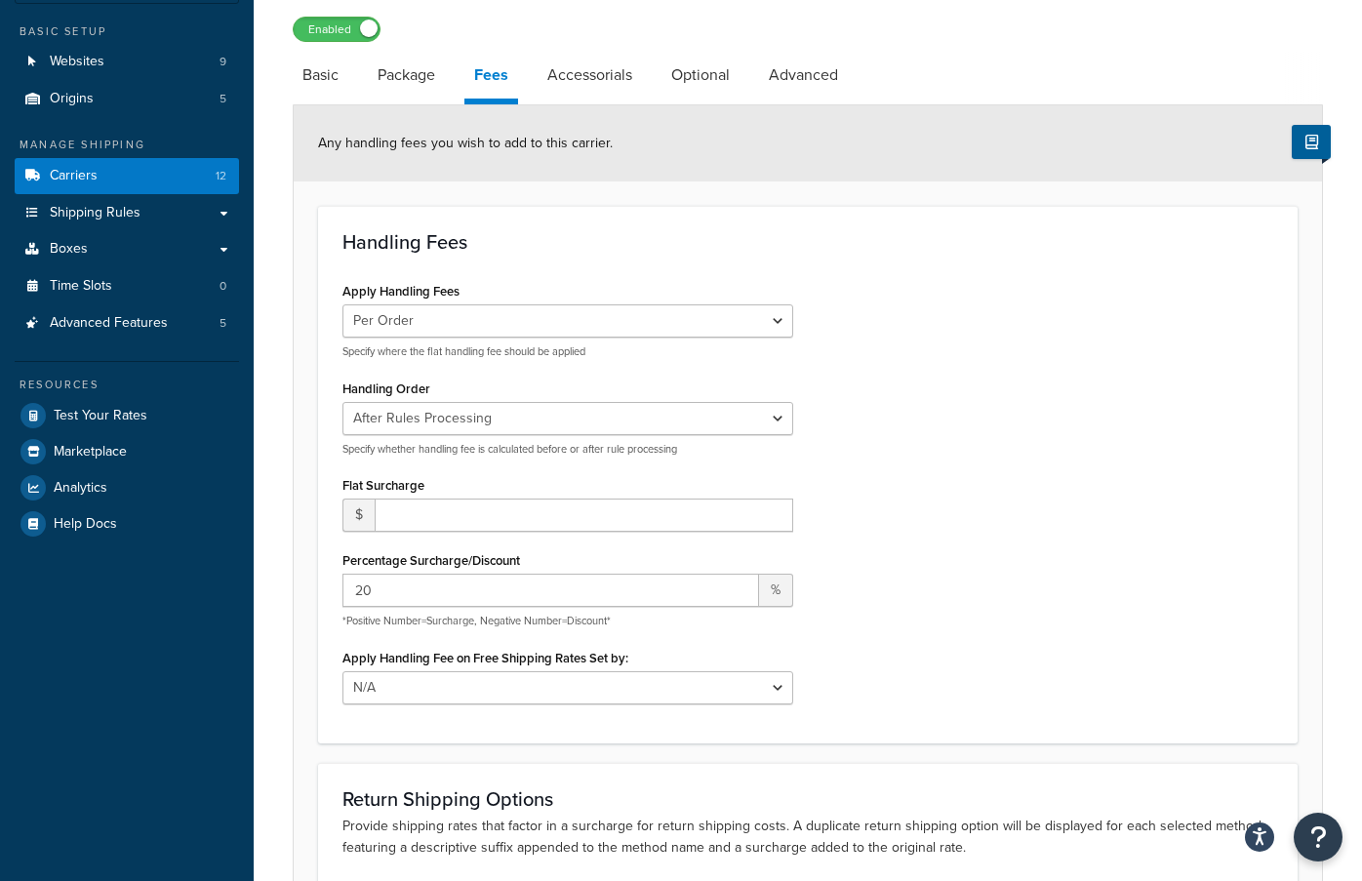
click at [931, 720] on div "Handling Fees Apply Handling Fees Per Order Per Item Per Package Specify where …" at bounding box center [807, 474] width 979 height 536
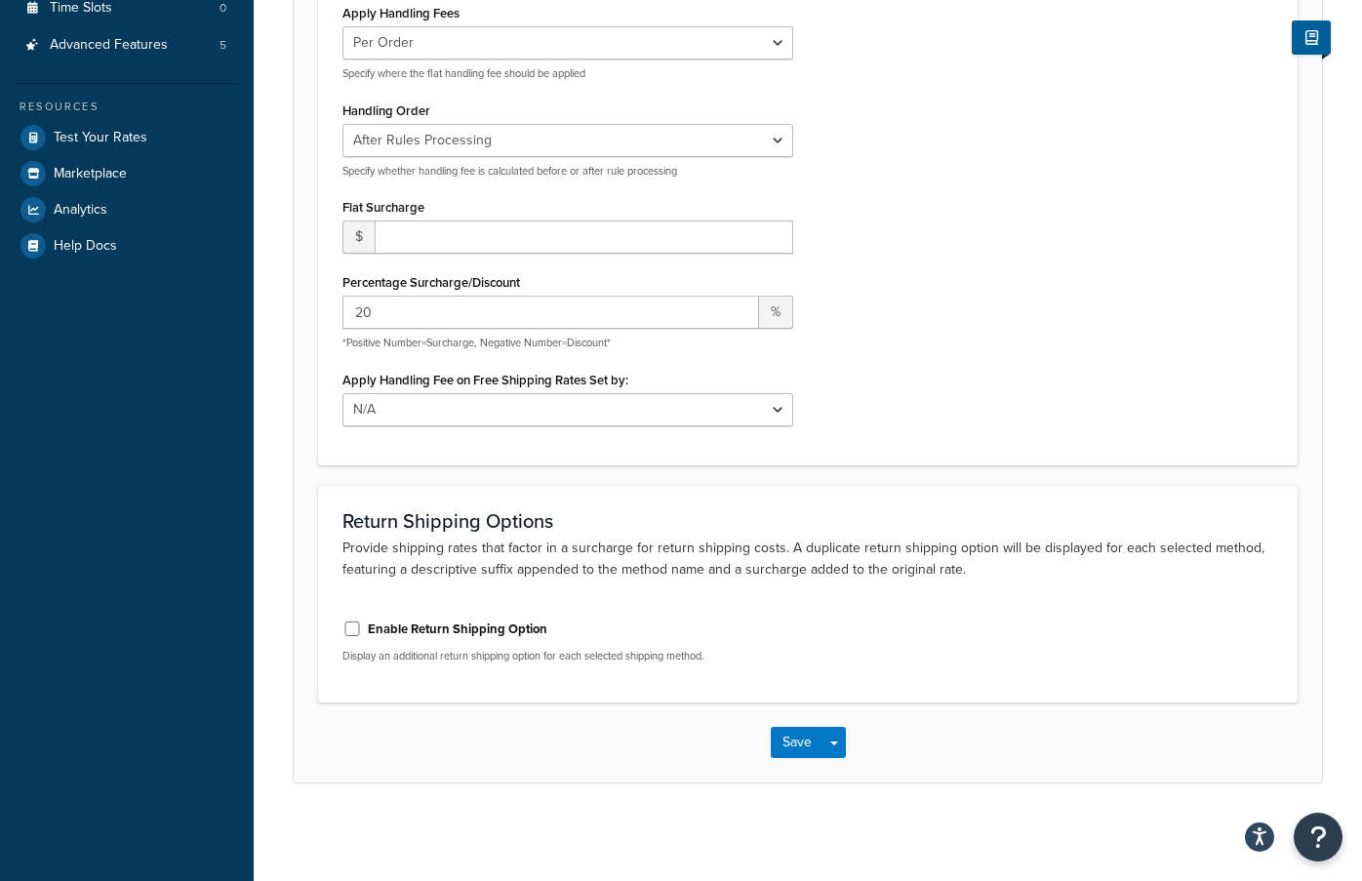
scroll to position [423, 0]
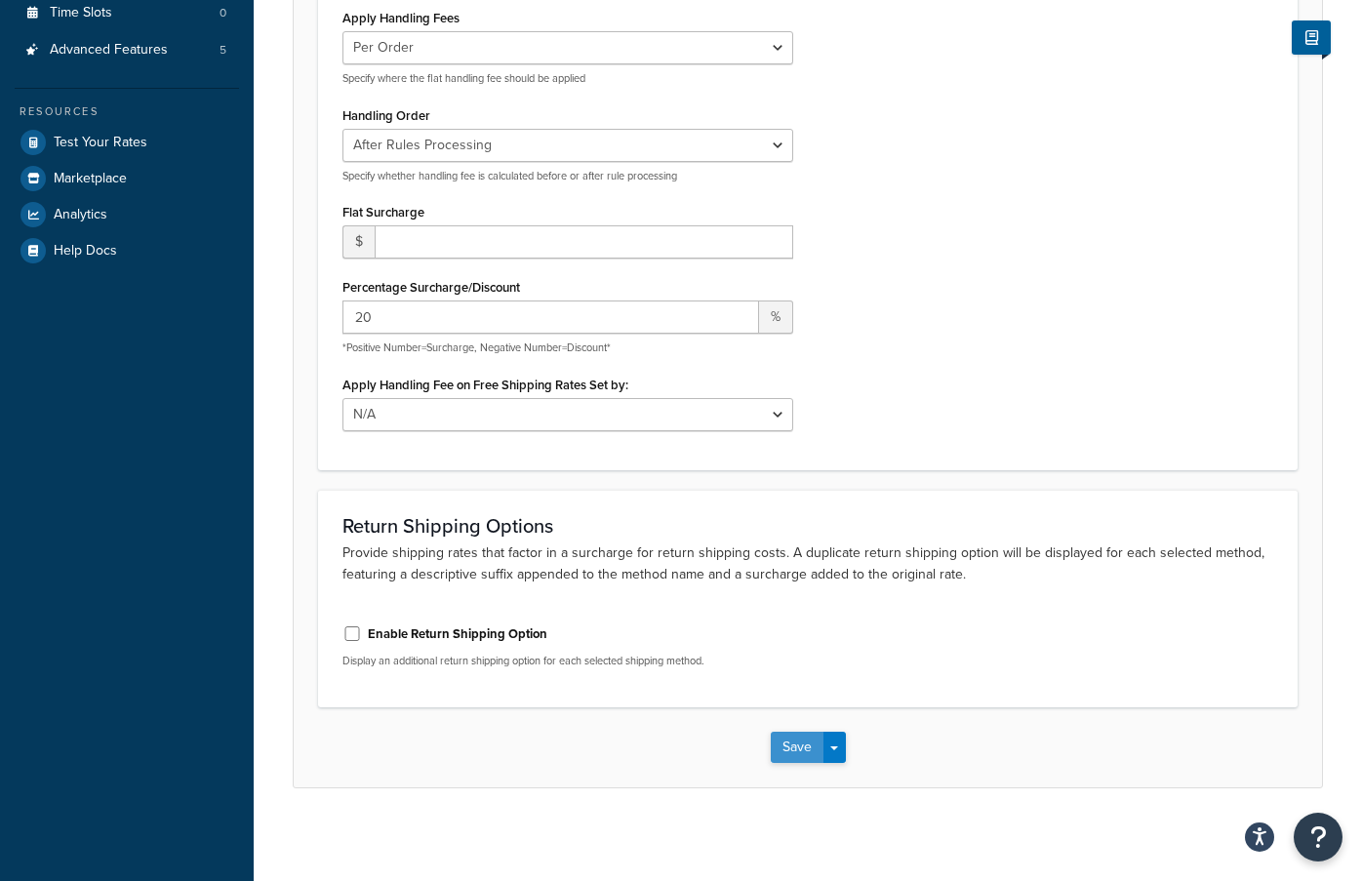
click at [792, 750] on button "Save" at bounding box center [797, 747] width 53 height 31
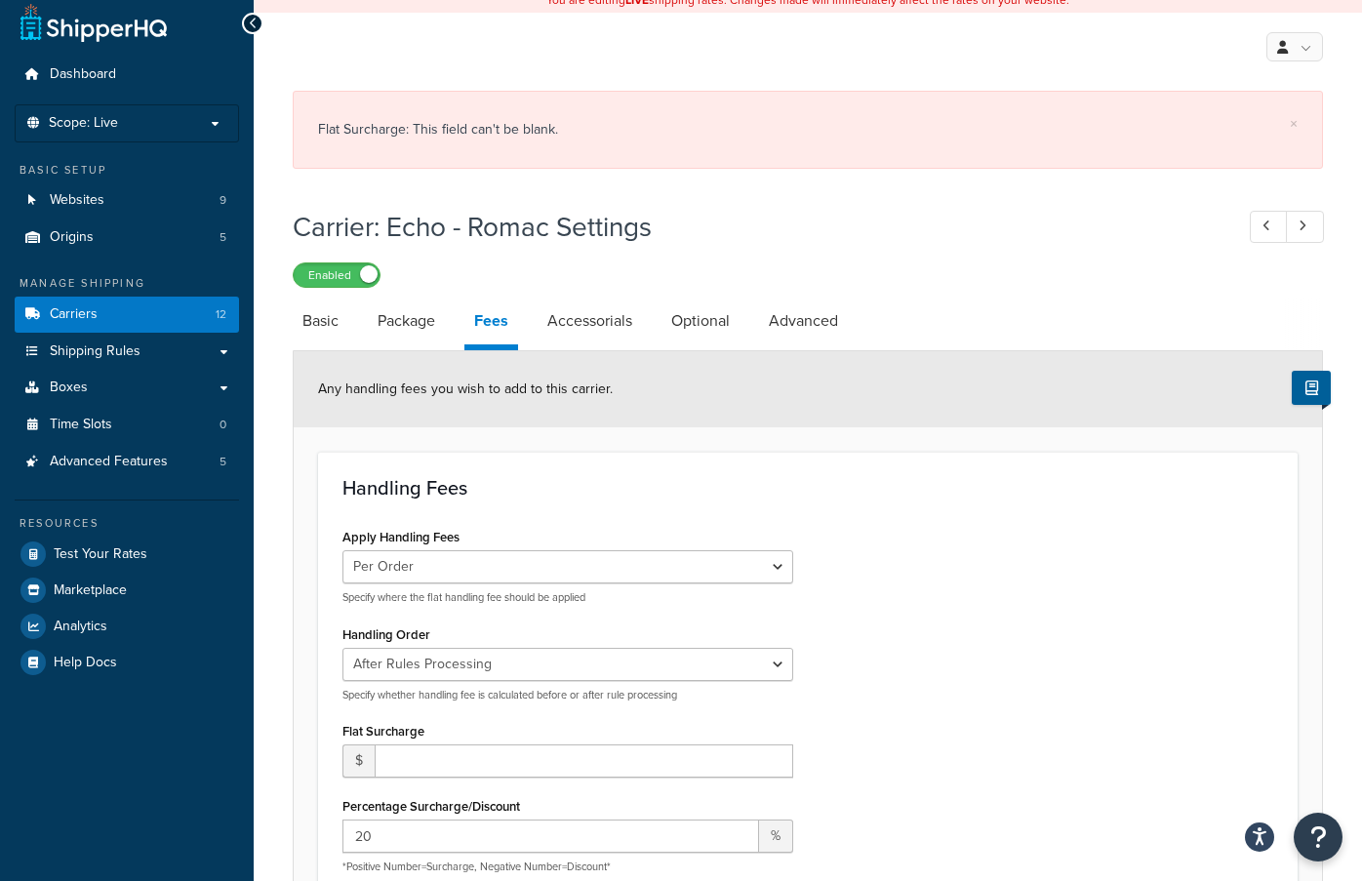
scroll to position [11, 0]
click at [194, 311] on link "Carriers 12" at bounding box center [127, 315] width 224 height 36
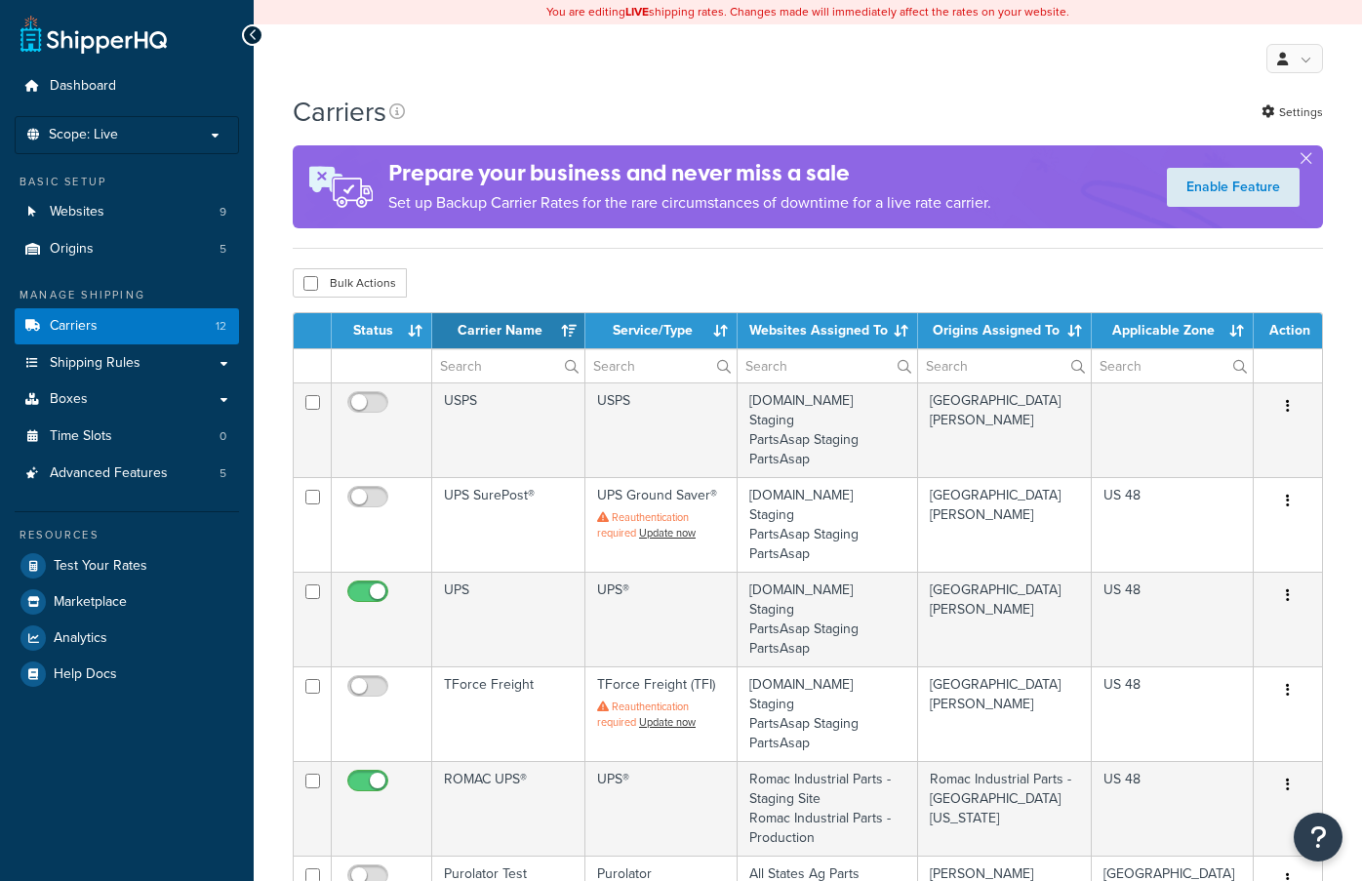
select select "15"
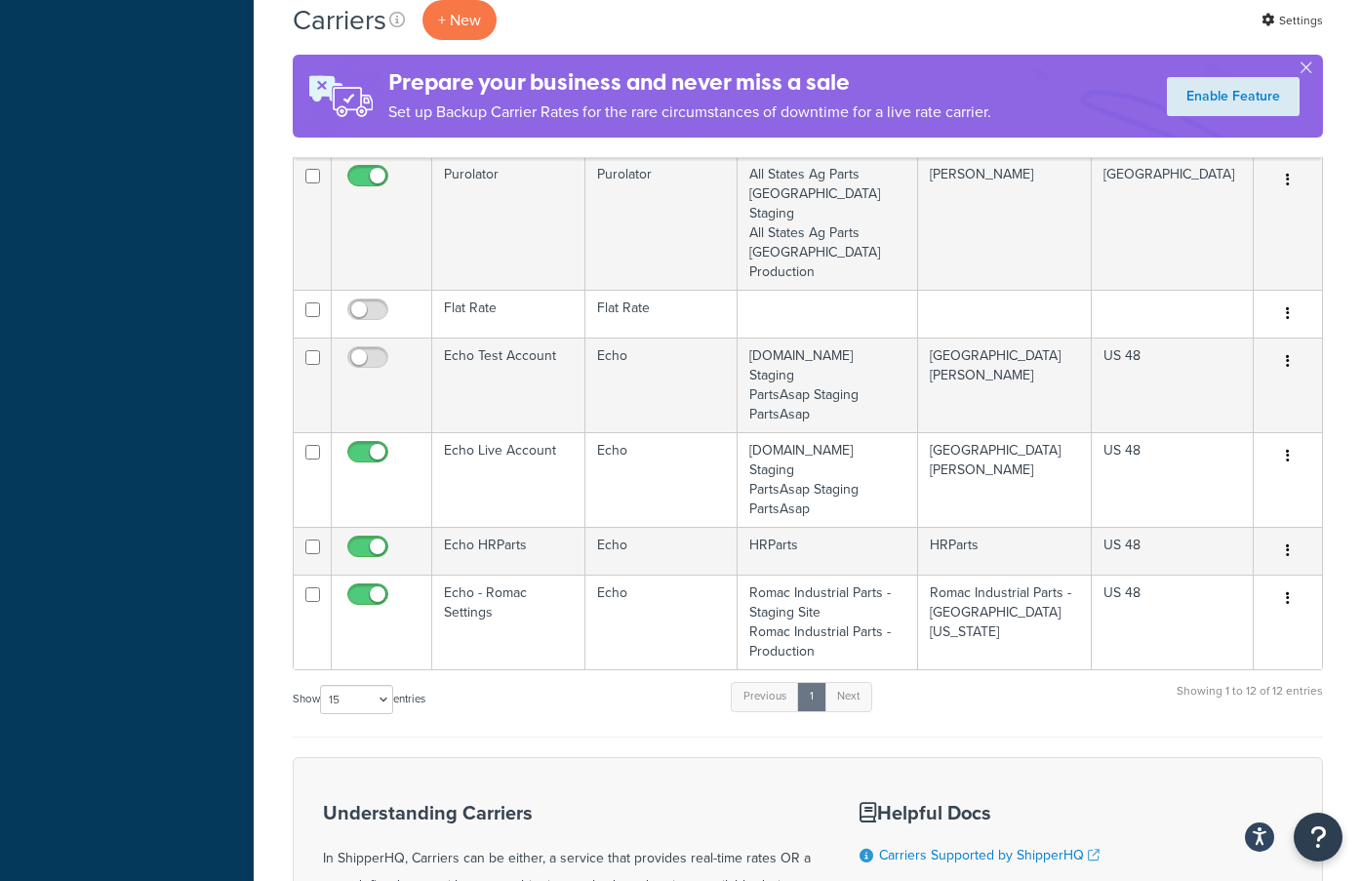
scroll to position [836, 0]
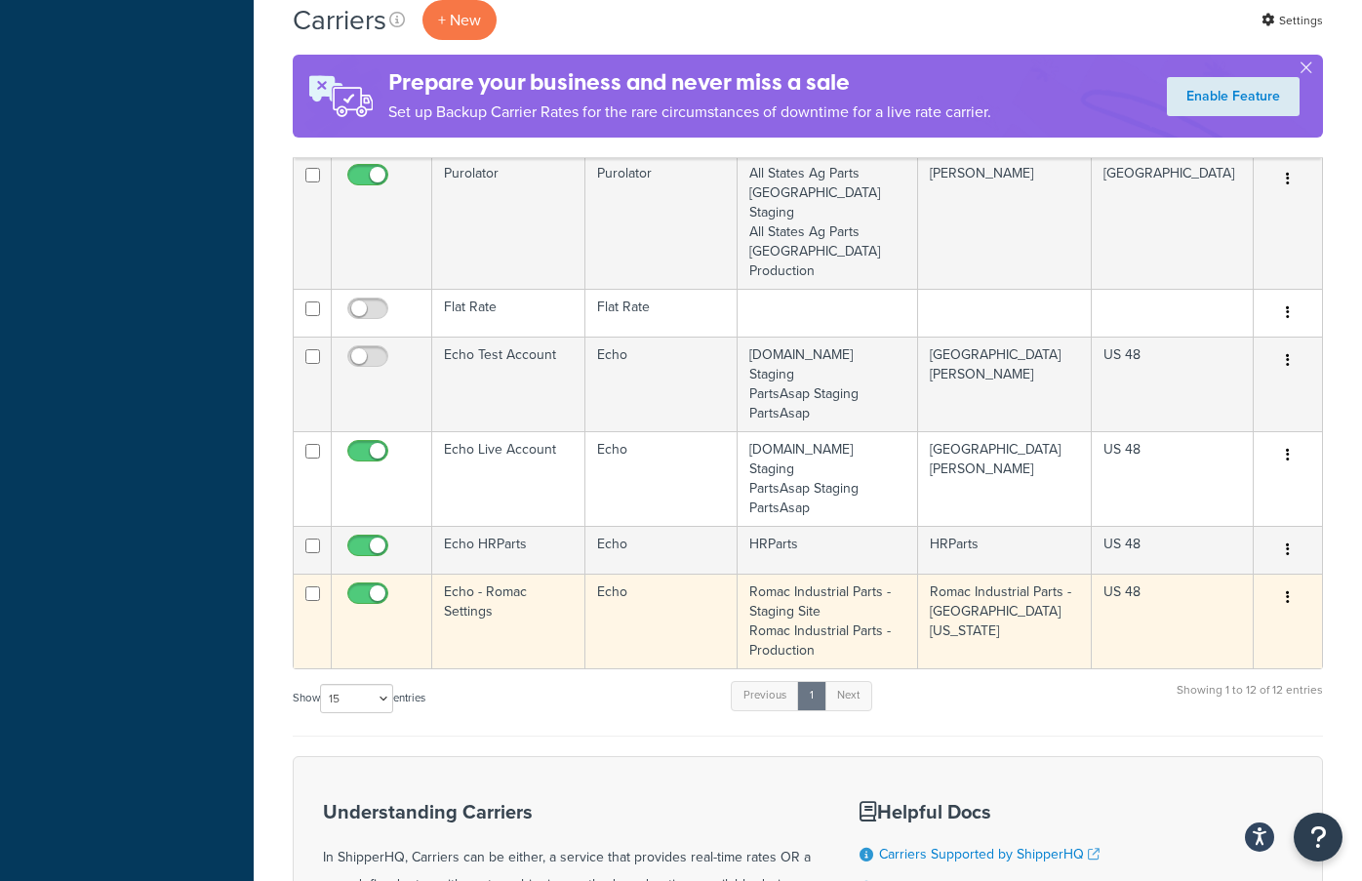
click at [499, 636] on td "Echo - Romac Settings" at bounding box center [508, 621] width 153 height 95
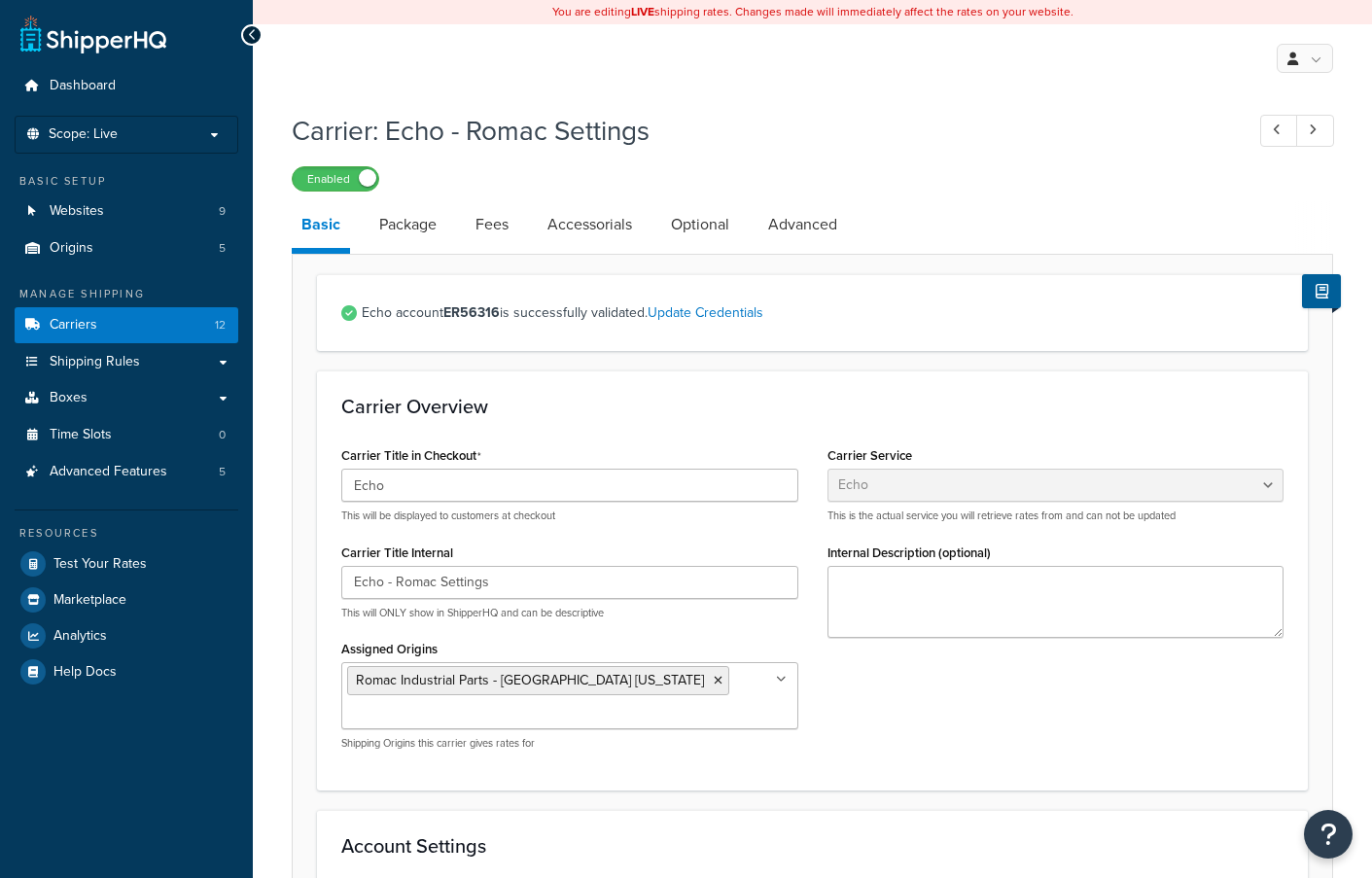
select select "echoFreight"
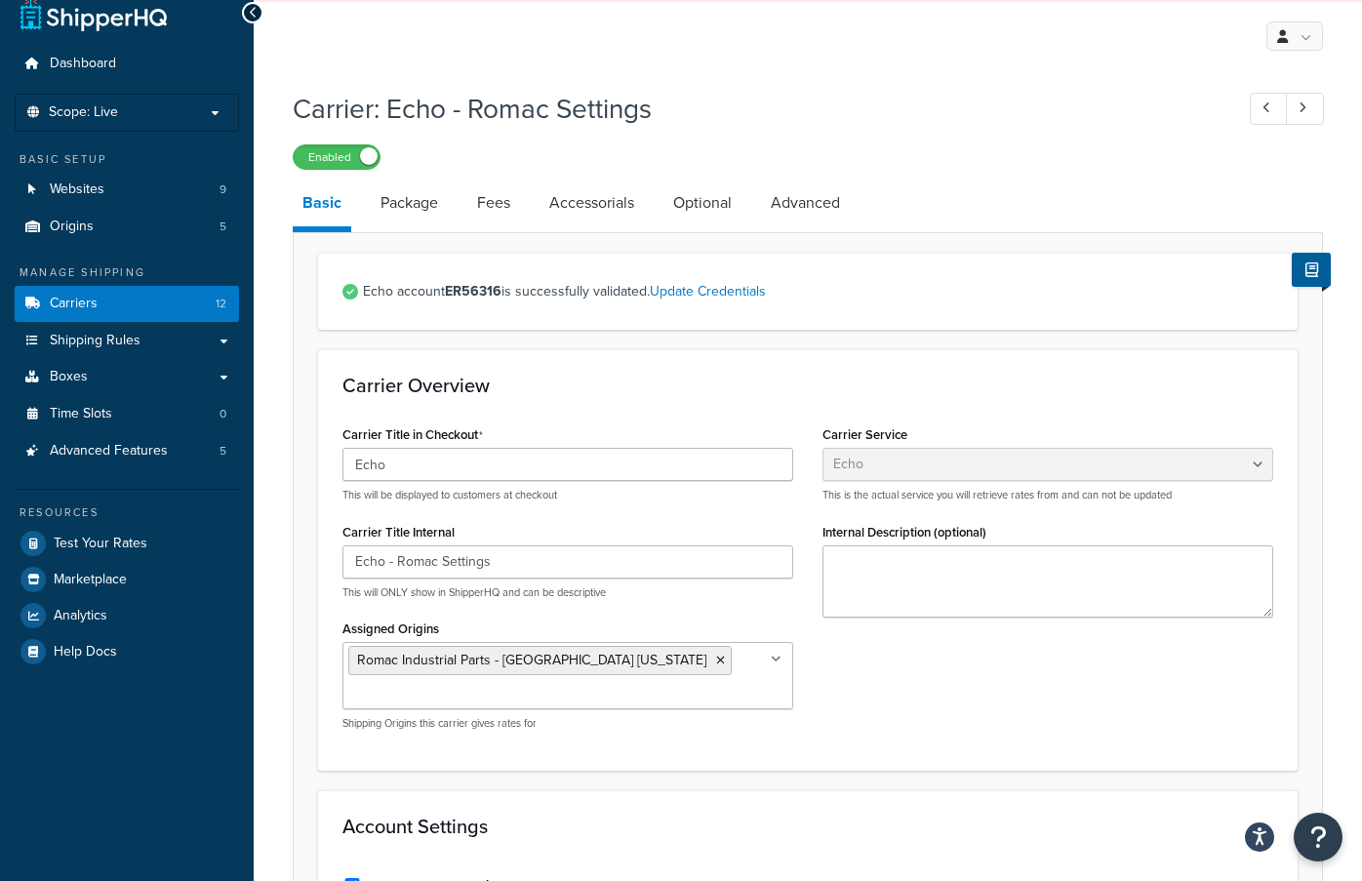
scroll to position [20, 0]
click at [419, 207] on link "Package" at bounding box center [409, 204] width 77 height 47
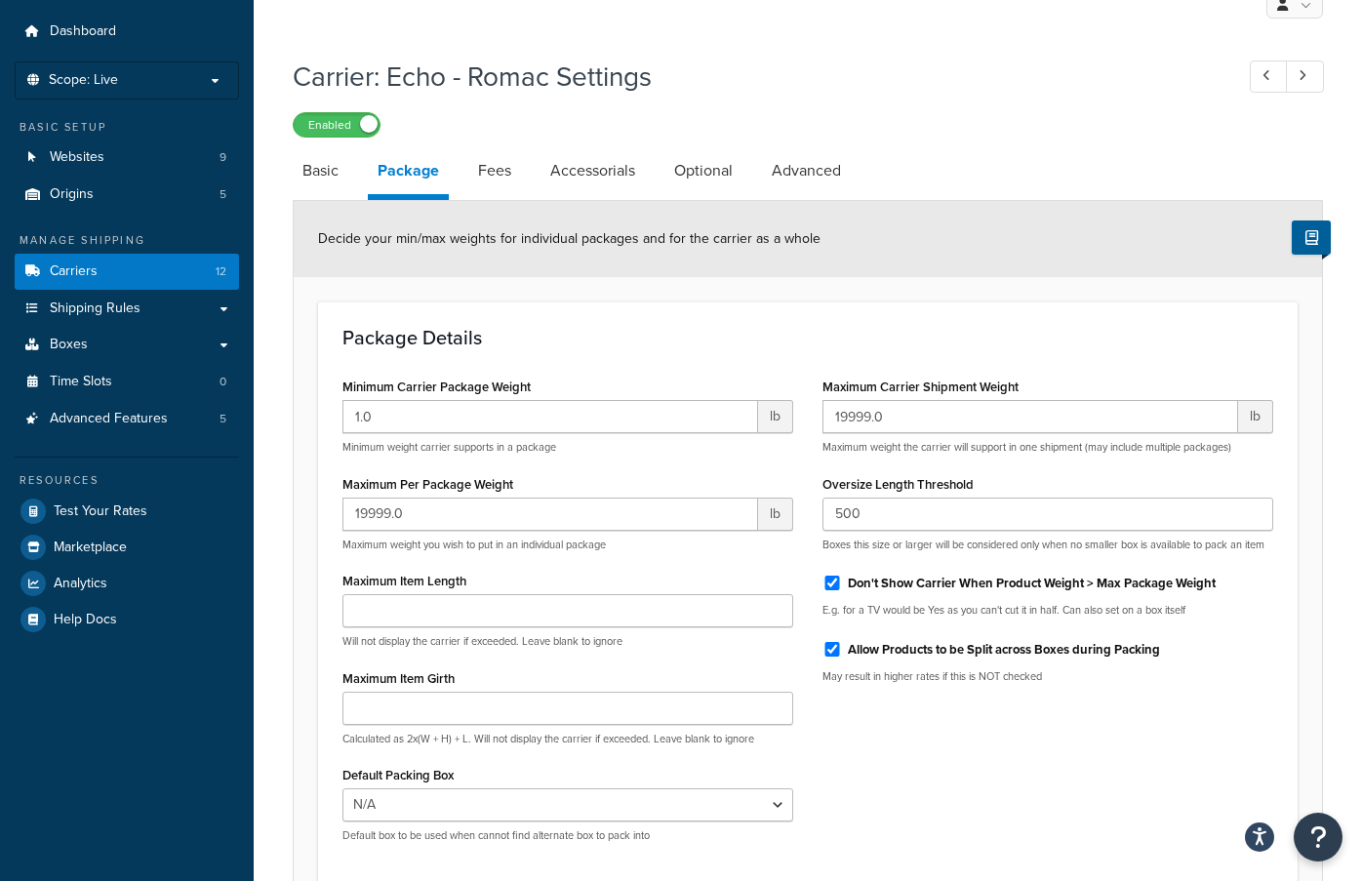
scroll to position [51, 0]
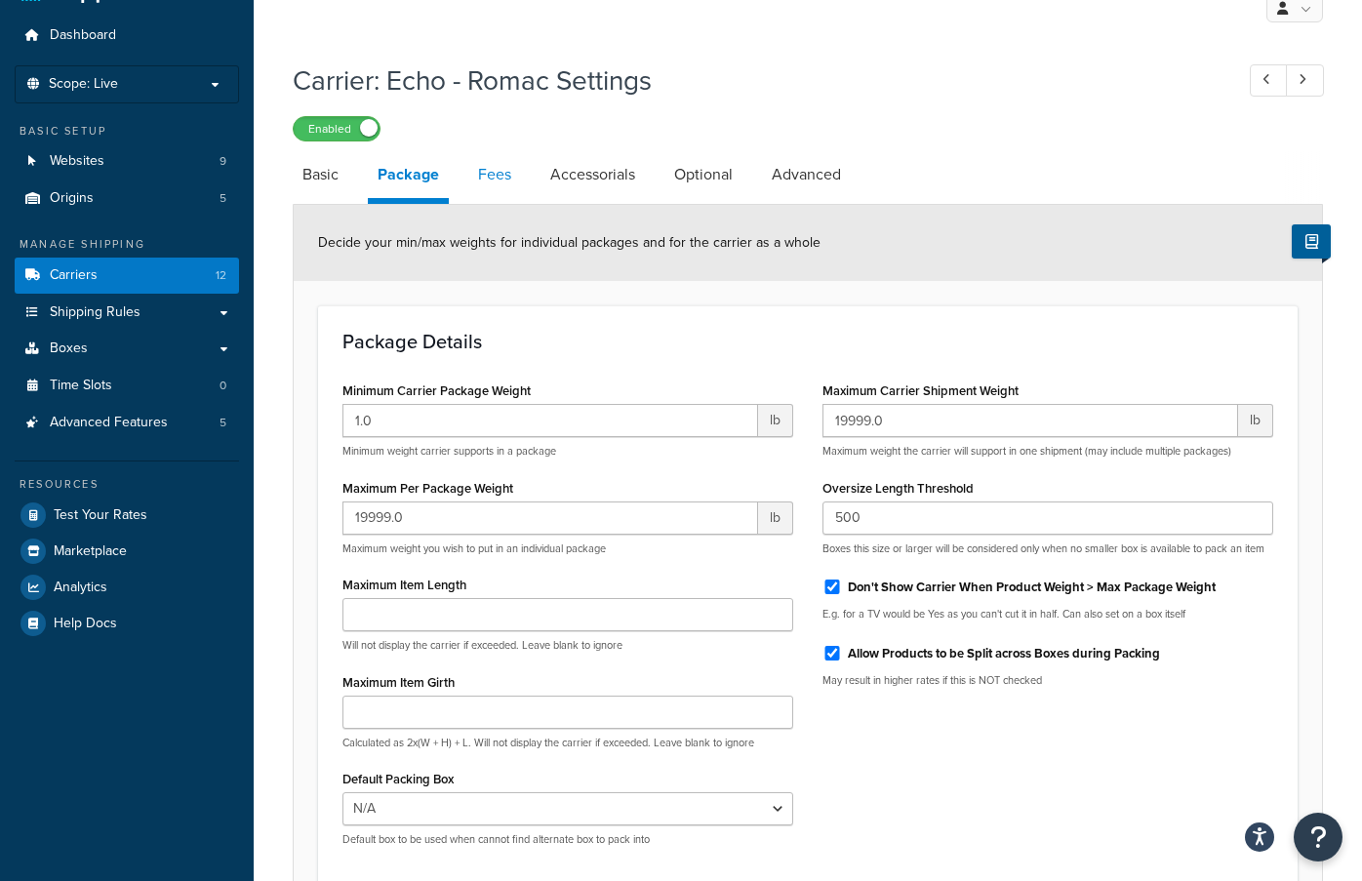
click at [496, 174] on link "Fees" at bounding box center [494, 174] width 53 height 47
select select "AFTER"
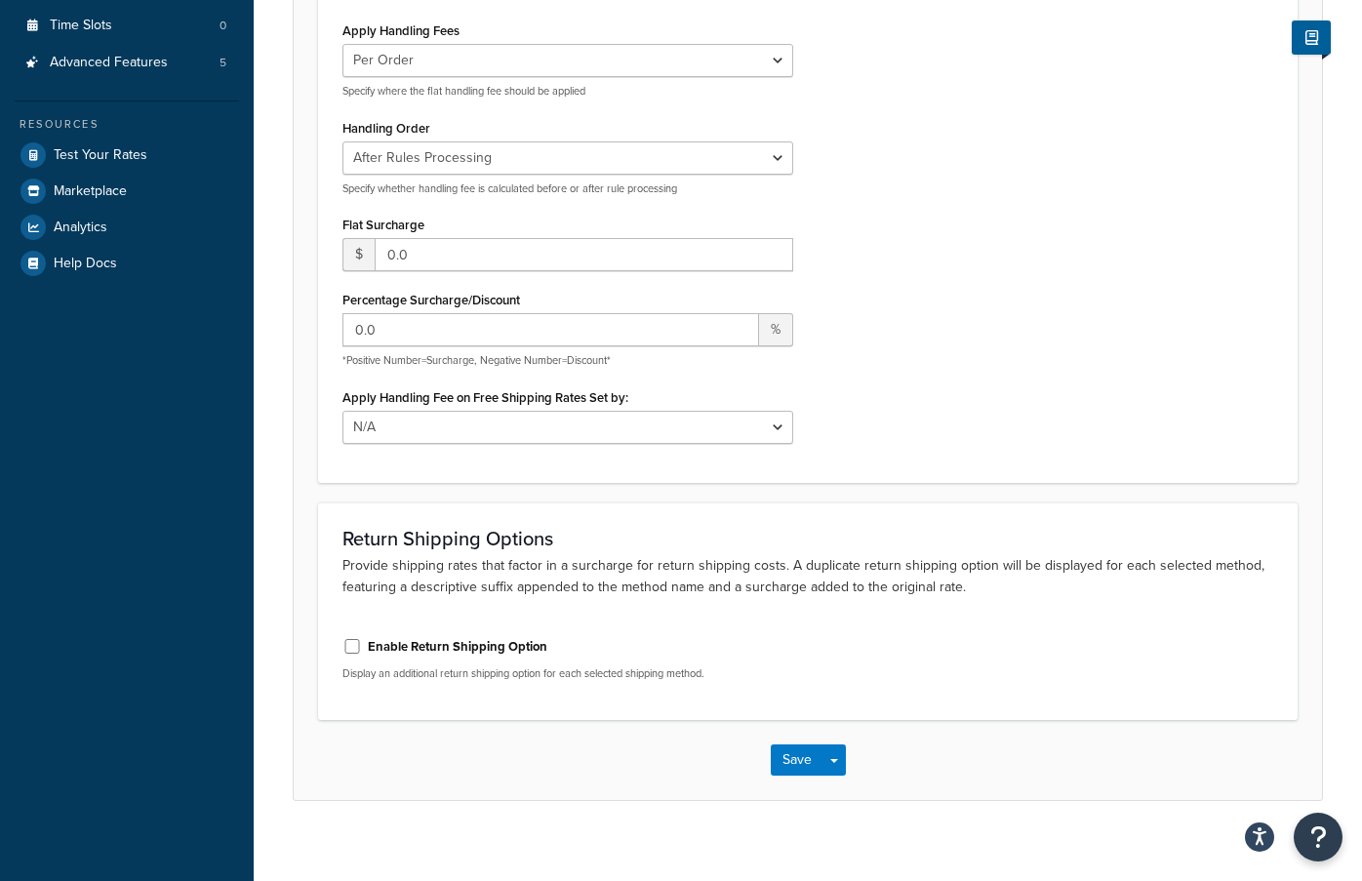
scroll to position [418, 0]
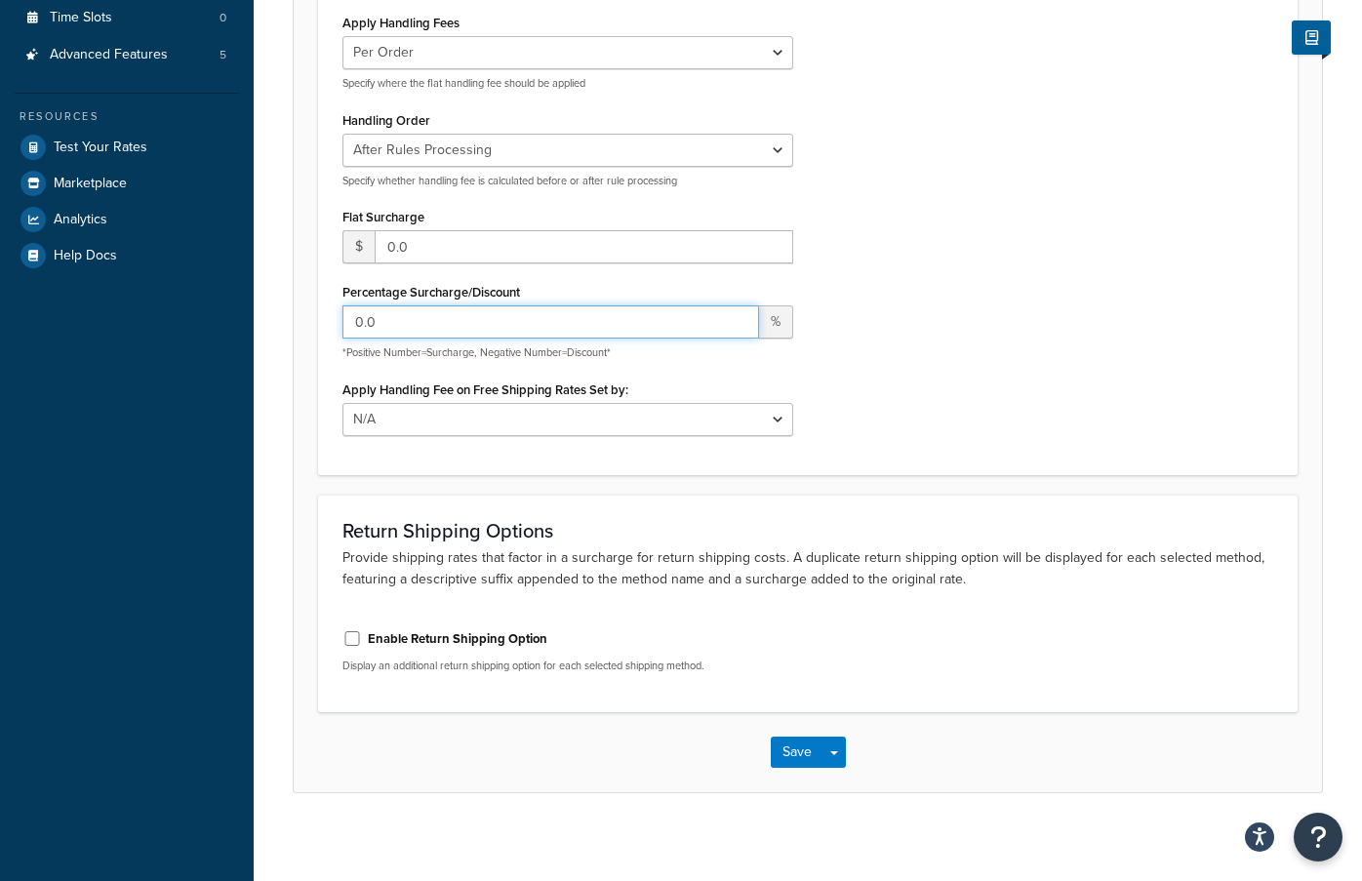
click at [450, 325] on input "0.0" at bounding box center [550, 321] width 416 height 33
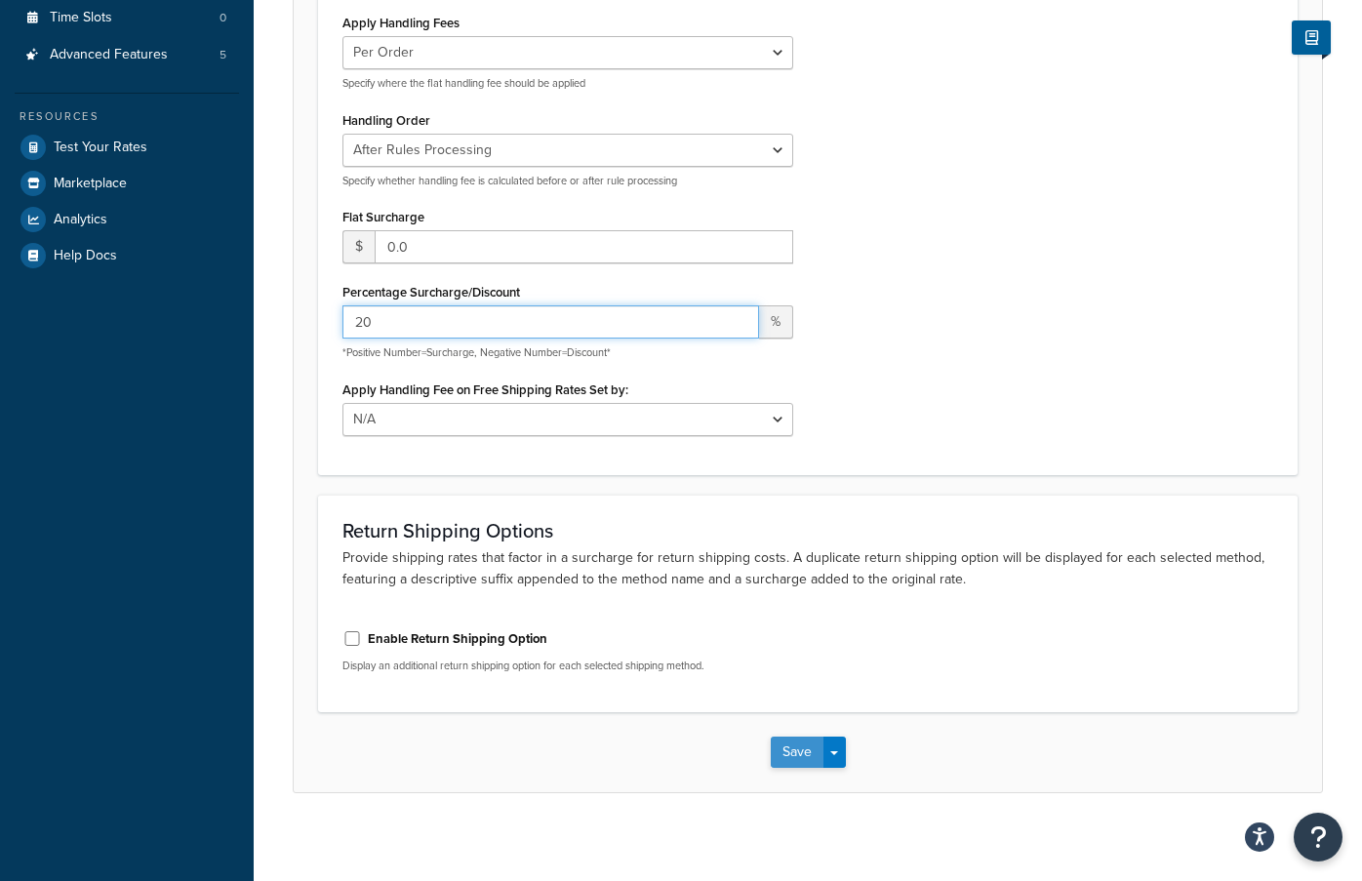
type input "20"
click at [801, 746] on button "Save" at bounding box center [797, 751] width 53 height 31
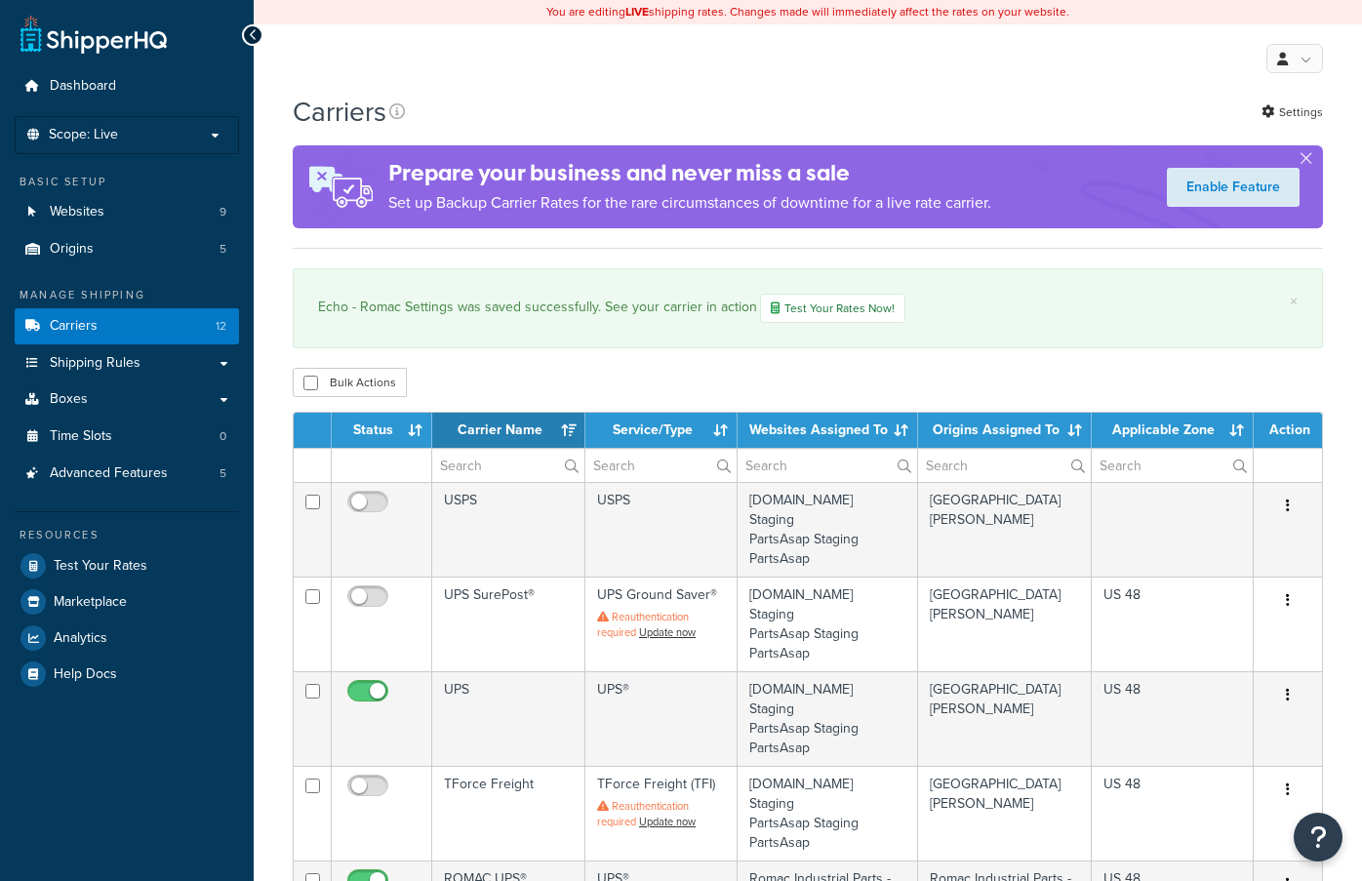
select select "15"
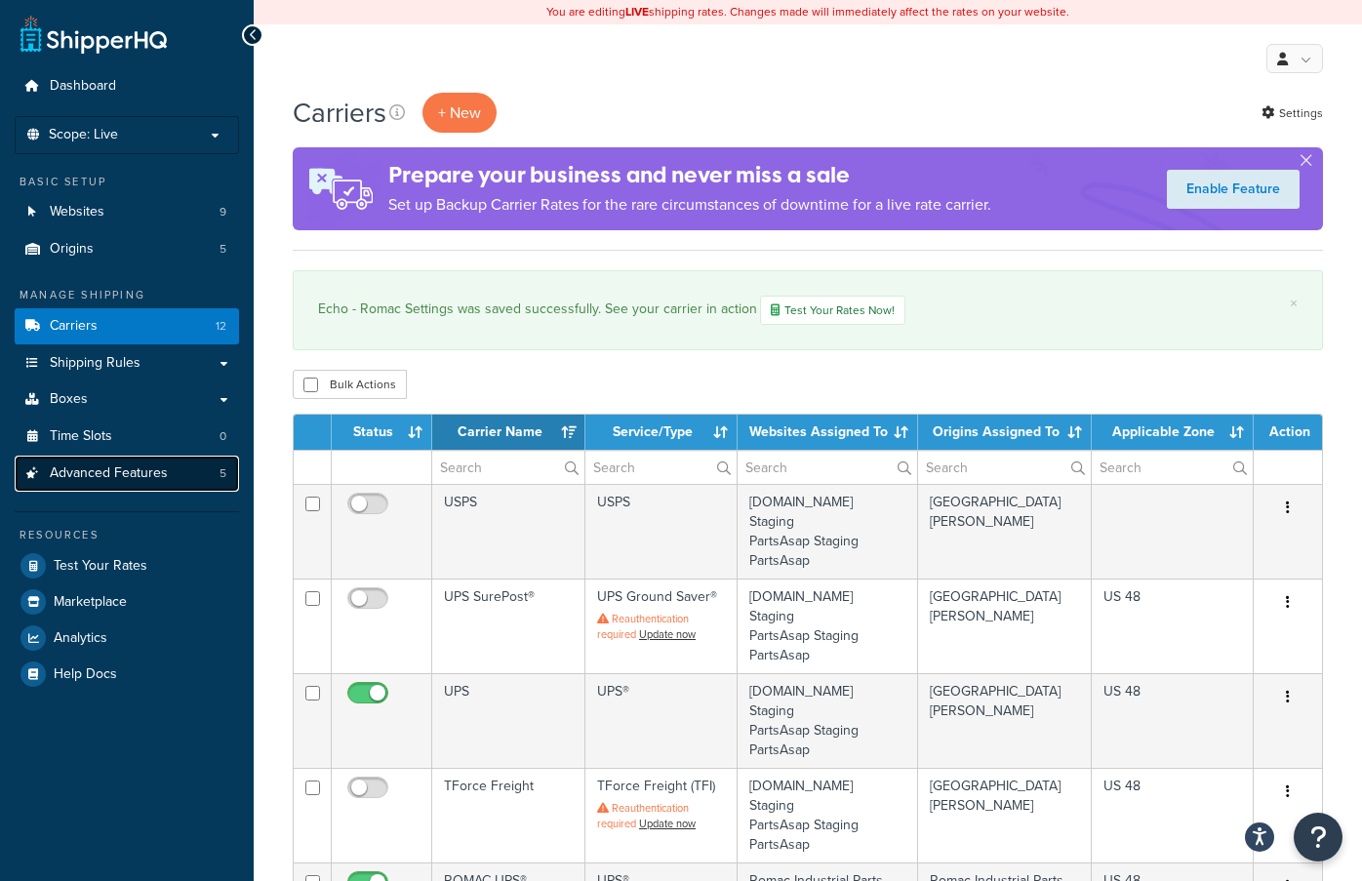
click at [152, 467] on span "Advanced Features" at bounding box center [109, 473] width 118 height 17
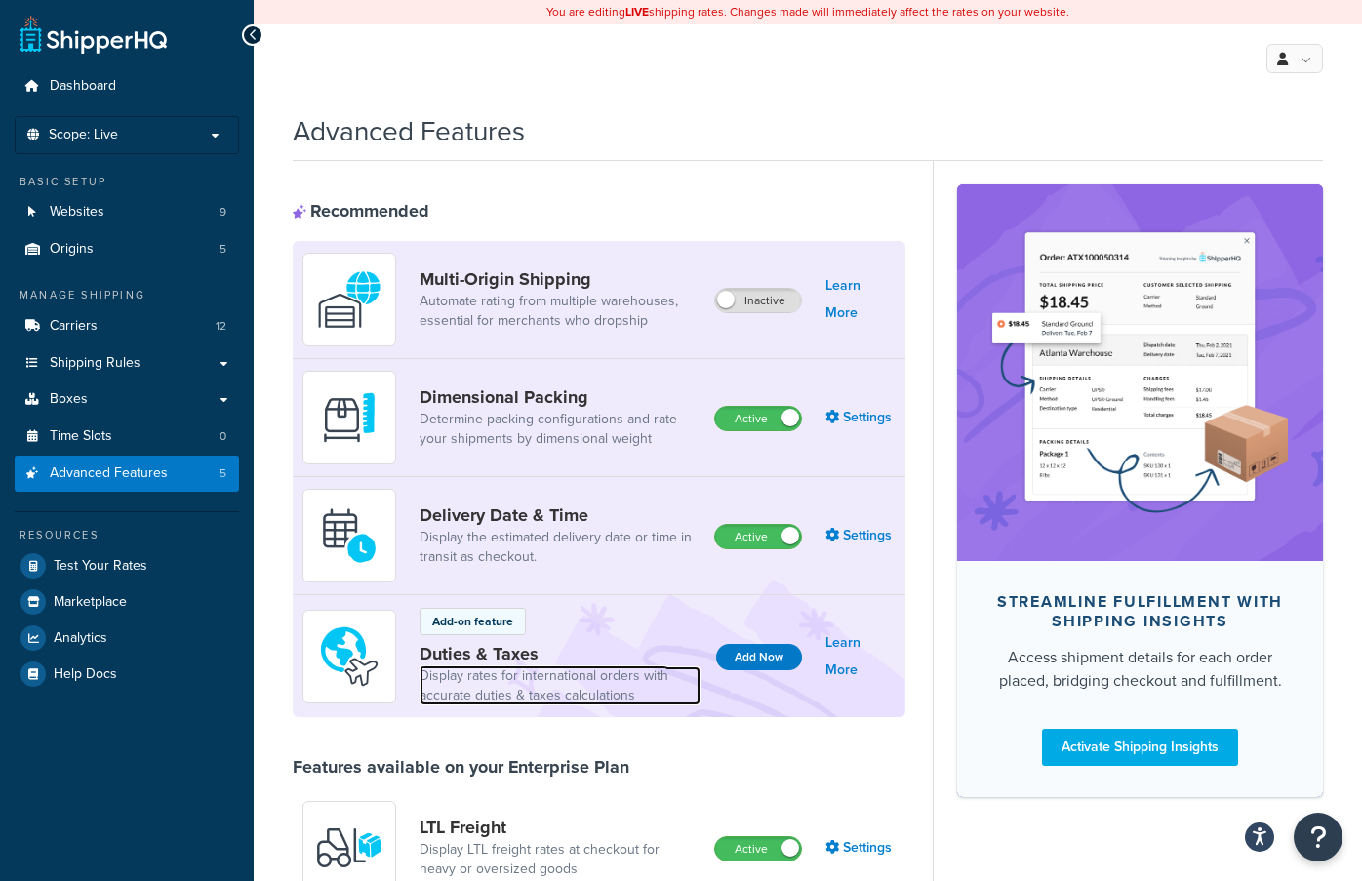
click at [633, 690] on link "Display rates for international orders with accurate duties & taxes calculations" at bounding box center [559, 685] width 281 height 39
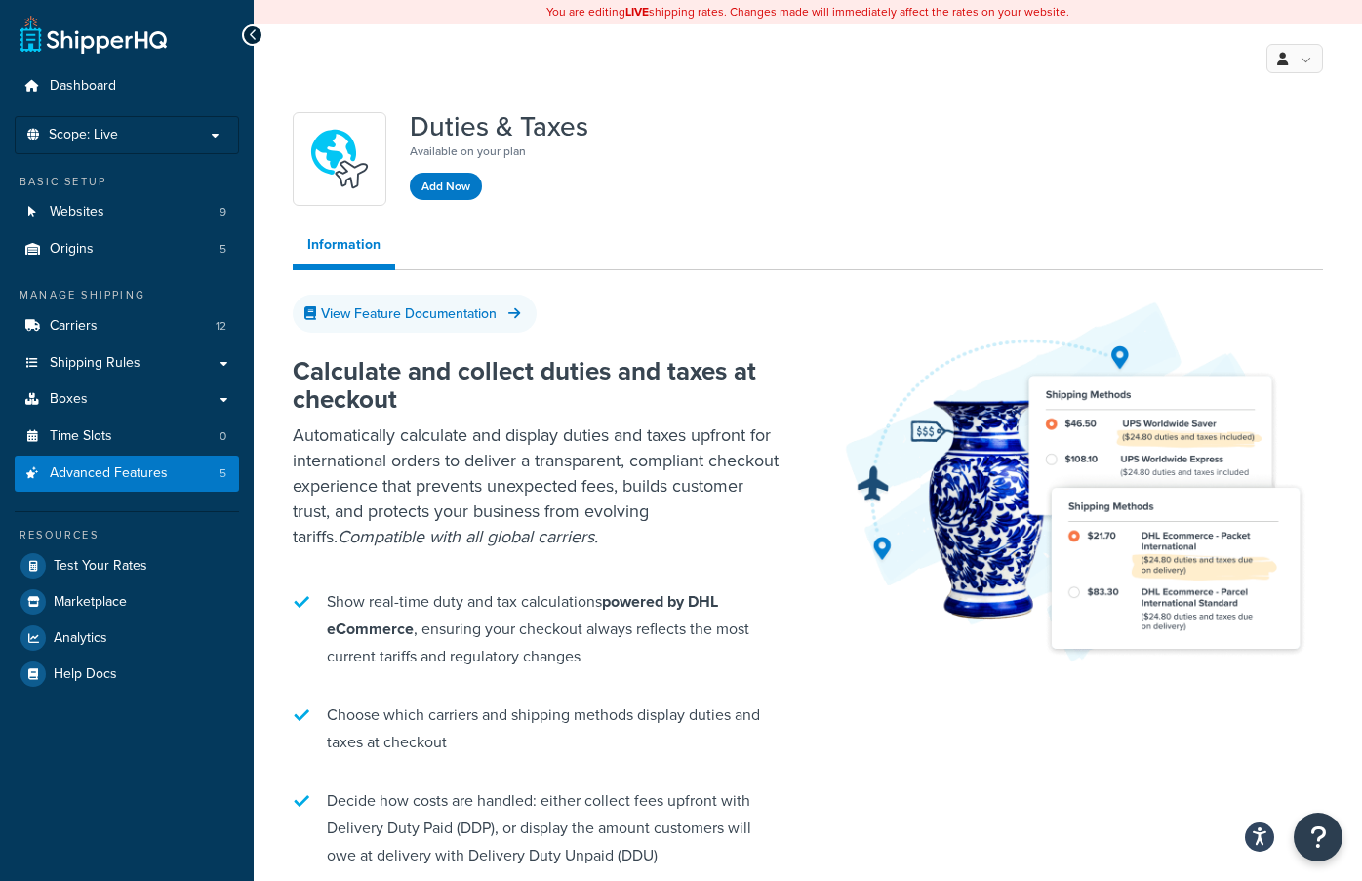
click at [93, 42] on link at bounding box center [93, 34] width 146 height 39
click at [93, 41] on link at bounding box center [93, 34] width 146 height 39
click at [93, 78] on span "Dashboard" at bounding box center [83, 86] width 66 height 17
